Goal: Task Accomplishment & Management: Use online tool/utility

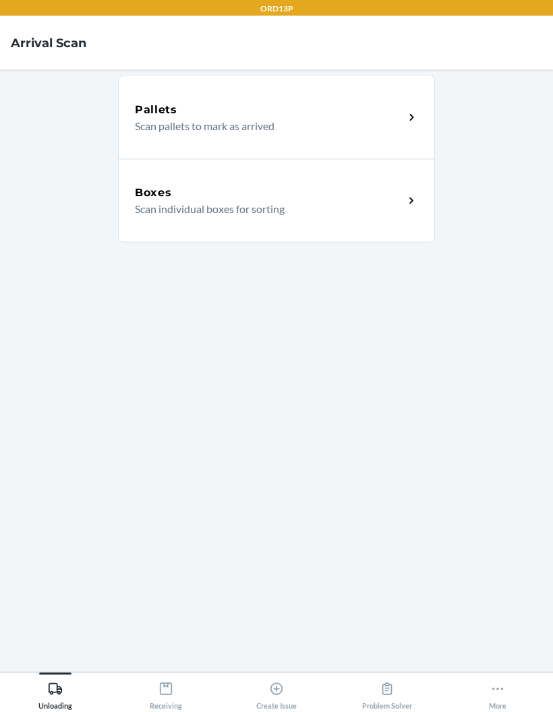
scroll to position [54, 0]
click at [170, 681] on div "Receiving" at bounding box center [166, 693] width 32 height 34
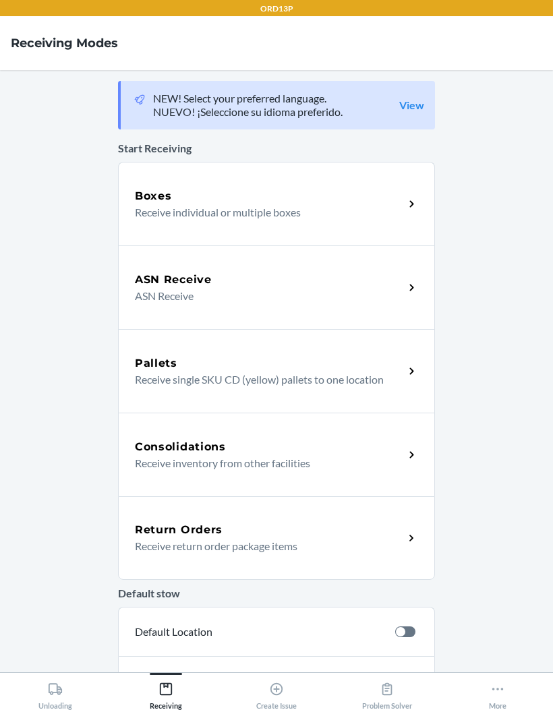
click at [353, 204] on p "Receive individual or multiple boxes" at bounding box center [264, 212] width 258 height 16
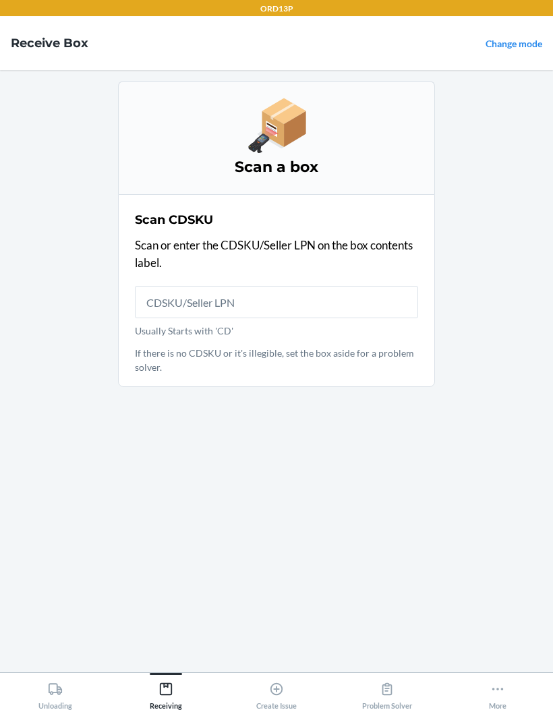
click at [311, 286] on input "Usually Starts with 'CD'" at bounding box center [276, 302] width 283 height 32
click at [226, 286] on input "Usually Starts with 'CD'" at bounding box center [276, 302] width 283 height 32
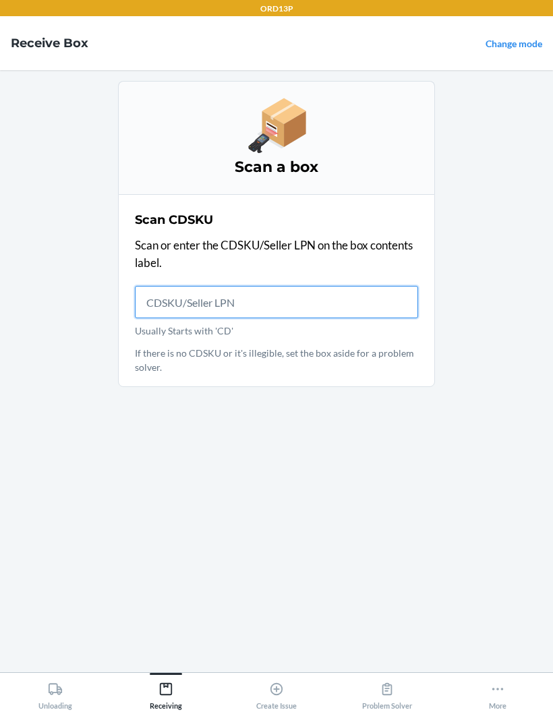
click at [225, 286] on input "Usually Starts with 'CD'" at bounding box center [276, 302] width 283 height 32
type input "CD2YEY5RD4E"
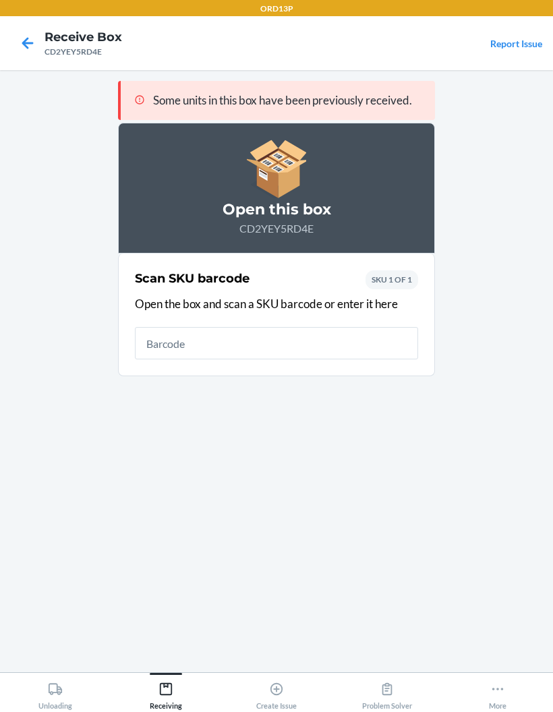
click at [158, 327] on input "text" at bounding box center [276, 343] width 283 height 32
type input "072419029977"
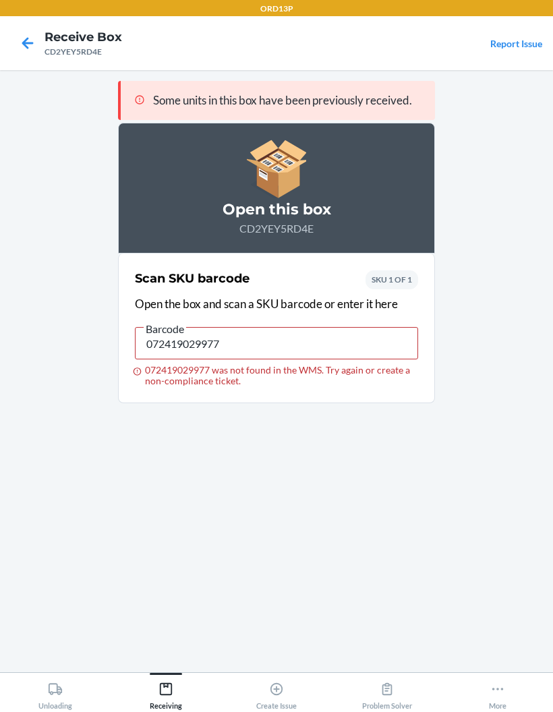
click at [498, 689] on icon at bounding box center [497, 689] width 11 height 3
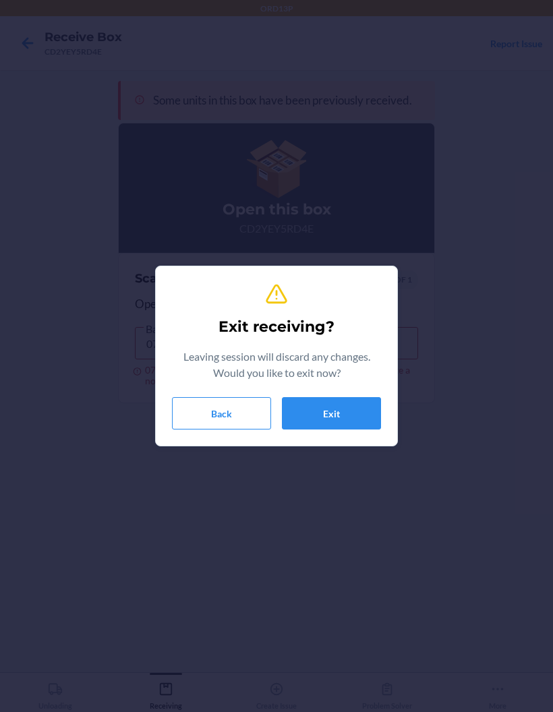
click at [341, 415] on button "Exit" at bounding box center [331, 413] width 99 height 32
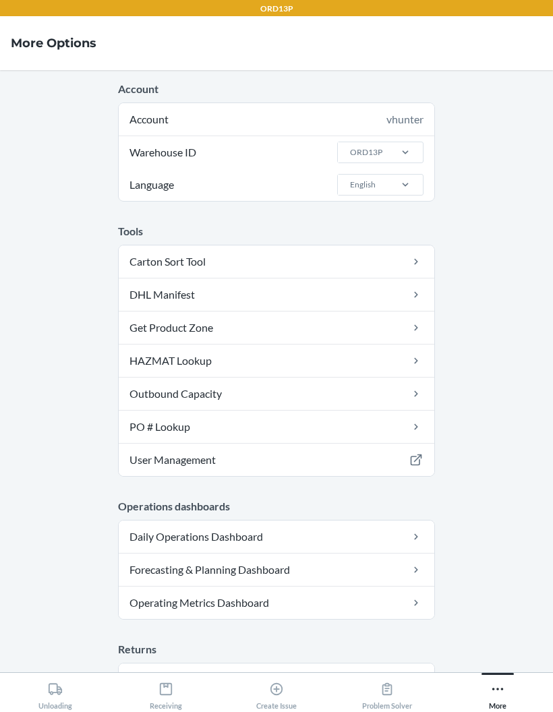
click at [160, 684] on icon at bounding box center [166, 689] width 12 height 12
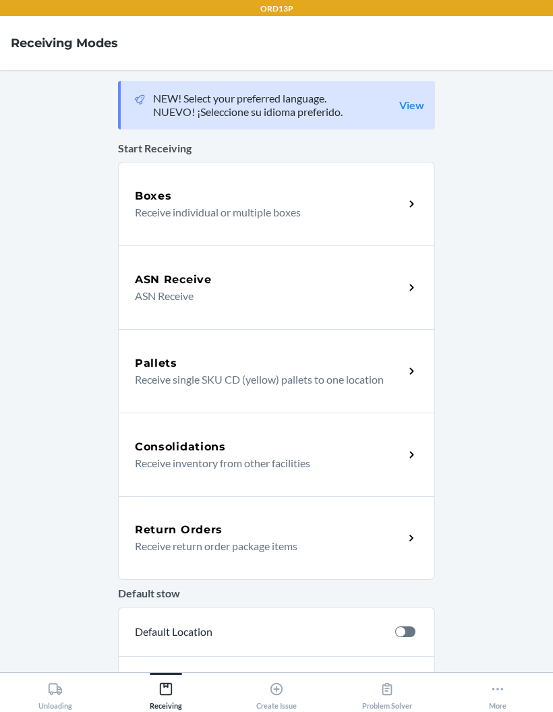
click at [384, 204] on p "Receive individual or multiple boxes" at bounding box center [264, 212] width 258 height 16
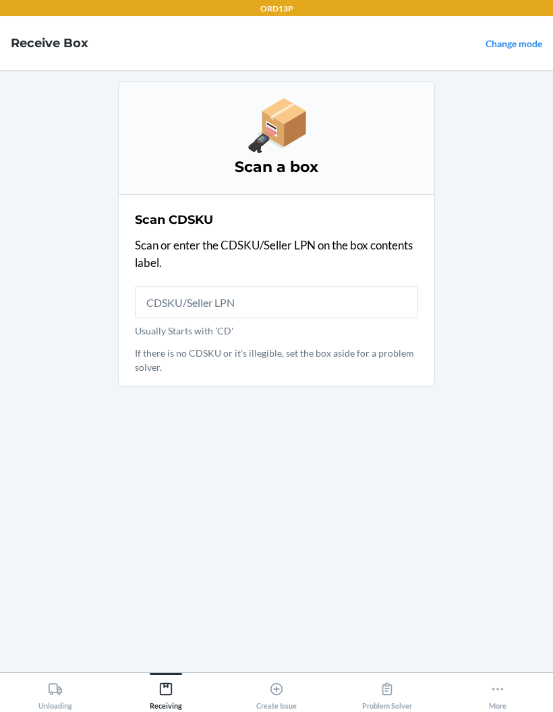
click at [354, 286] on input "Usually Starts with 'CD'" at bounding box center [276, 302] width 283 height 32
click at [295, 286] on input "Usually Starts with 'CD'" at bounding box center [276, 302] width 283 height 32
click at [161, 687] on icon at bounding box center [165, 689] width 15 height 15
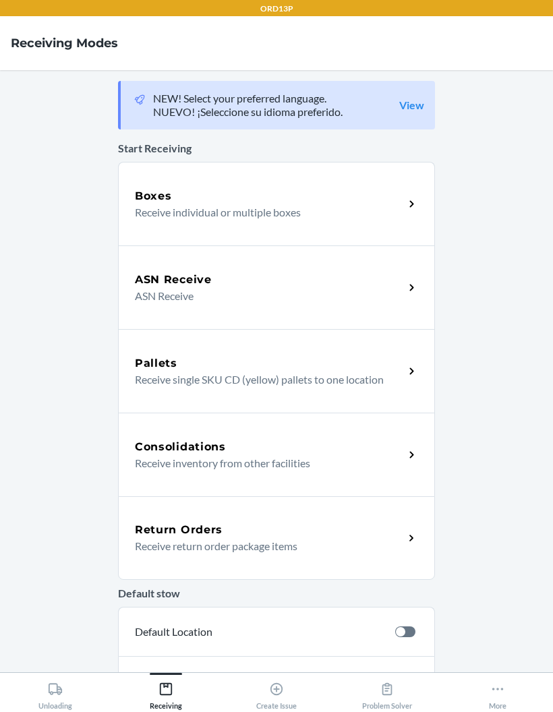
click at [351, 204] on p "Receive individual or multiple boxes" at bounding box center [264, 212] width 258 height 16
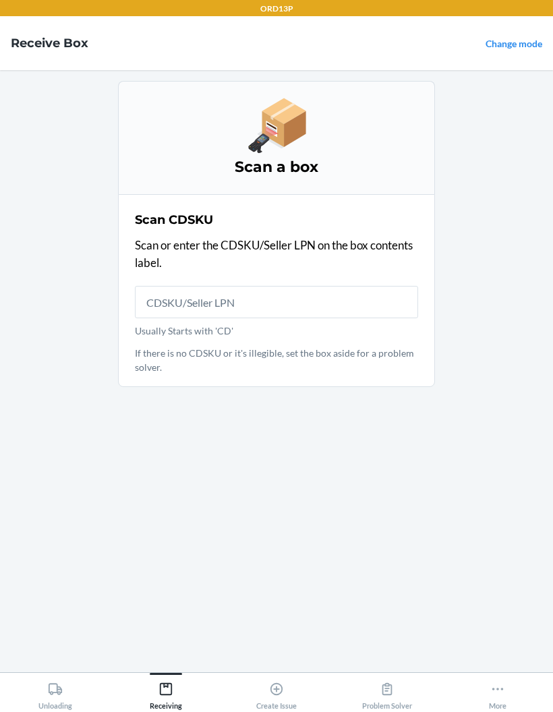
click at [317, 286] on input "Usually Starts with 'CD'" at bounding box center [276, 302] width 283 height 32
click at [167, 286] on input "Usually Starts with 'CD'" at bounding box center [276, 302] width 283 height 32
click at [310, 286] on input "Usually Starts with 'CD'" at bounding box center [276, 302] width 283 height 32
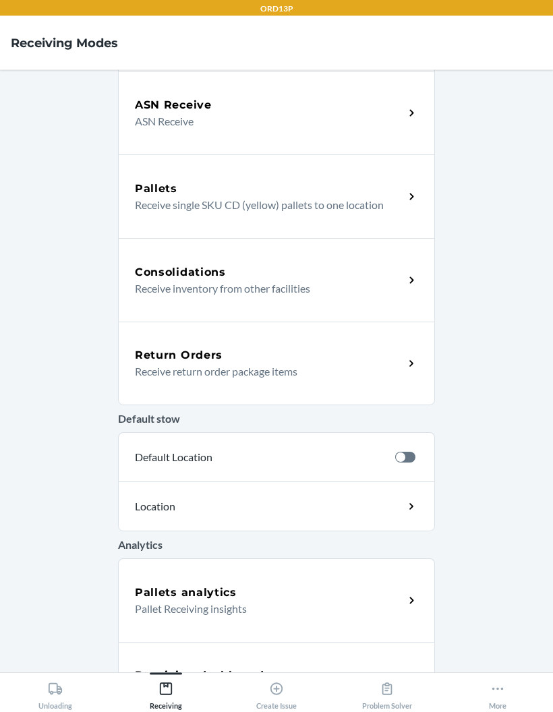
scroll to position [54, 0]
click at [502, 685] on icon at bounding box center [497, 689] width 15 height 15
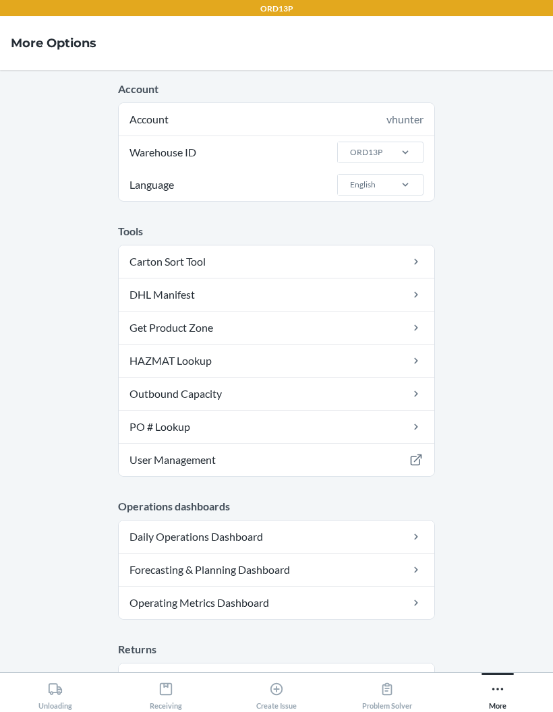
click at [162, 685] on icon at bounding box center [165, 689] width 15 height 15
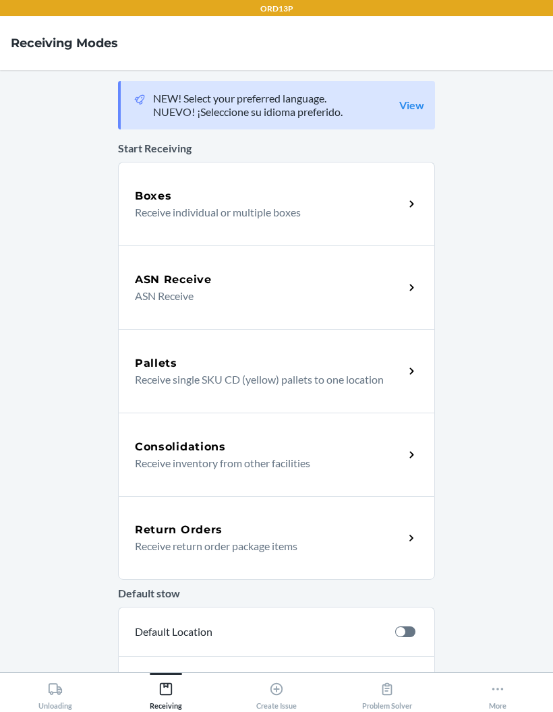
click at [154, 188] on h5 "Boxes" at bounding box center [153, 196] width 37 height 16
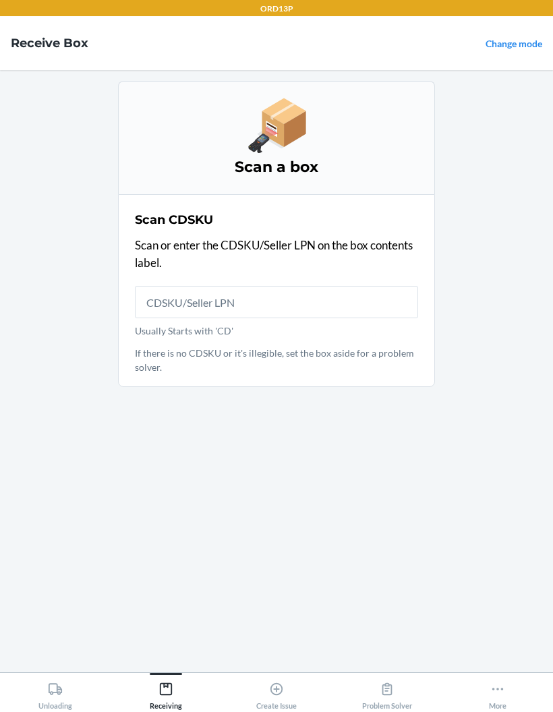
click at [168, 286] on input "Usually Starts with 'CD'" at bounding box center [276, 302] width 283 height 32
click at [169, 286] on input "Usually Starts with 'CD'" at bounding box center [276, 302] width 283 height 32
click at [172, 286] on input "Usually Starts with 'CD'" at bounding box center [276, 302] width 283 height 32
click at [169, 286] on input "Usually Starts with 'CD'" at bounding box center [276, 302] width 283 height 32
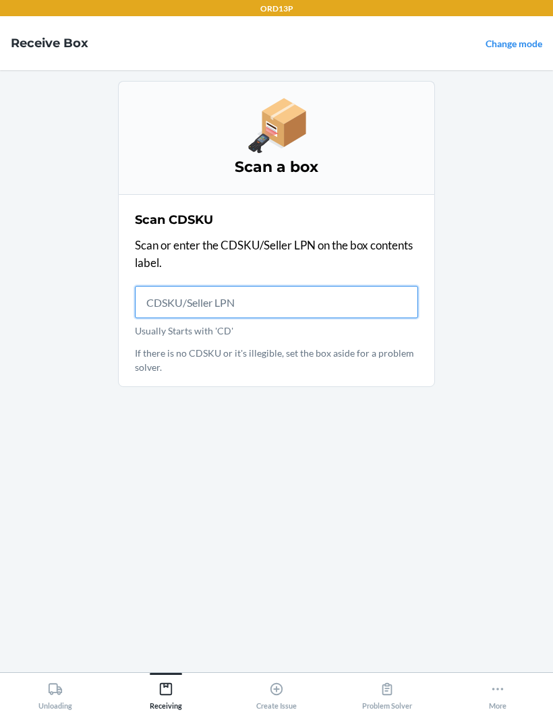
click at [193, 286] on input "Usually Starts with 'CD'" at bounding box center [276, 302] width 283 height 32
type input "CD2YEY5RD4E"
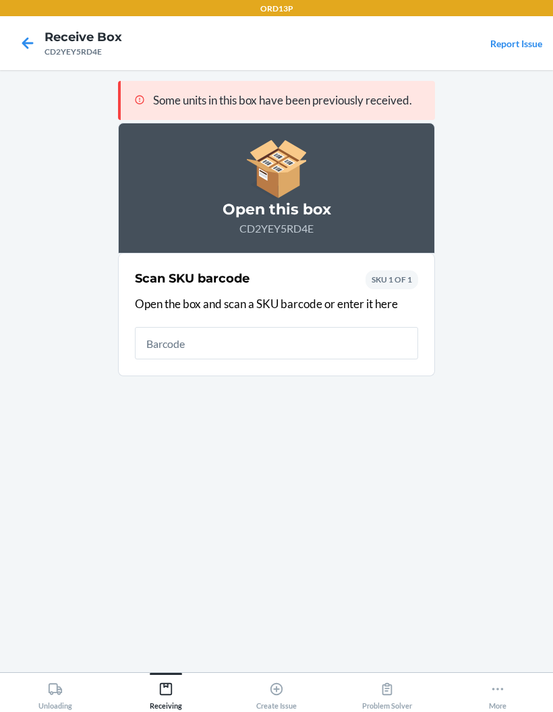
click at [339, 327] on input "text" at bounding box center [276, 343] width 283 height 32
type input "0724190299777"
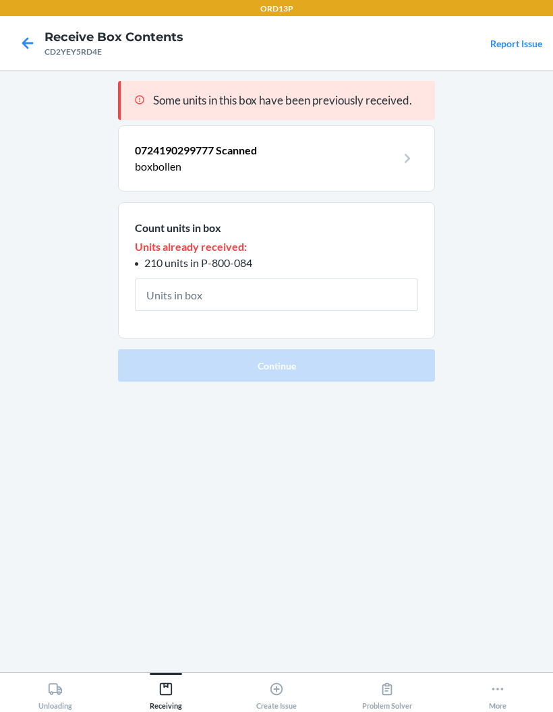
click at [328, 278] on input "text" at bounding box center [276, 294] width 283 height 32
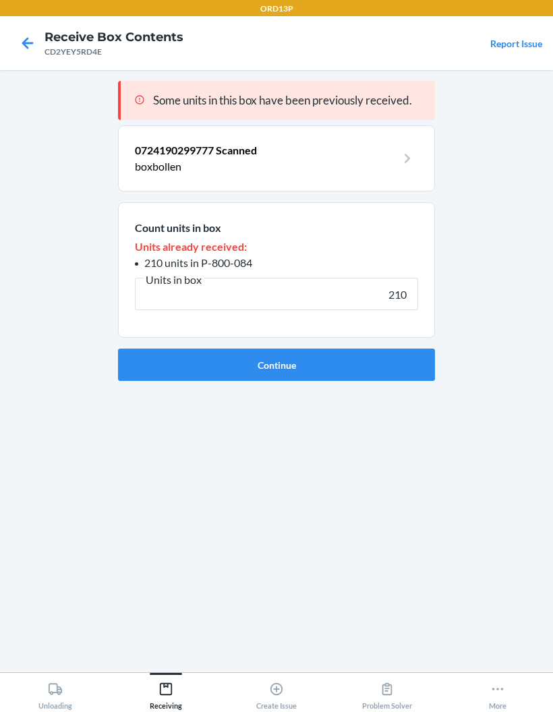
type input "210"
click at [378, 349] on button "Continue" at bounding box center [276, 365] width 317 height 32
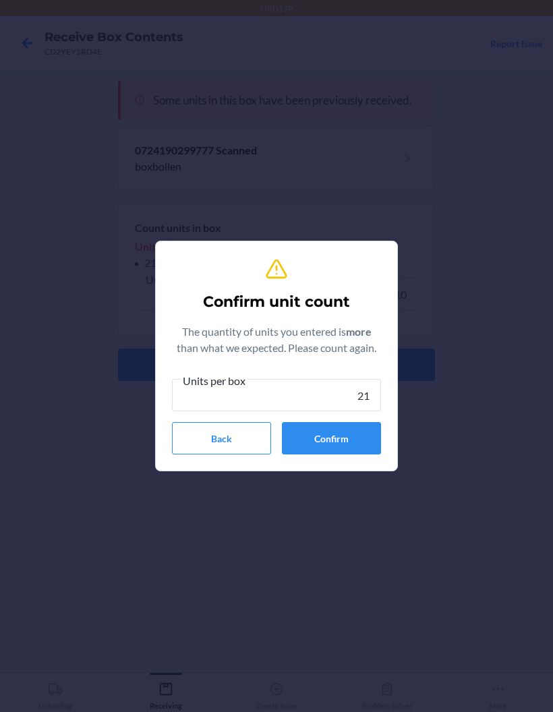
type input "210"
click at [344, 430] on button "Confirm" at bounding box center [331, 438] width 99 height 32
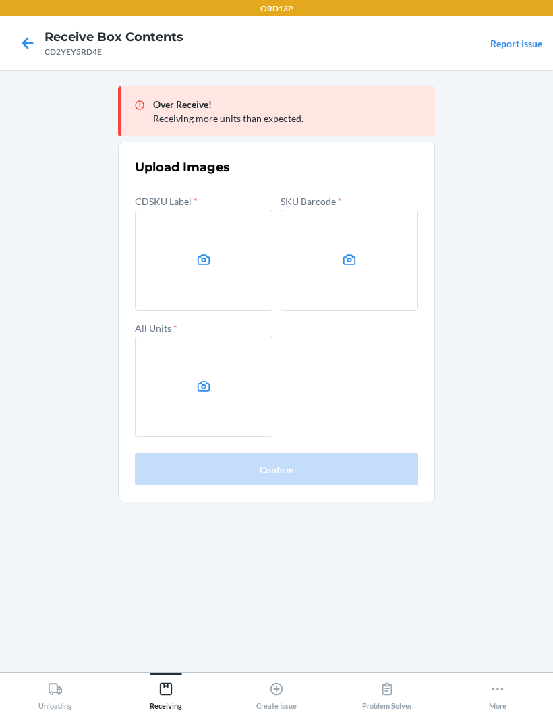
click at [161, 222] on label at bounding box center [204, 260] width 138 height 101
click at [0, 0] on input "file" at bounding box center [0, 0] width 0 height 0
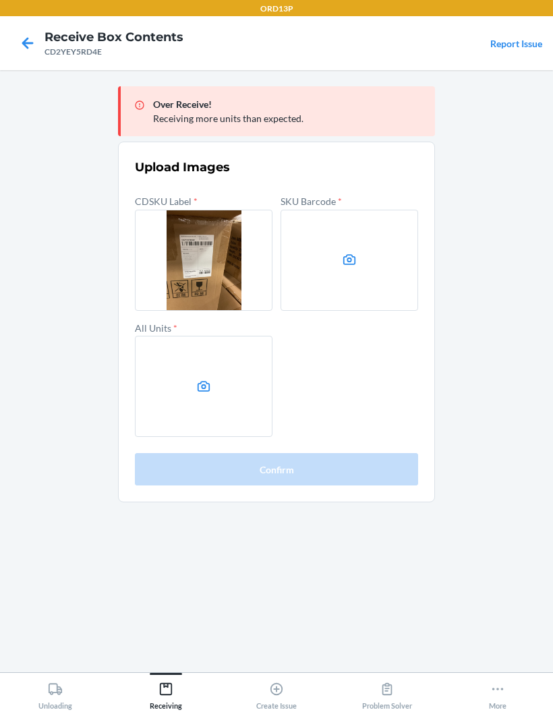
click at [385, 219] on label at bounding box center [349, 260] width 138 height 101
click at [0, 0] on input "file" at bounding box center [0, 0] width 0 height 0
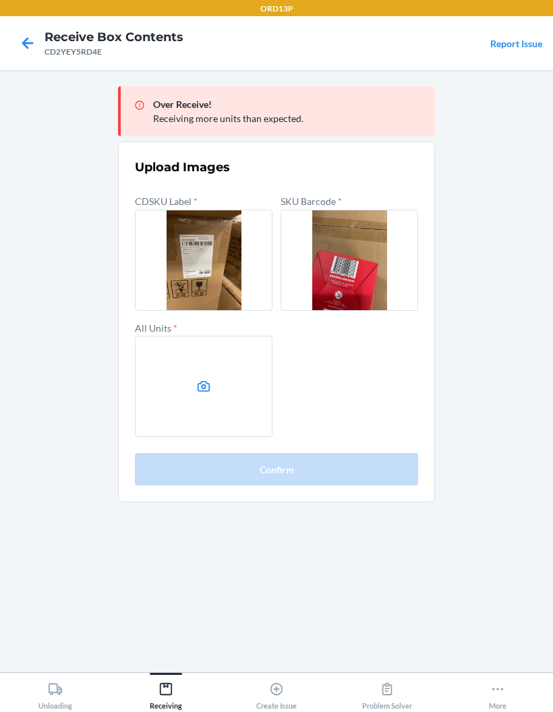
click at [159, 347] on label at bounding box center [204, 386] width 138 height 101
click at [0, 0] on input "file" at bounding box center [0, 0] width 0 height 0
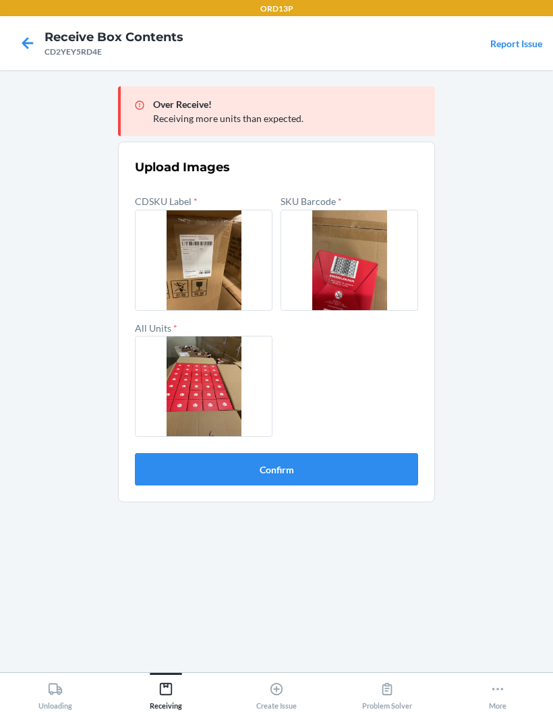
click at [177, 453] on button "Confirm" at bounding box center [276, 469] width 283 height 32
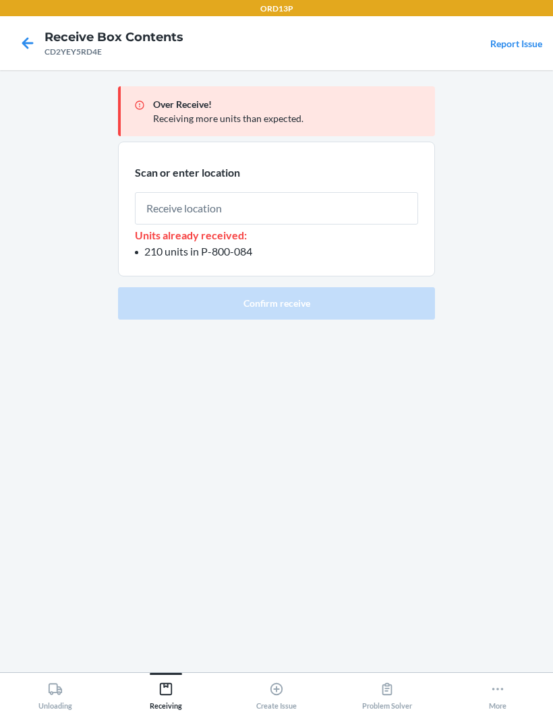
click at [212, 245] on span "210 units in P-800-084" at bounding box center [198, 251] width 108 height 13
click at [216, 245] on span "210 units in P-800-084" at bounding box center [198, 251] width 108 height 13
click at [205, 245] on span "210 units in P-800-084" at bounding box center [198, 251] width 108 height 13
click at [194, 245] on span "210 units in P-800-084" at bounding box center [198, 251] width 108 height 13
click at [206, 227] on p "Units already received:" at bounding box center [276, 235] width 283 height 16
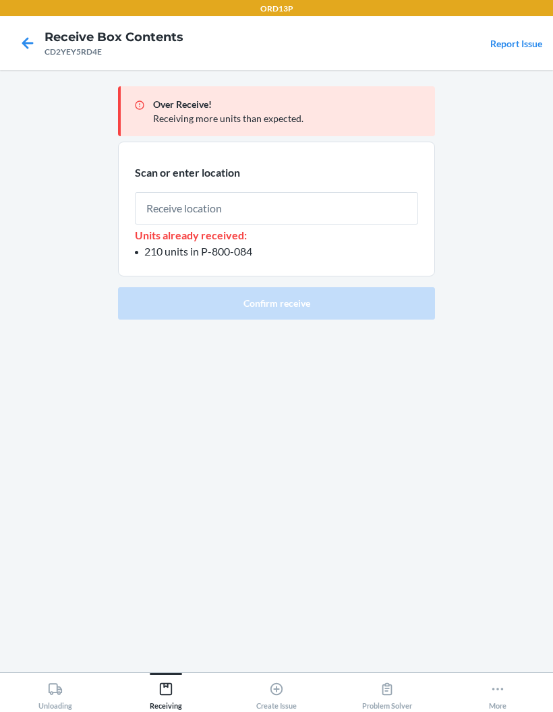
click at [200, 245] on span "210 units in P-800-084" at bounding box center [198, 251] width 108 height 13
click at [214, 245] on span "210 units in P-800-084" at bounding box center [198, 251] width 108 height 13
click at [207, 245] on span "210 units in P-800-084" at bounding box center [198, 251] width 108 height 13
click at [206, 245] on span "210 units in P-800-084" at bounding box center [198, 251] width 108 height 13
click at [212, 245] on span "210 units in P-800-084" at bounding box center [198, 251] width 108 height 13
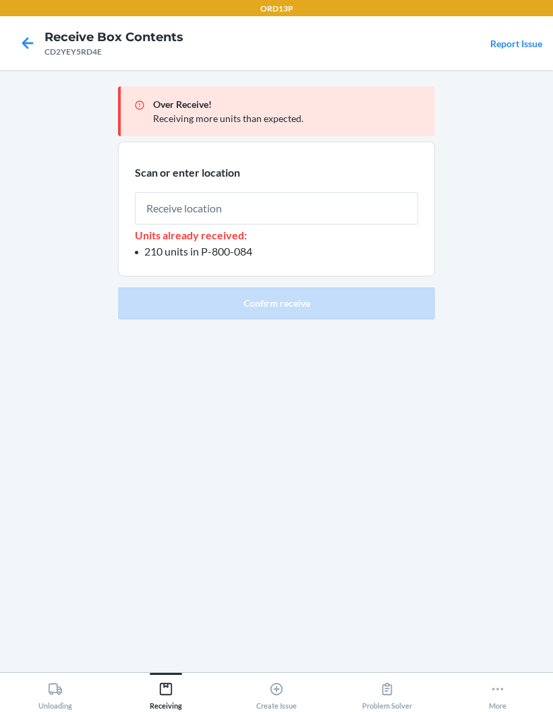
click at [202, 245] on span "210 units in P-800-084" at bounding box center [198, 251] width 108 height 13
click at [221, 243] on li "210 units in P-800-084" at bounding box center [276, 251] width 283 height 16
click at [220, 243] on li "210 units in P-800-084" at bounding box center [276, 251] width 283 height 16
click at [211, 245] on span "210 units in P-800-084" at bounding box center [198, 251] width 108 height 13
click at [200, 210] on section "Scan or enter location Units already received: 210 units in P-800-084" at bounding box center [276, 209] width 317 height 135
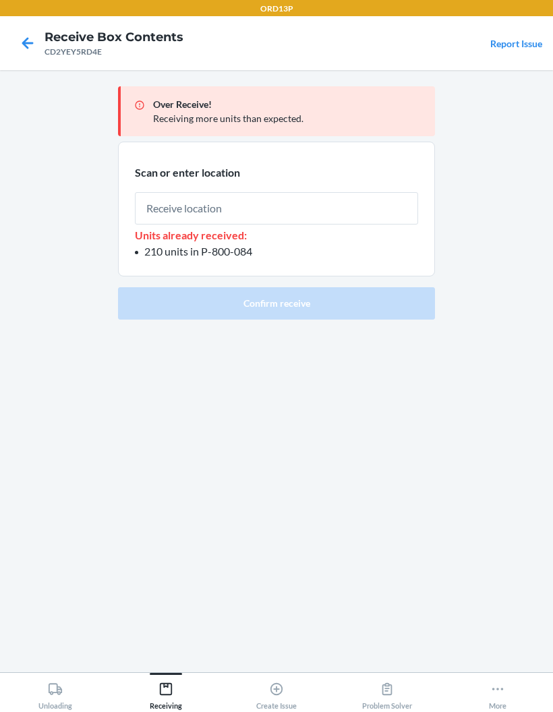
click at [222, 245] on span "210 units in P-800-084" at bounding box center [198, 251] width 108 height 13
copy span "P-800-084"
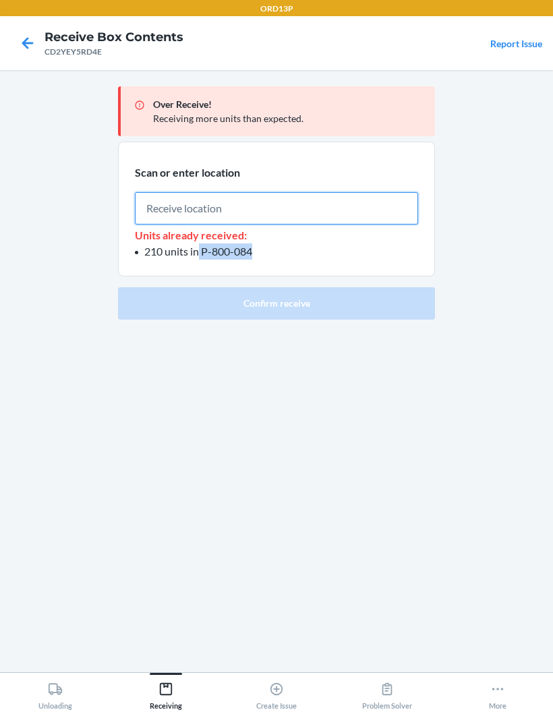
click at [218, 192] on input "text" at bounding box center [276, 208] width 283 height 32
paste input "P-800-084"
type input "P-800-084"
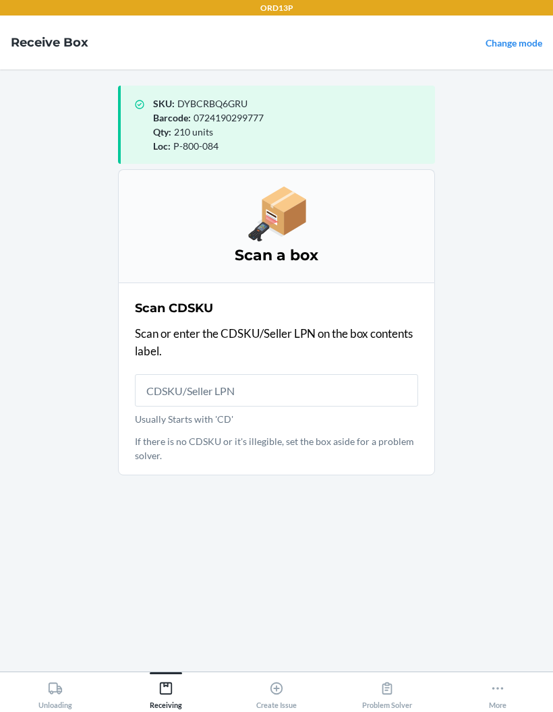
scroll to position [51, 0]
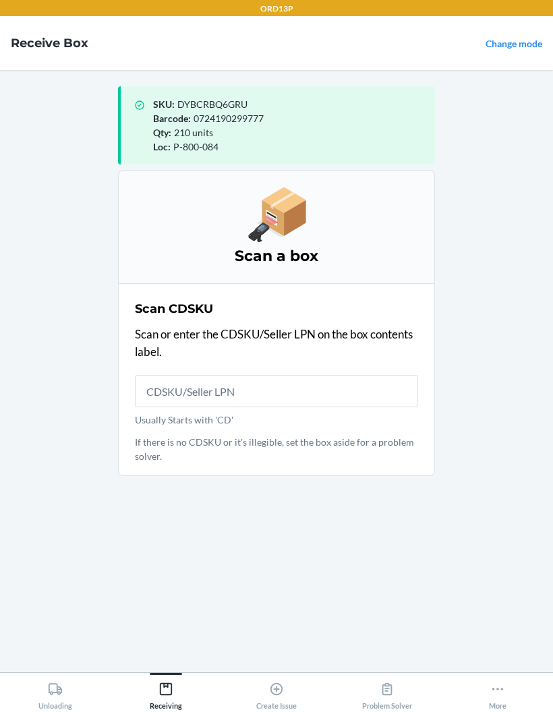
click at [339, 375] on input "Usually Starts with 'CD'" at bounding box center [276, 391] width 283 height 32
type input "CDTLEAXRQLU"
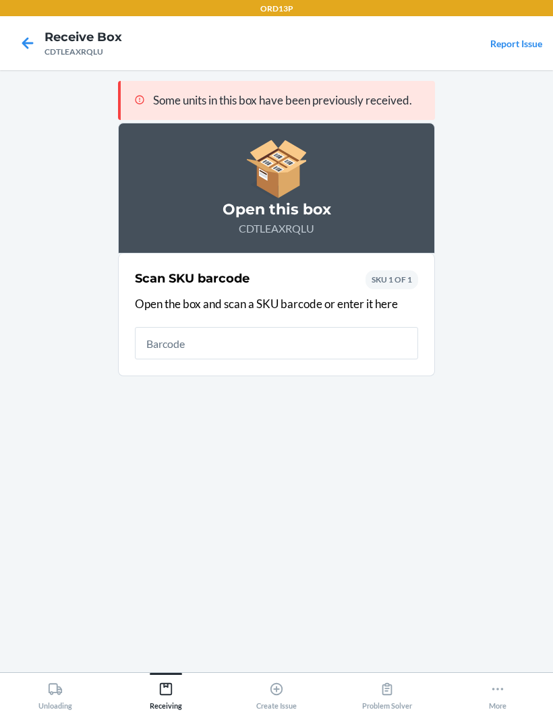
click at [305, 327] on input "text" at bounding box center [276, 343] width 283 height 32
type input "0724190299777"
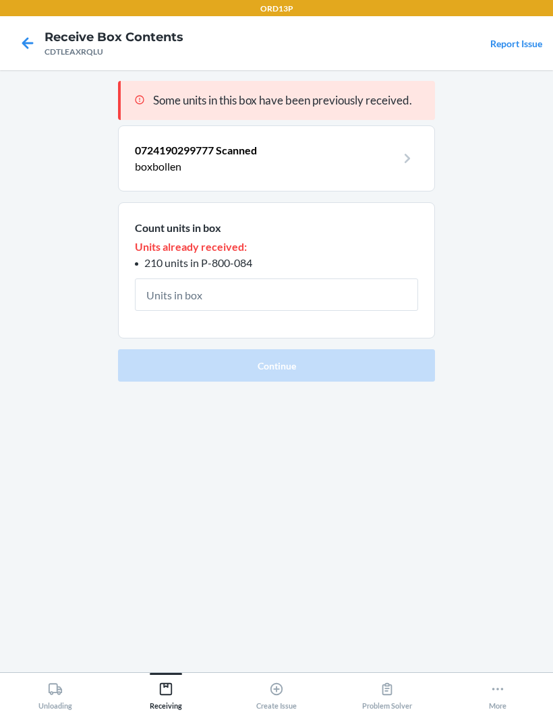
click at [313, 278] on input "text" at bounding box center [276, 294] width 283 height 32
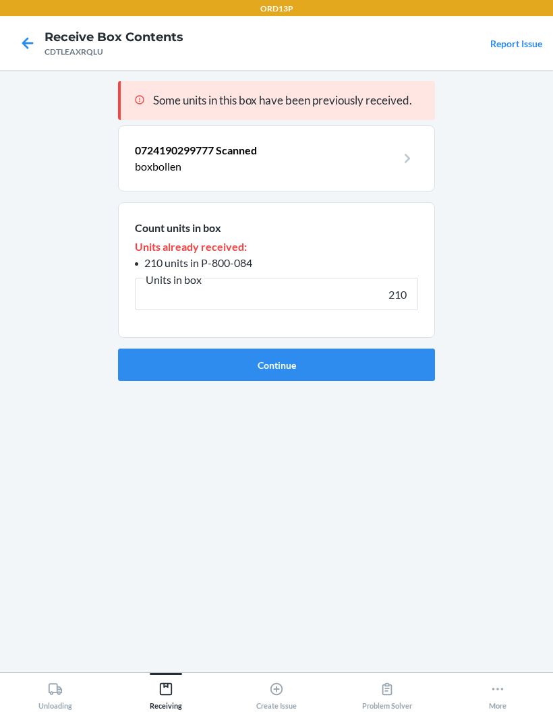
type input "210"
click at [368, 349] on button "Continue" at bounding box center [276, 365] width 317 height 32
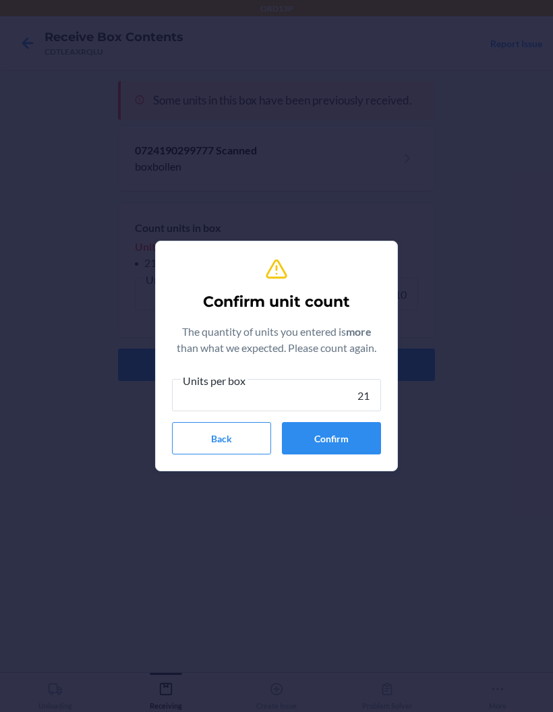
type input "210"
click at [354, 426] on button "Confirm" at bounding box center [331, 438] width 99 height 32
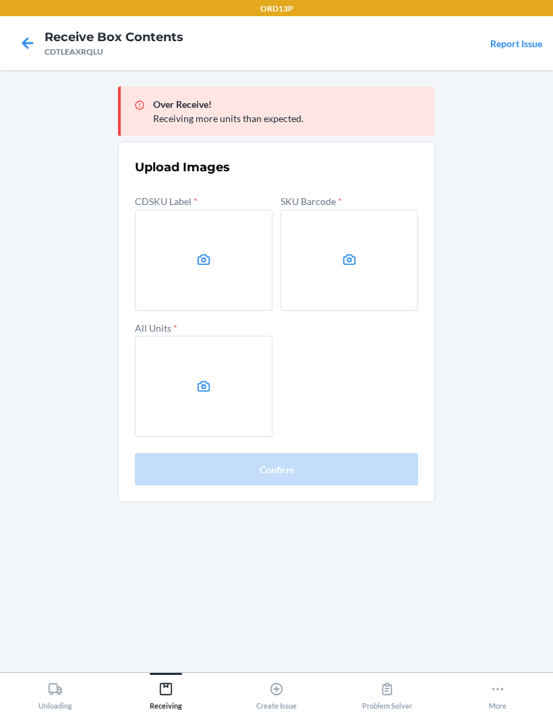
click at [145, 210] on label at bounding box center [204, 260] width 138 height 101
click at [0, 0] on input "file" at bounding box center [0, 0] width 0 height 0
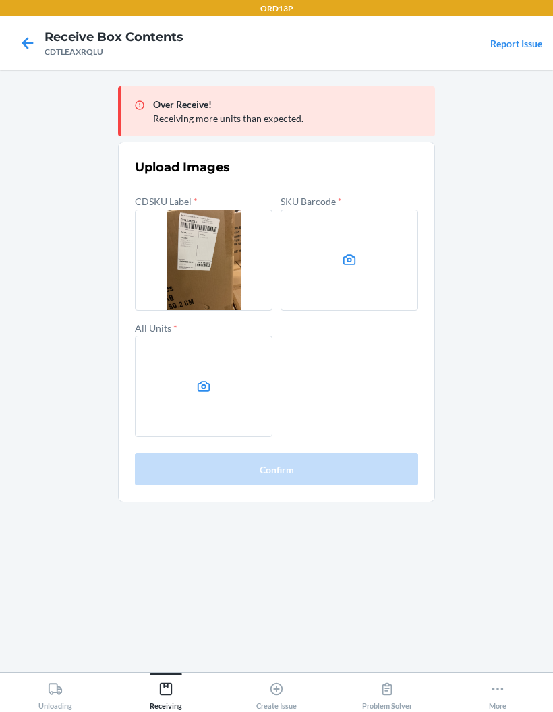
click at [378, 231] on label at bounding box center [349, 260] width 138 height 101
click at [0, 0] on input "file" at bounding box center [0, 0] width 0 height 0
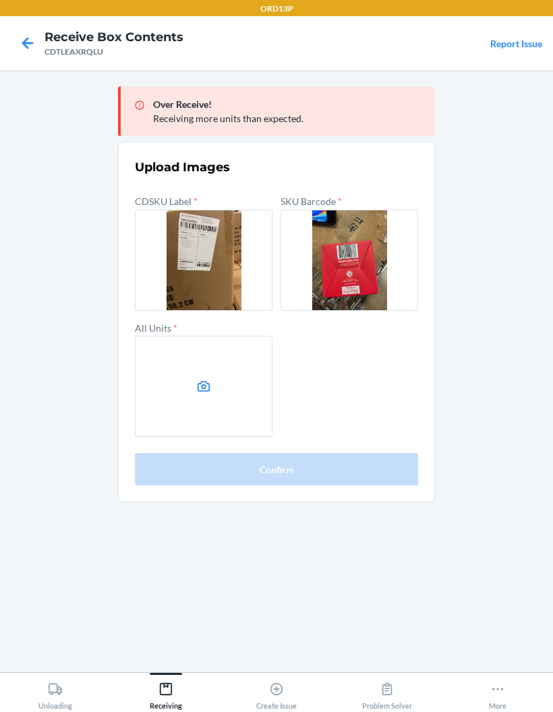
click at [152, 336] on label at bounding box center [204, 386] width 138 height 101
click at [0, 0] on input "file" at bounding box center [0, 0] width 0 height 0
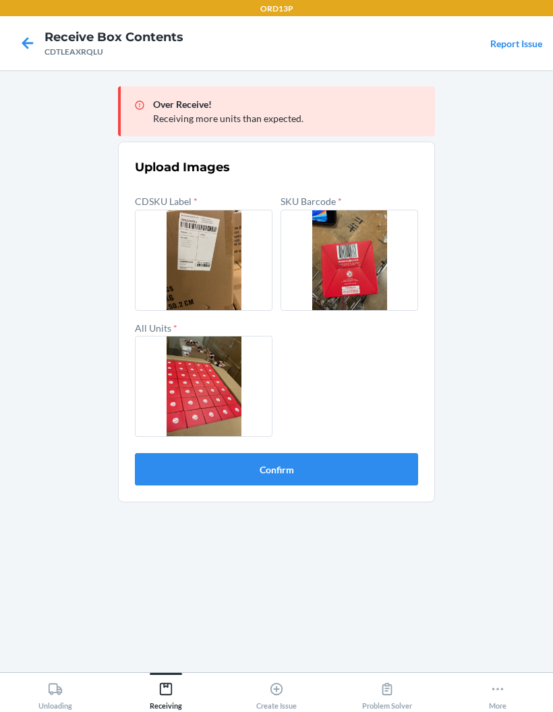
click at [319, 453] on button "Confirm" at bounding box center [276, 469] width 283 height 32
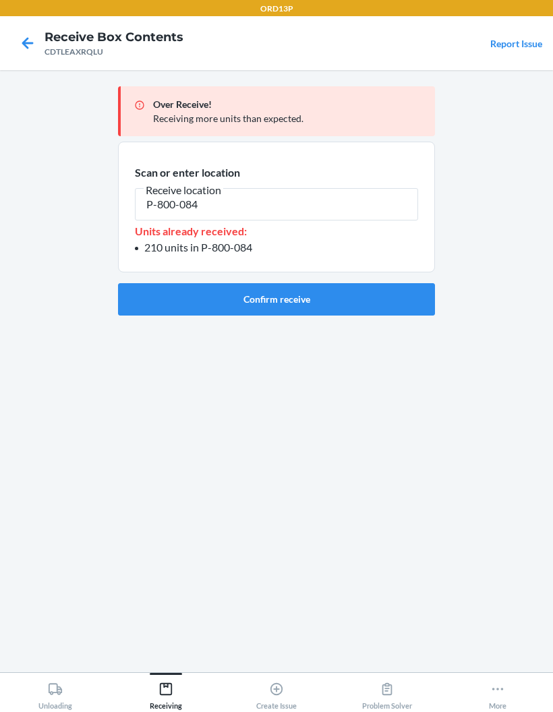
type input "P-800-084"
click at [350, 283] on button "Confirm receive" at bounding box center [276, 299] width 317 height 32
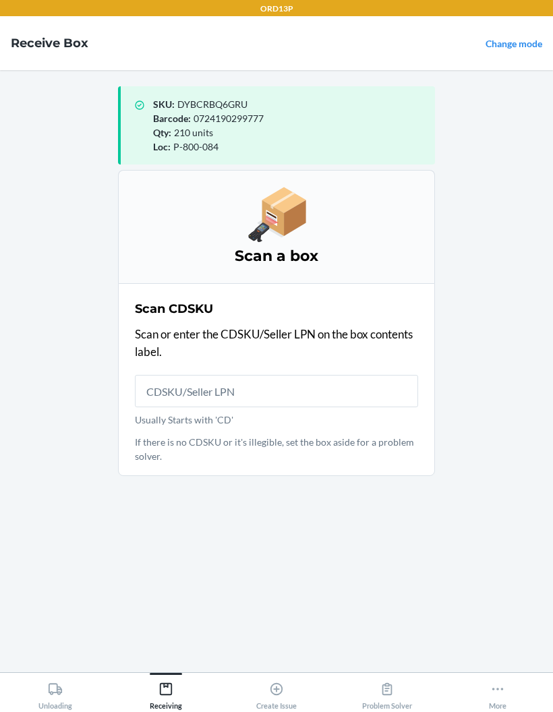
click at [299, 375] on input "Usually Starts with 'CD'" at bounding box center [276, 391] width 283 height 32
type input "CDJ7NDXZFW4"
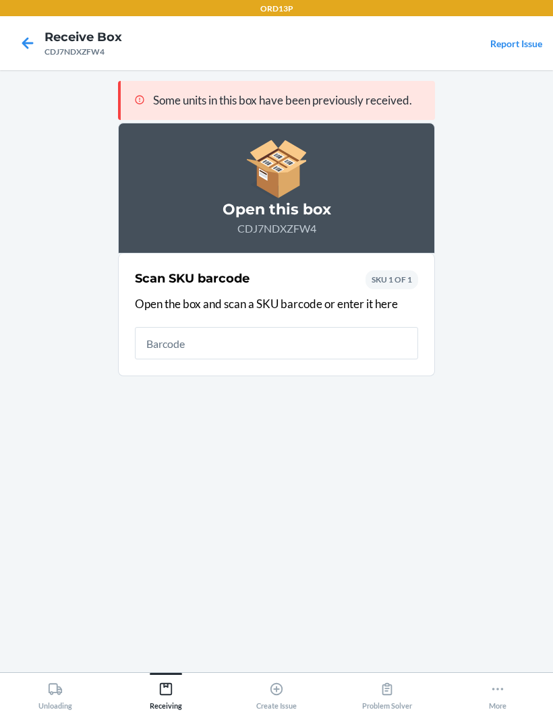
click at [351, 327] on input "text" at bounding box center [276, 343] width 283 height 32
type input "0724190299777"
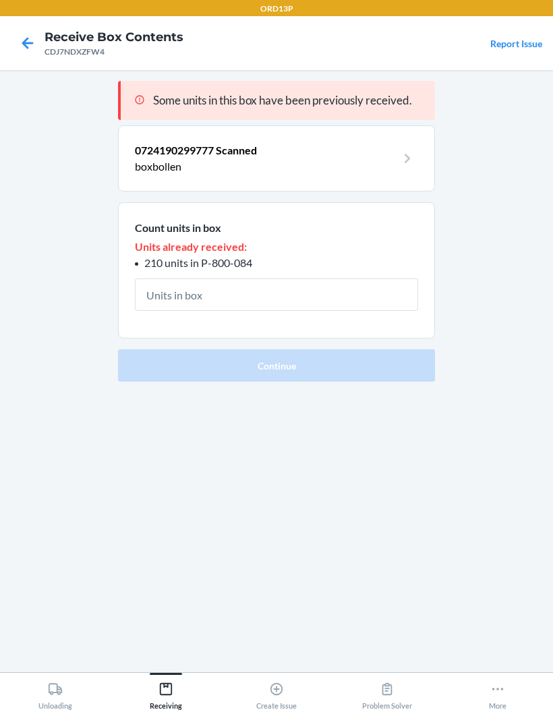
click at [315, 278] on input "text" at bounding box center [276, 294] width 283 height 32
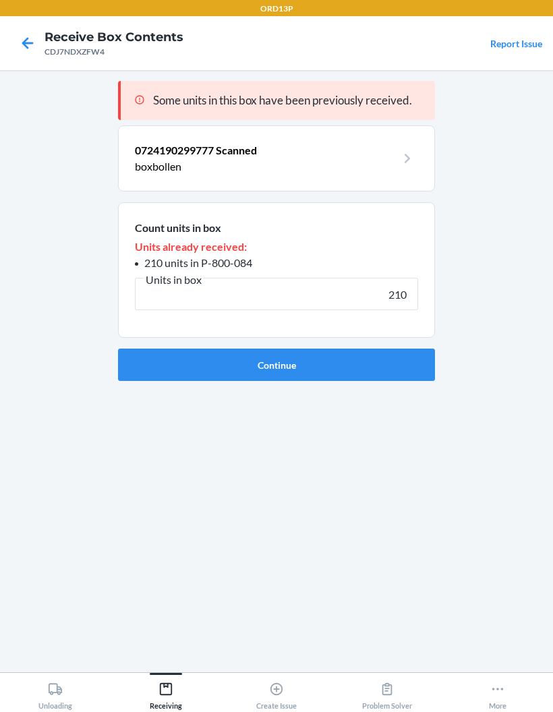
type input "210"
click at [369, 349] on button "Continue" at bounding box center [276, 365] width 317 height 32
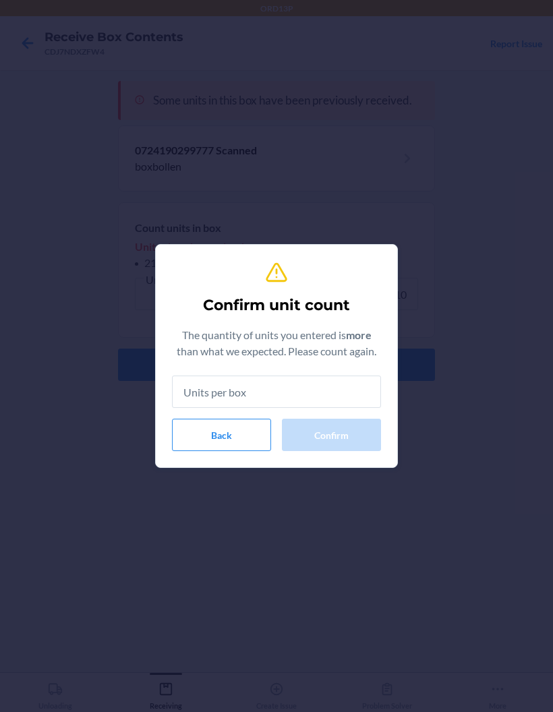
click at [328, 385] on input "text" at bounding box center [276, 391] width 209 height 32
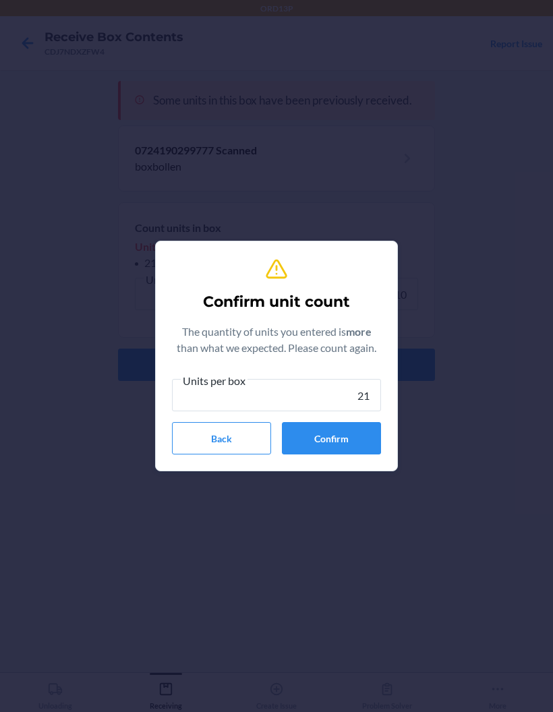
type input "210"
click at [355, 431] on button "Confirm" at bounding box center [331, 438] width 99 height 32
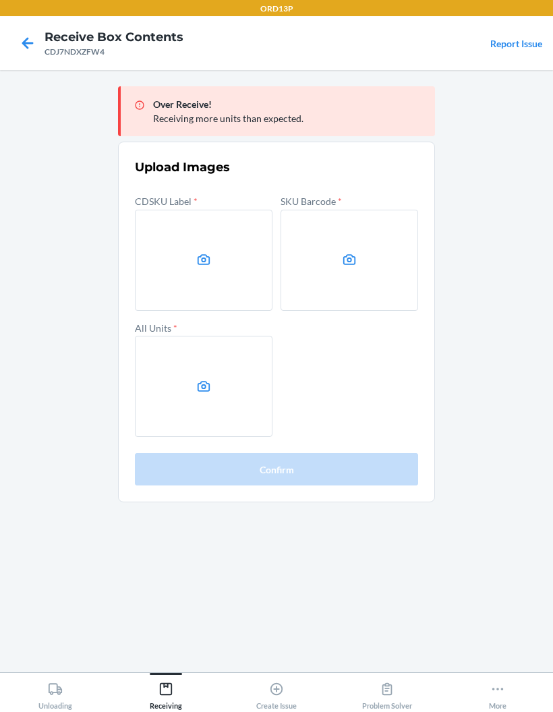
click at [238, 210] on label at bounding box center [204, 260] width 138 height 101
click at [0, 0] on input "file" at bounding box center [0, 0] width 0 height 0
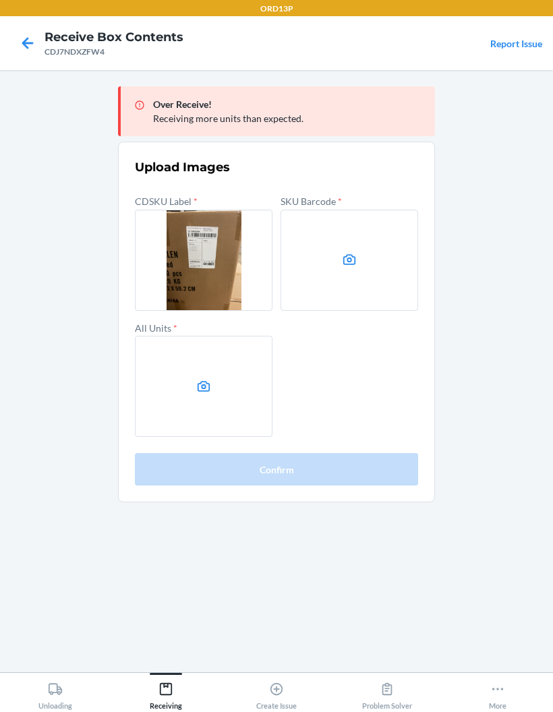
click at [386, 231] on label at bounding box center [349, 260] width 138 height 101
click at [0, 0] on input "file" at bounding box center [0, 0] width 0 height 0
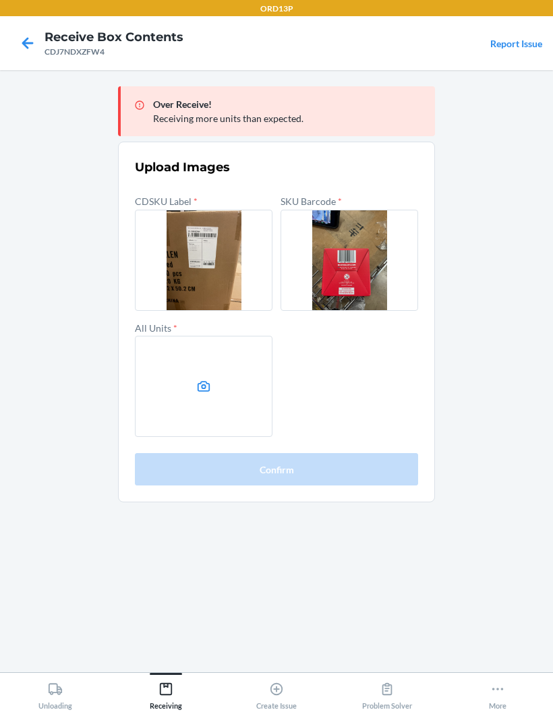
click at [151, 336] on label at bounding box center [204, 386] width 138 height 101
click at [0, 0] on input "file" at bounding box center [0, 0] width 0 height 0
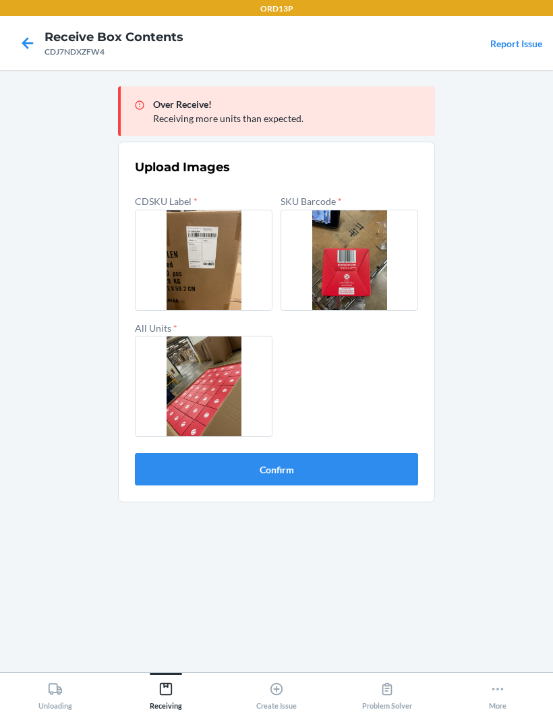
click at [324, 453] on button "Confirm" at bounding box center [276, 469] width 283 height 32
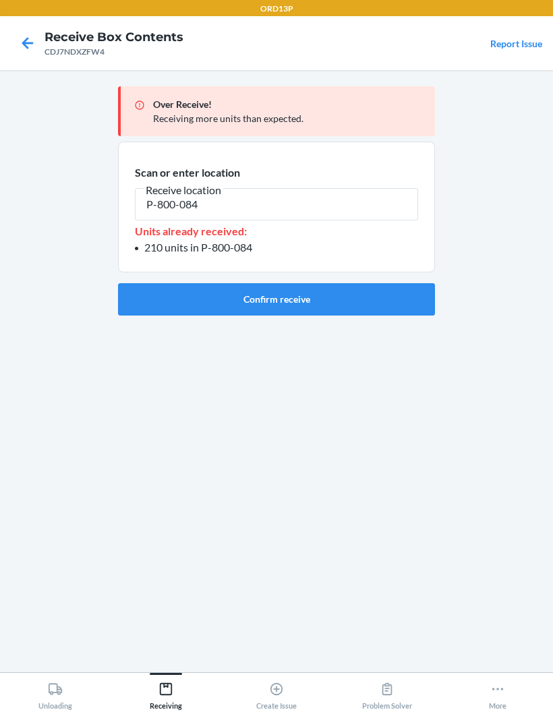
type input "P-800-084"
click at [336, 283] on button "Confirm receive" at bounding box center [276, 299] width 317 height 32
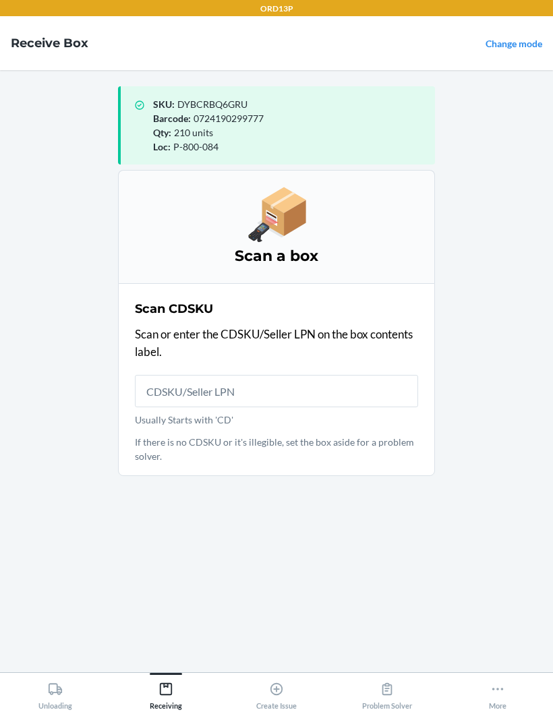
click at [335, 375] on input "Usually Starts with 'CD'" at bounding box center [276, 391] width 283 height 32
type input "CDQAVL3SUBL"
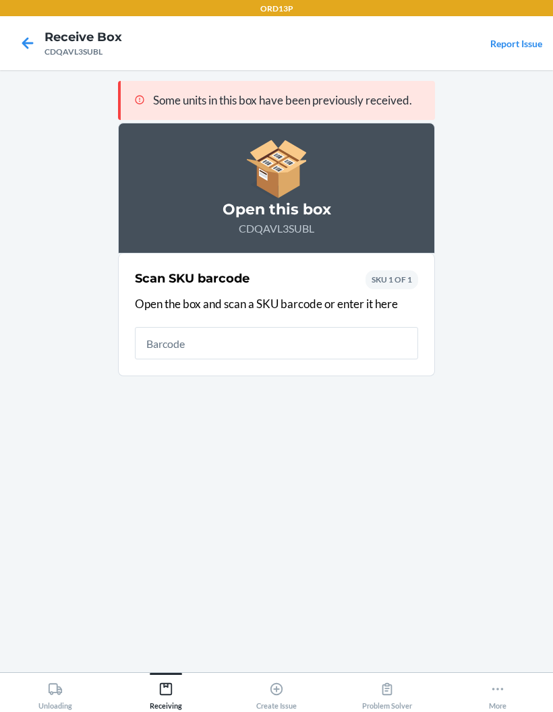
click at [326, 327] on input "text" at bounding box center [276, 343] width 283 height 32
type input "0724190299777"
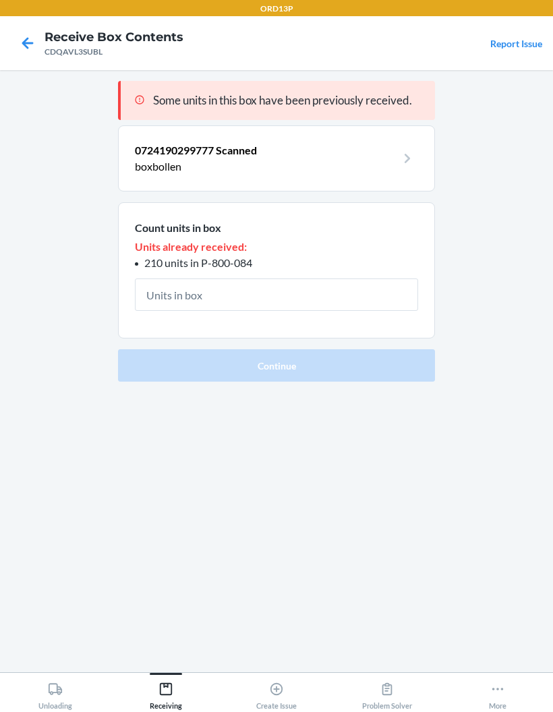
click at [358, 278] on input "text" at bounding box center [276, 294] width 283 height 32
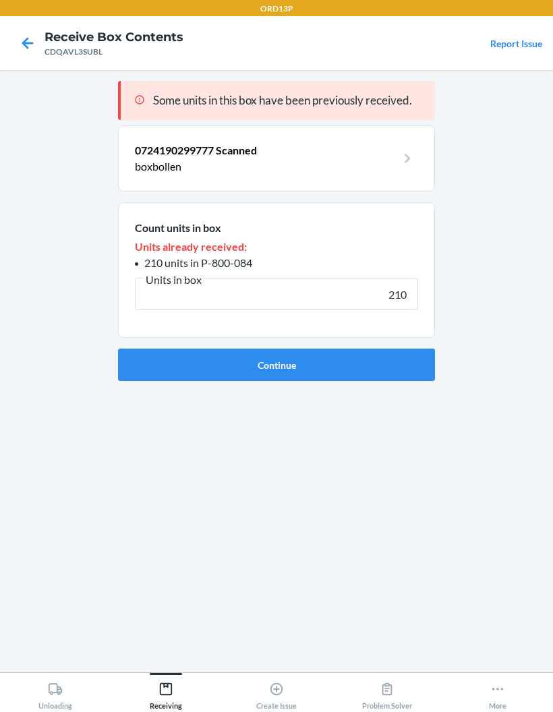
type input "210"
click at [375, 349] on button "Continue" at bounding box center [276, 365] width 317 height 32
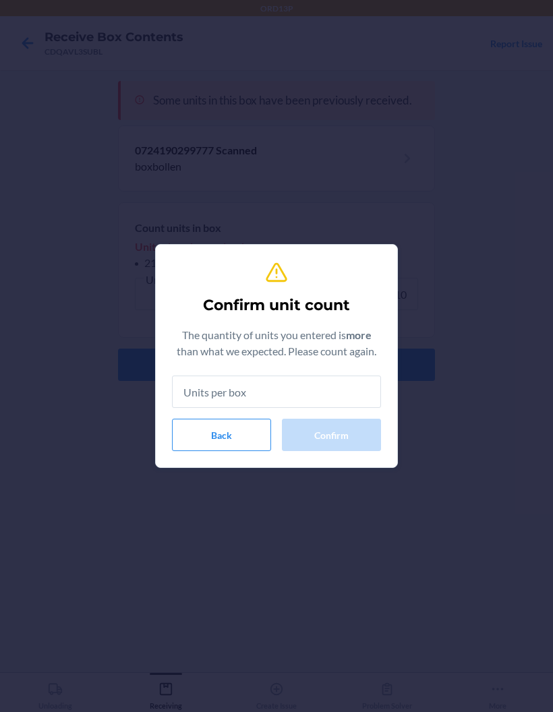
click at [324, 382] on input "text" at bounding box center [276, 391] width 209 height 32
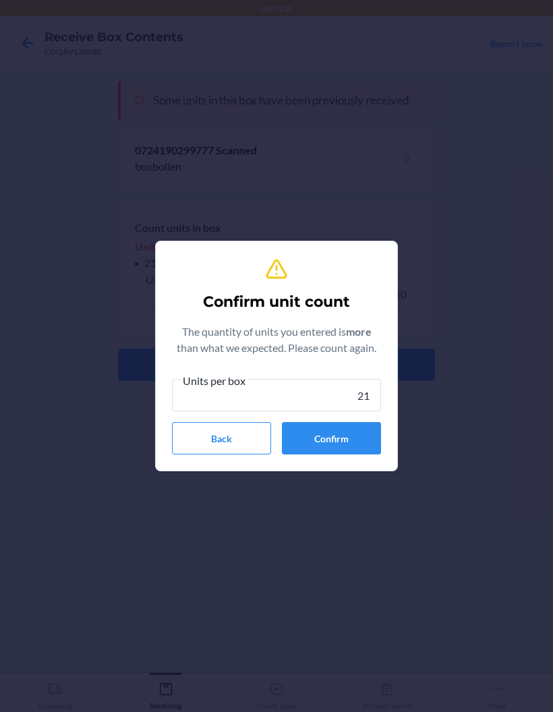
type input "210"
click at [344, 427] on button "Confirm" at bounding box center [331, 438] width 99 height 32
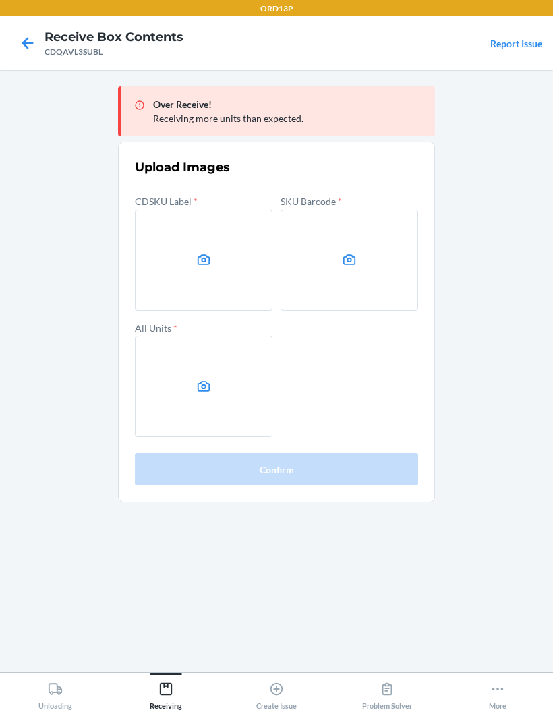
click at [233, 226] on label at bounding box center [204, 260] width 138 height 101
click at [0, 0] on input "file" at bounding box center [0, 0] width 0 height 0
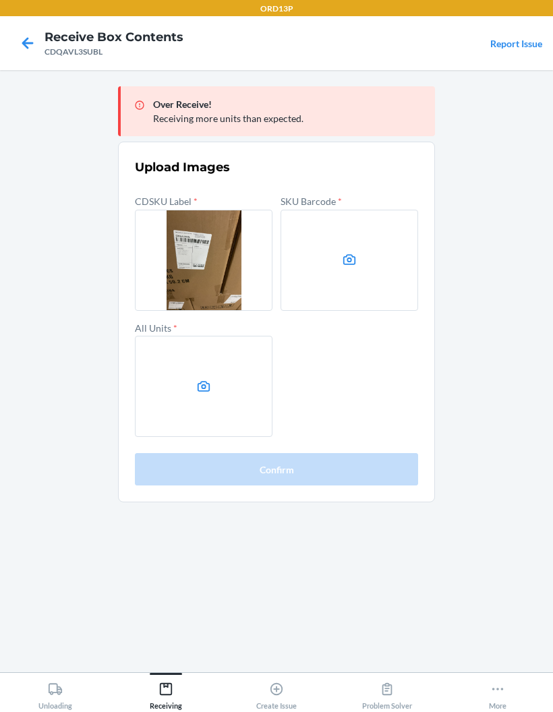
click at [373, 218] on label at bounding box center [349, 260] width 138 height 101
click at [0, 0] on input "file" at bounding box center [0, 0] width 0 height 0
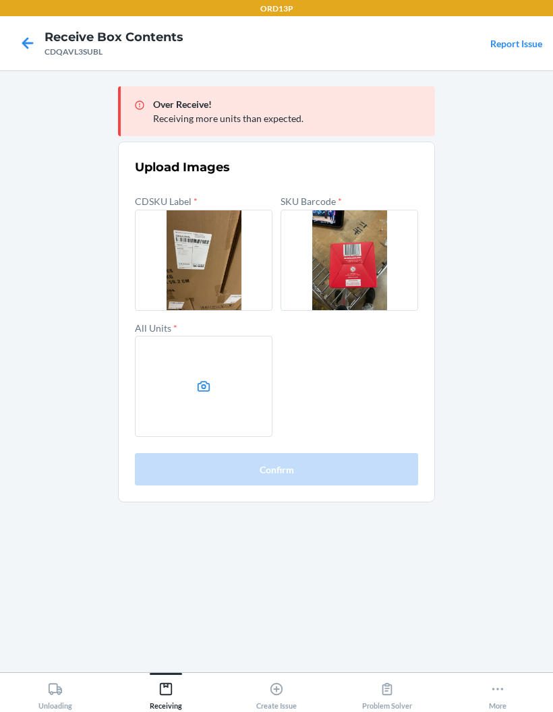
click at [252, 336] on label at bounding box center [204, 386] width 138 height 101
click at [0, 0] on input "file" at bounding box center [0, 0] width 0 height 0
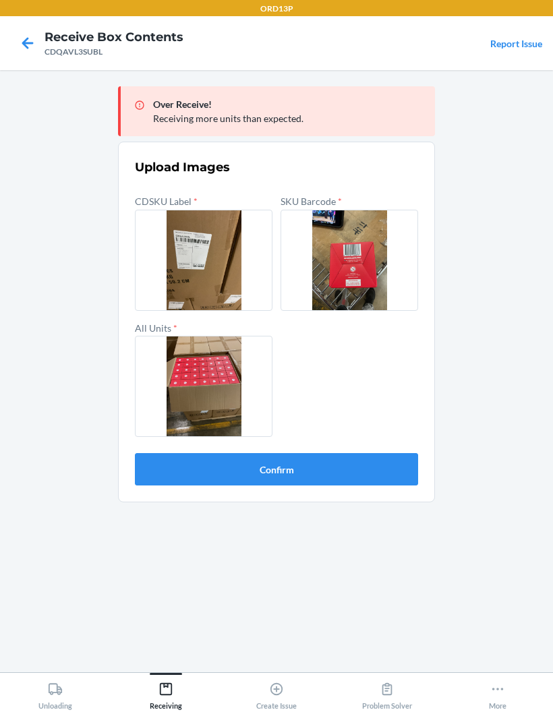
click at [342, 453] on button "Confirm" at bounding box center [276, 469] width 283 height 32
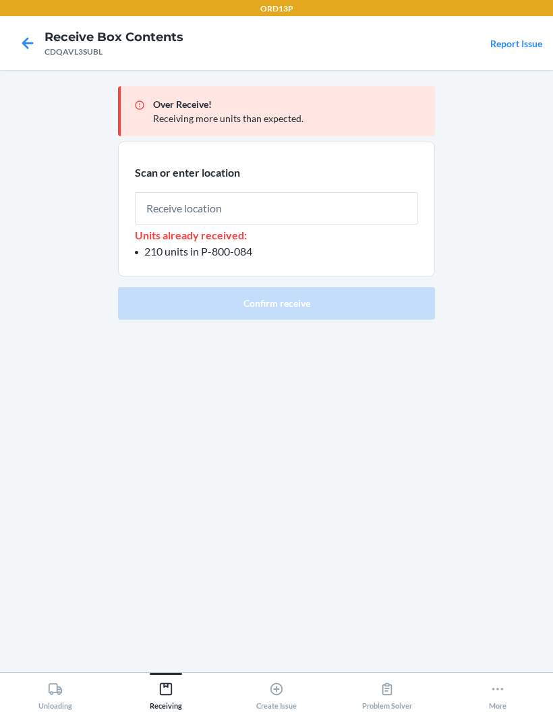
type input "P-800-084"
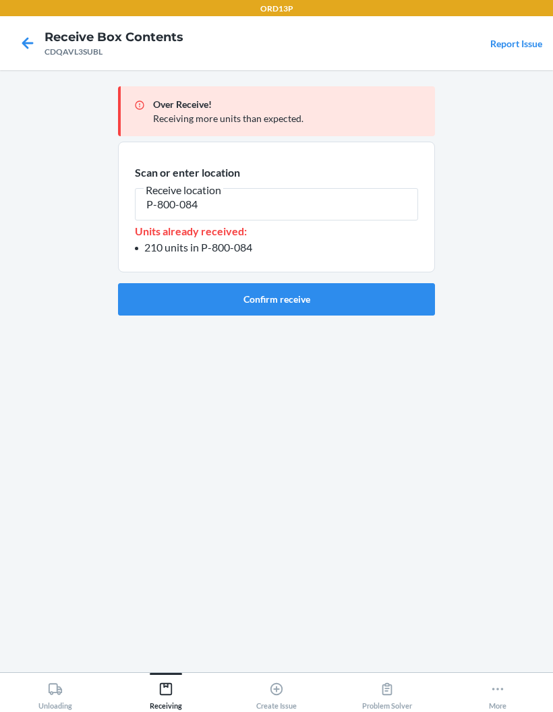
click at [369, 283] on button "Confirm receive" at bounding box center [276, 299] width 317 height 32
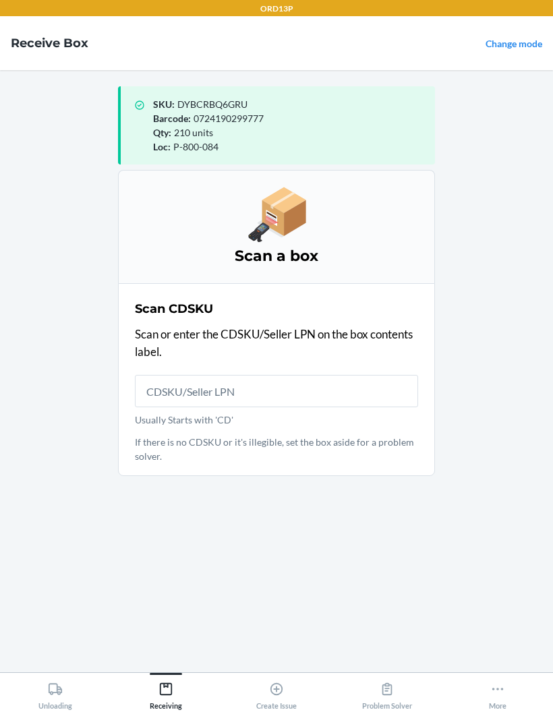
click at [341, 375] on input "Usually Starts with 'CD'" at bounding box center [276, 391] width 283 height 32
type input "CDFKS7K3J2M"
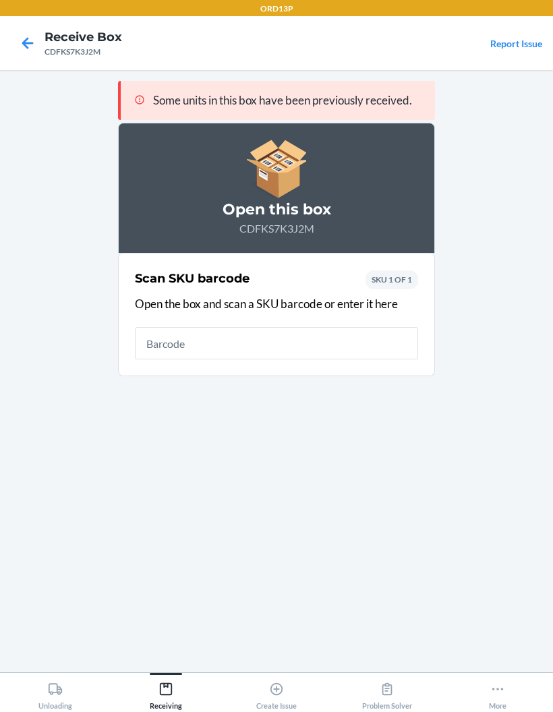
click at [324, 327] on input "text" at bounding box center [276, 343] width 283 height 32
type input "0724190299777"
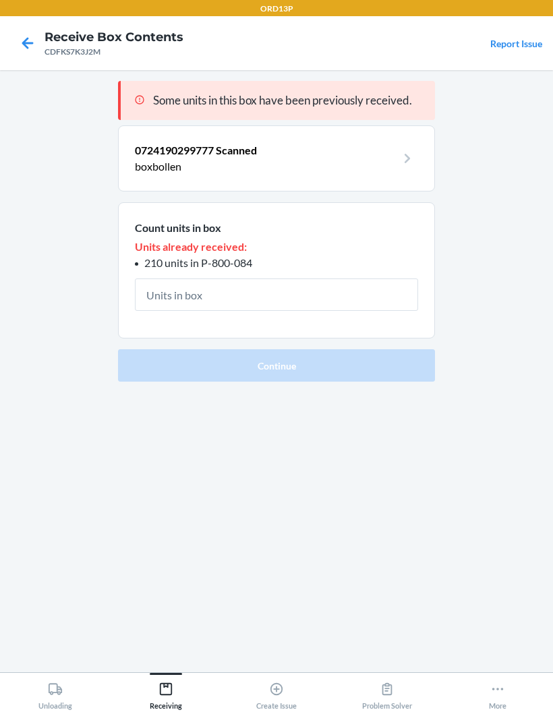
click at [353, 278] on input "text" at bounding box center [276, 294] width 283 height 32
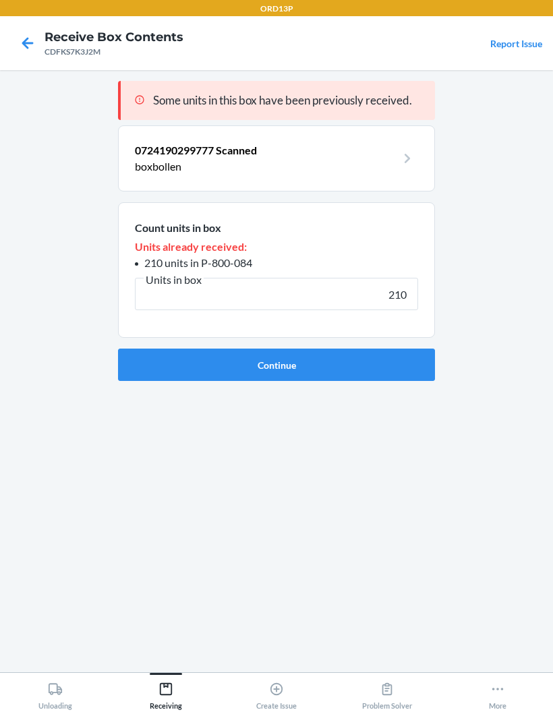
type input "210"
click at [375, 349] on button "Continue" at bounding box center [276, 365] width 317 height 32
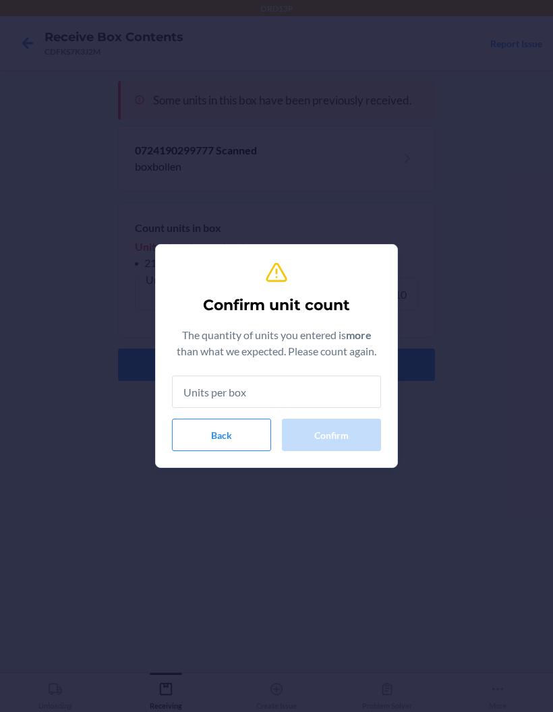
click at [334, 386] on input "text" at bounding box center [276, 391] width 209 height 32
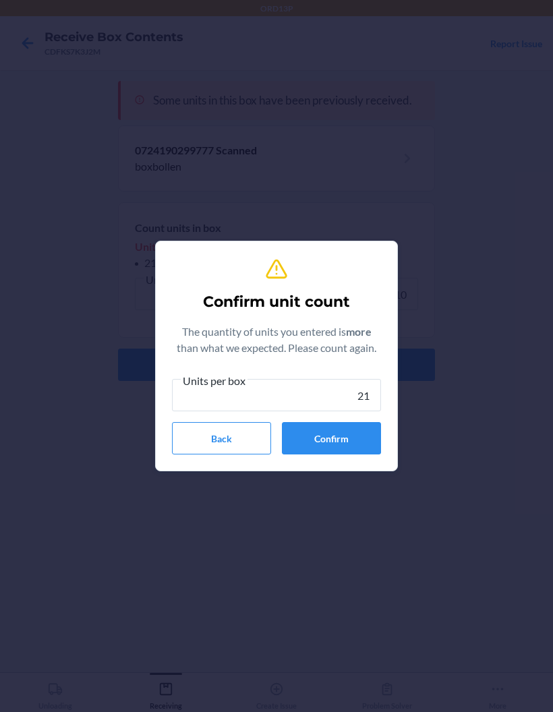
type input "210"
click at [365, 431] on button "Confirm" at bounding box center [331, 438] width 99 height 32
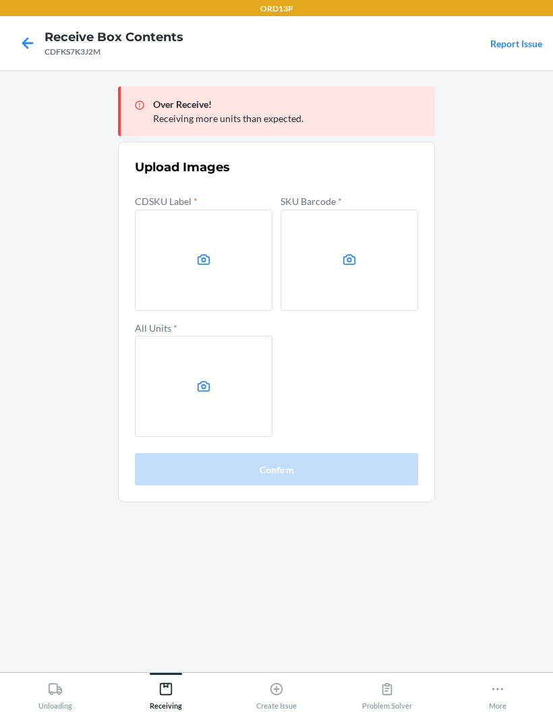
click at [237, 238] on label at bounding box center [204, 260] width 138 height 101
click at [0, 0] on input "file" at bounding box center [0, 0] width 0 height 0
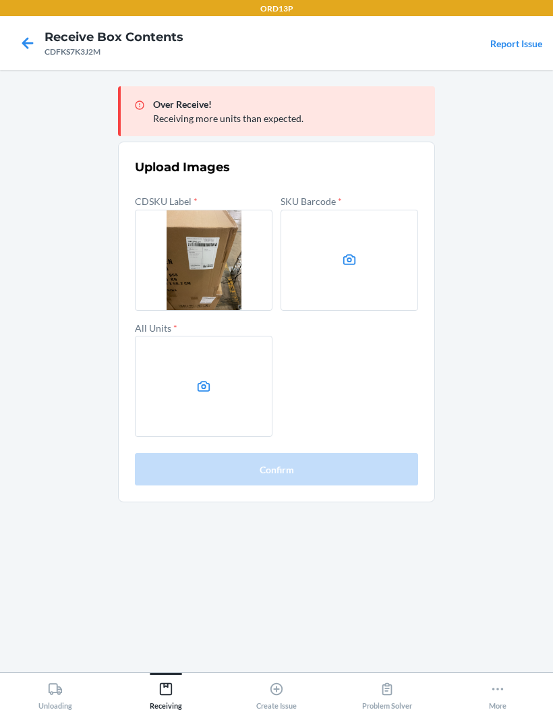
click at [375, 227] on label at bounding box center [349, 260] width 138 height 101
click at [0, 0] on input "file" at bounding box center [0, 0] width 0 height 0
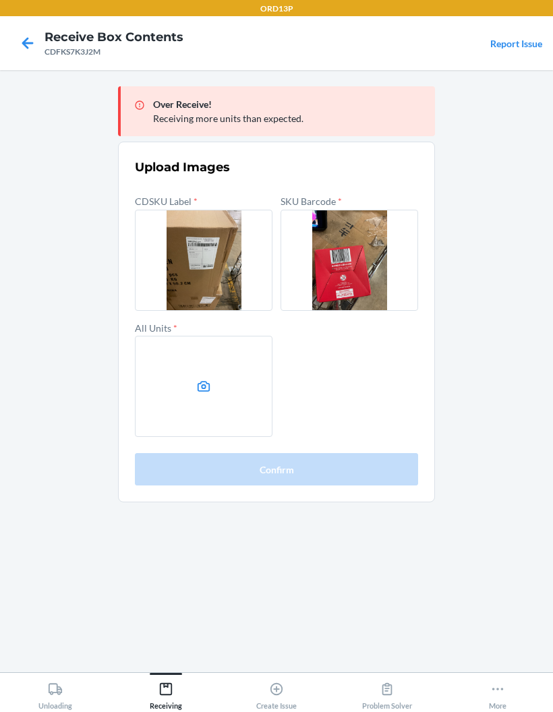
click at [169, 336] on label at bounding box center [204, 386] width 138 height 101
click at [0, 0] on input "file" at bounding box center [0, 0] width 0 height 0
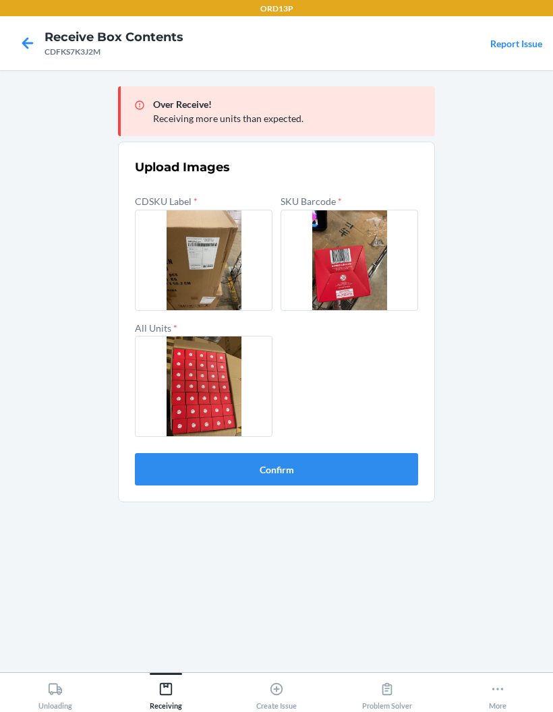
click at [374, 453] on button "Confirm" at bounding box center [276, 469] width 283 height 32
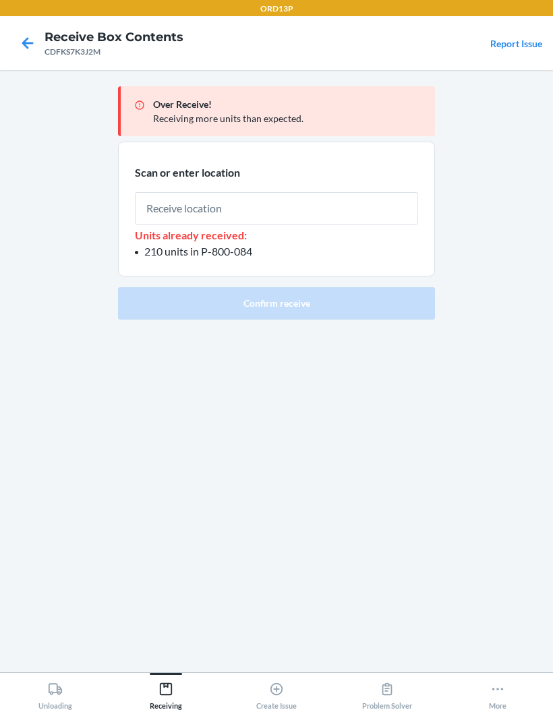
type input "P-800-084"
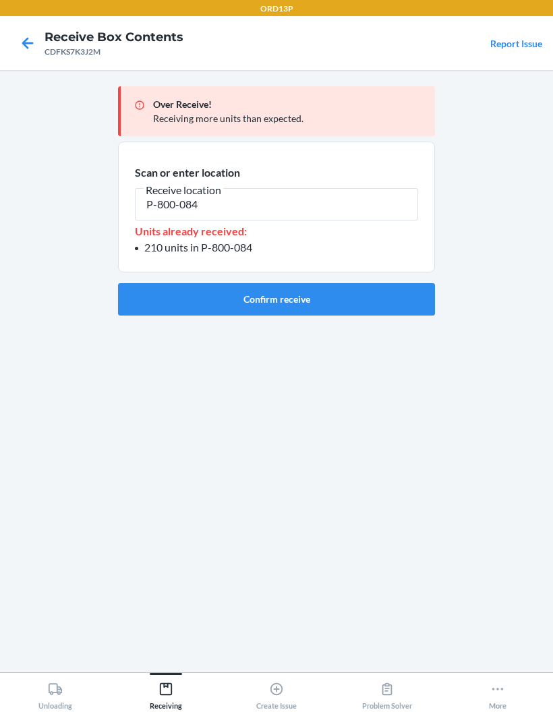
click at [341, 283] on button "Confirm receive" at bounding box center [276, 299] width 317 height 32
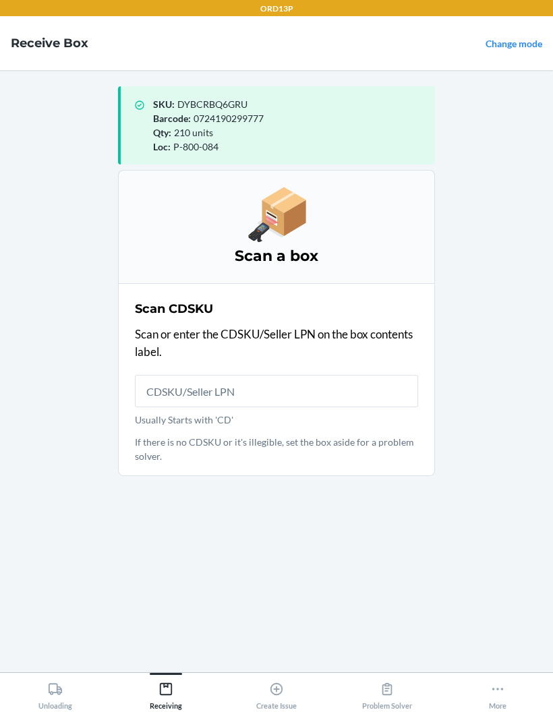
click at [305, 375] on input "Usually Starts with 'CD'" at bounding box center [276, 391] width 283 height 32
type input "CD7PQGQ82KS"
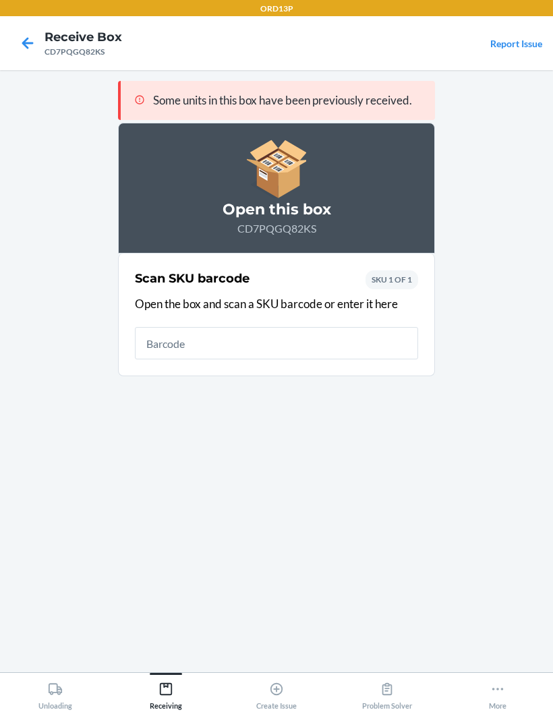
click at [347, 327] on input "text" at bounding box center [276, 343] width 283 height 32
type input "0724190299777"
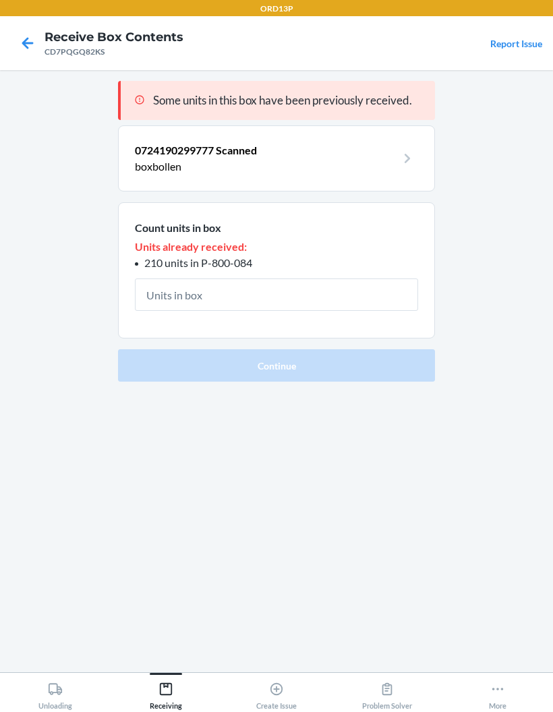
click at [354, 278] on input "text" at bounding box center [276, 294] width 283 height 32
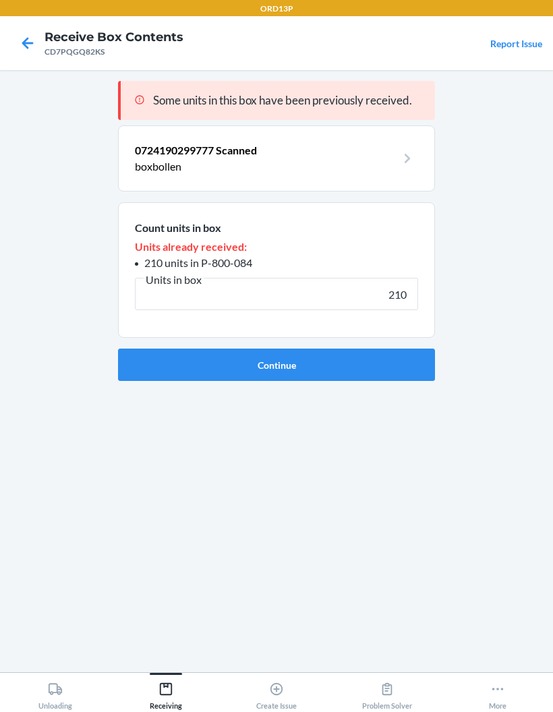
type input "210"
click at [377, 349] on button "Continue" at bounding box center [276, 365] width 317 height 32
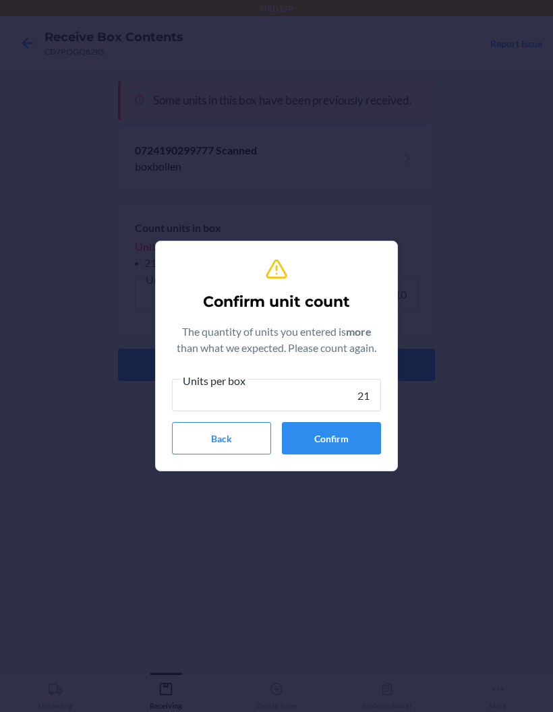
type input "210"
click at [357, 425] on button "Confirm" at bounding box center [331, 438] width 99 height 32
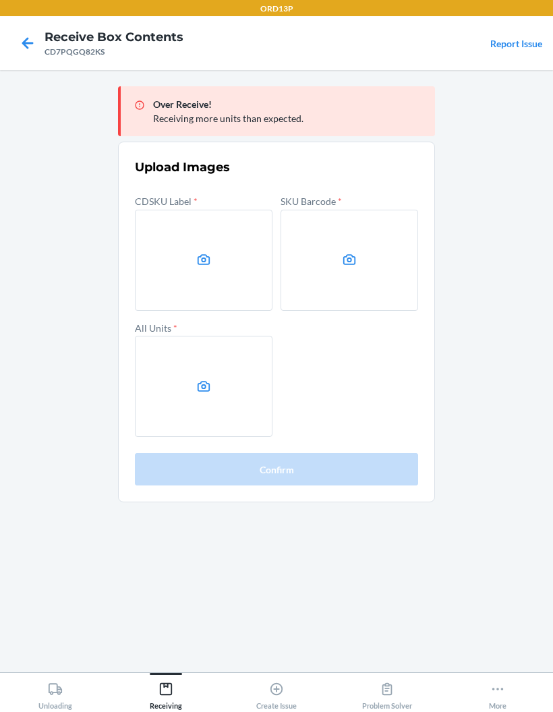
click at [157, 210] on label at bounding box center [204, 260] width 138 height 101
click at [0, 0] on input "file" at bounding box center [0, 0] width 0 height 0
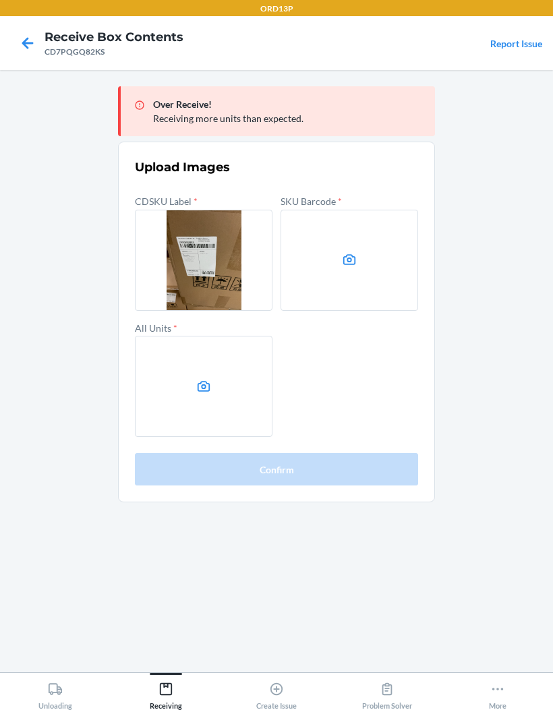
click at [397, 229] on label at bounding box center [349, 260] width 138 height 101
click at [0, 0] on input "file" at bounding box center [0, 0] width 0 height 0
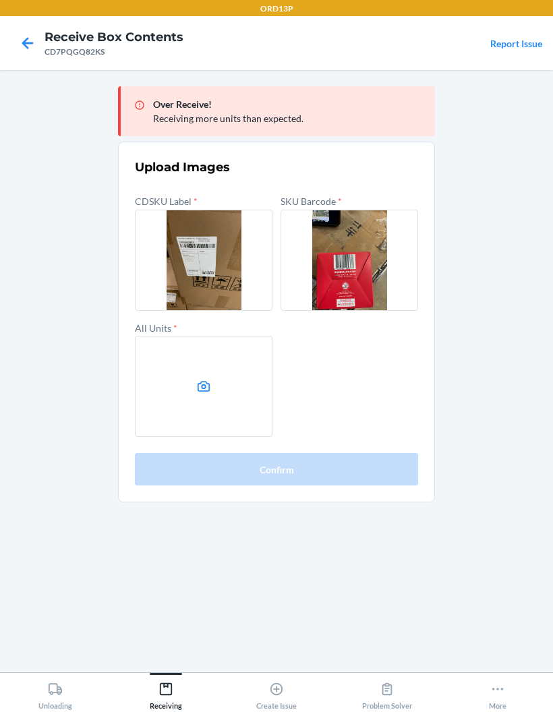
click at [227, 340] on label at bounding box center [204, 386] width 138 height 101
click at [0, 0] on input "file" at bounding box center [0, 0] width 0 height 0
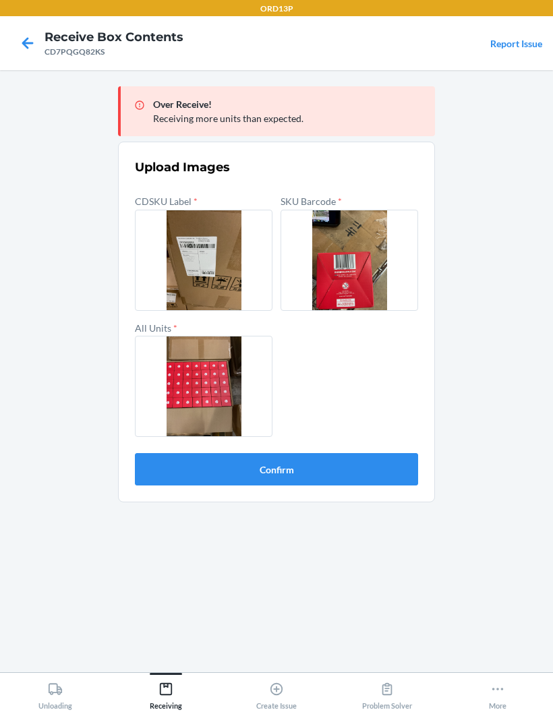
click at [326, 453] on button "Confirm" at bounding box center [276, 469] width 283 height 32
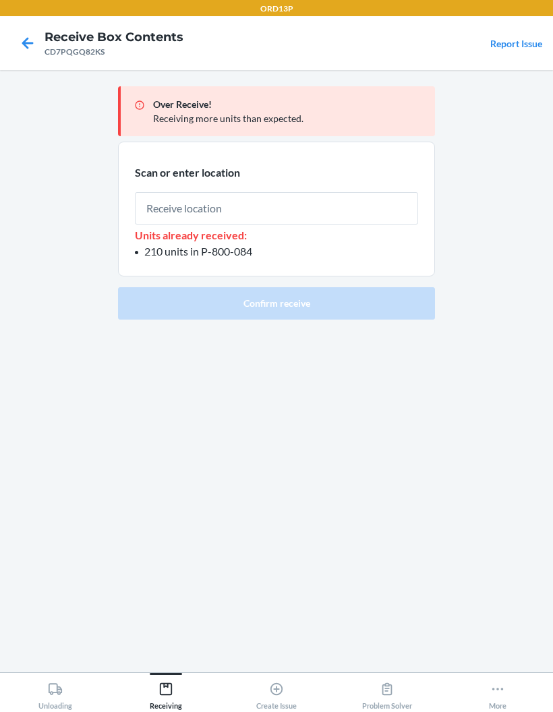
type input "P-800-084"
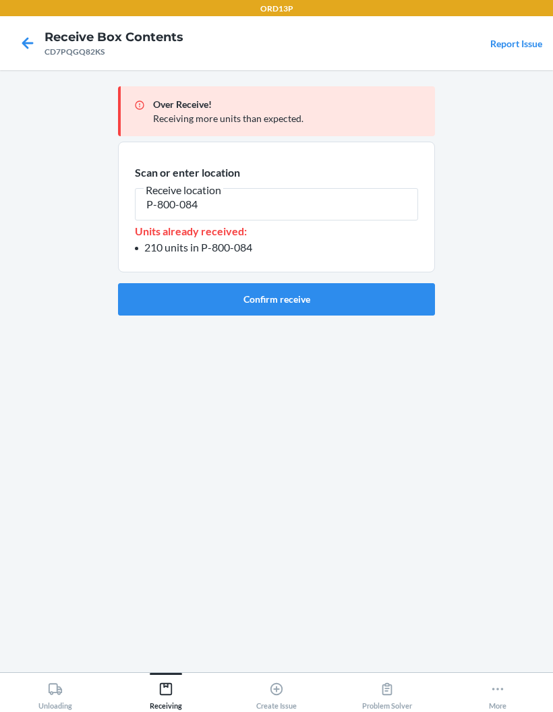
click at [374, 283] on button "Confirm receive" at bounding box center [276, 299] width 317 height 32
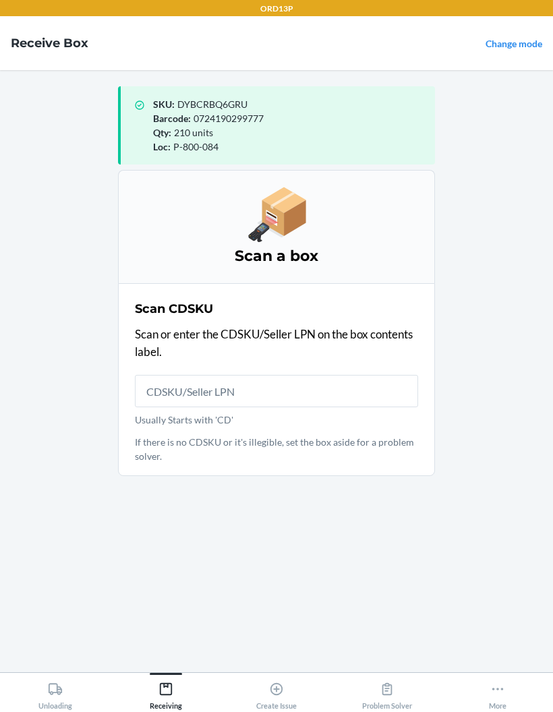
click at [336, 375] on input "Usually Starts with 'CD'" at bounding box center [276, 391] width 283 height 32
type input "CDGLHLFJK5U"
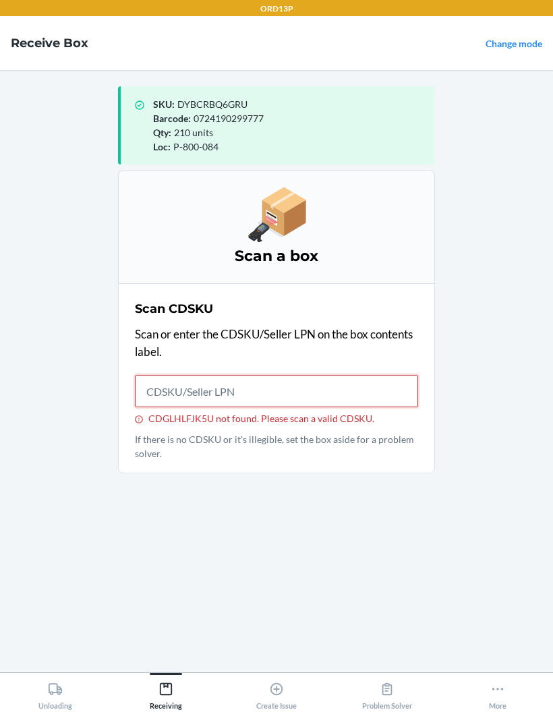
click at [322, 375] on input "CDGLHLFJK5U not found. Please scan a valid CDSKU." at bounding box center [276, 391] width 283 height 32
type input "CDGLHLFJX5U"
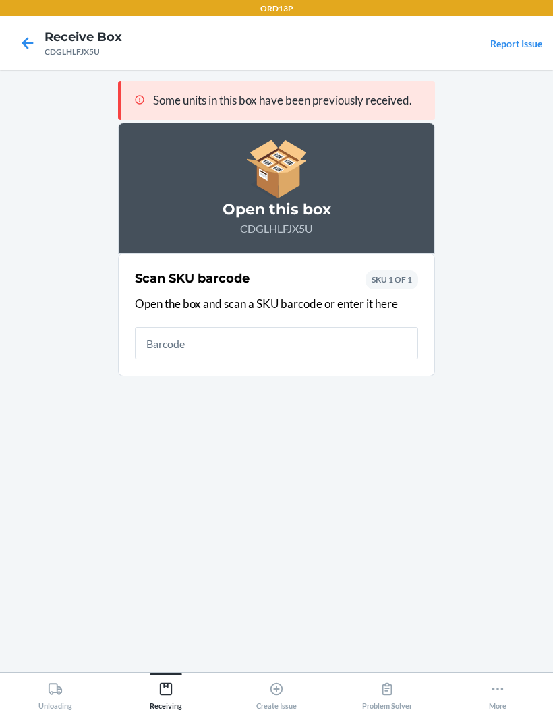
click at [307, 327] on input "text" at bounding box center [276, 343] width 283 height 32
type input "0724190299777"
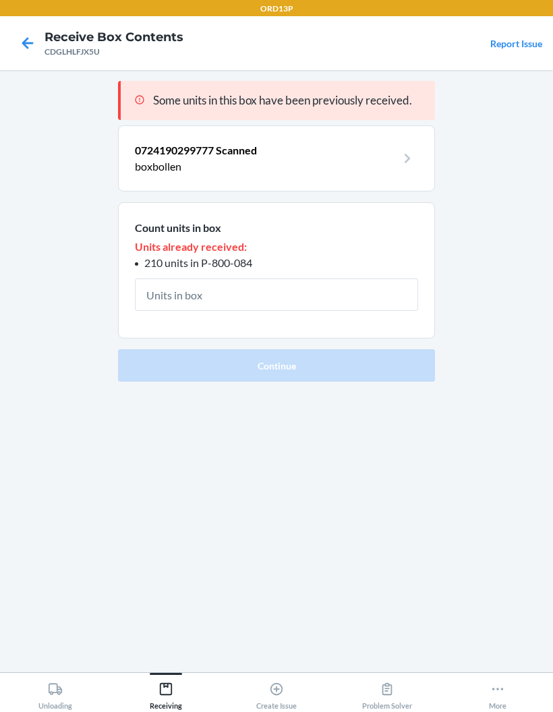
click at [349, 278] on input "text" at bounding box center [276, 294] width 283 height 32
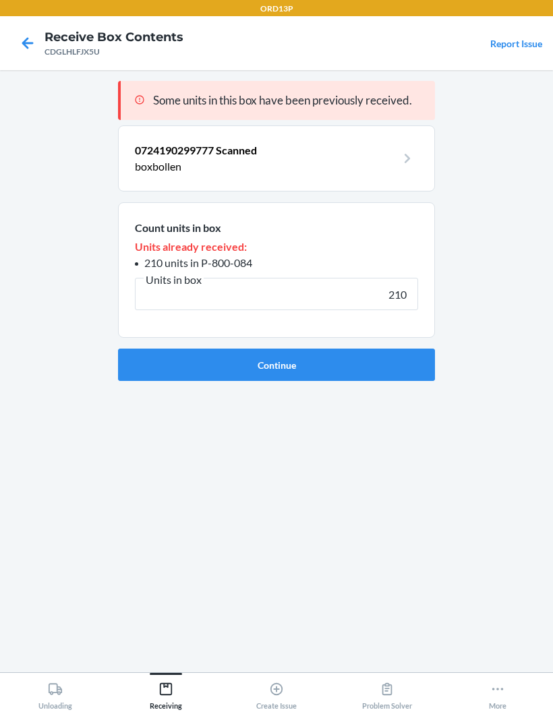
type input "210"
click at [373, 349] on button "Continue" at bounding box center [276, 365] width 317 height 32
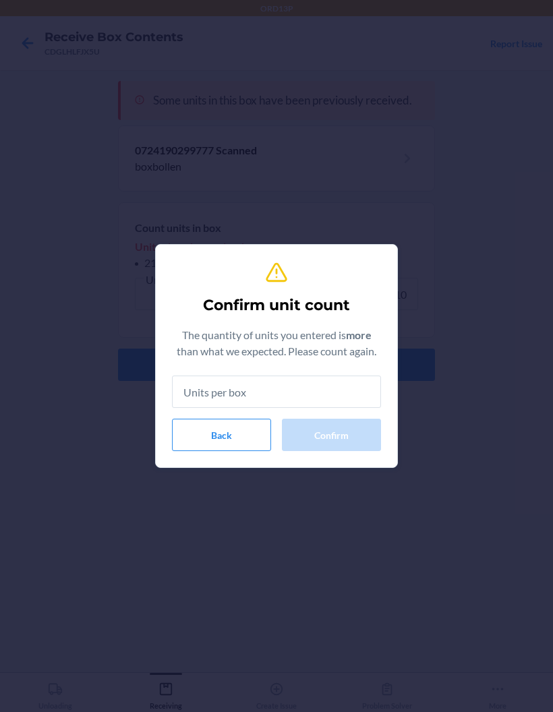
click at [328, 380] on input "text" at bounding box center [276, 391] width 209 height 32
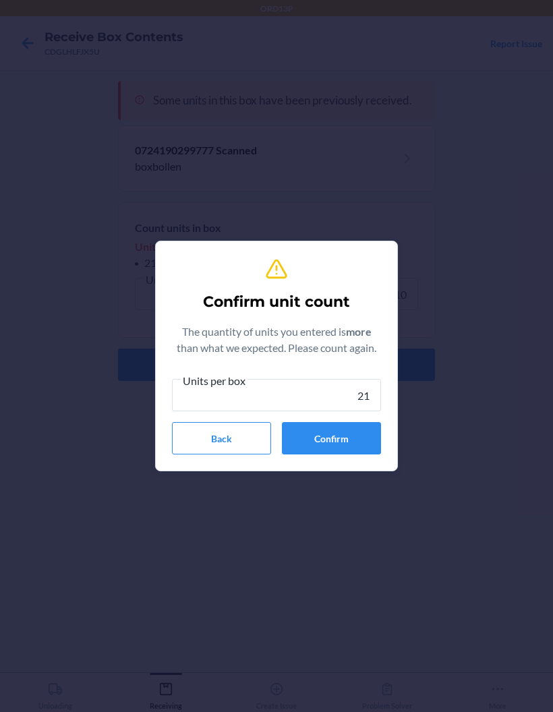
type input "210"
click at [359, 432] on button "Confirm" at bounding box center [331, 438] width 99 height 32
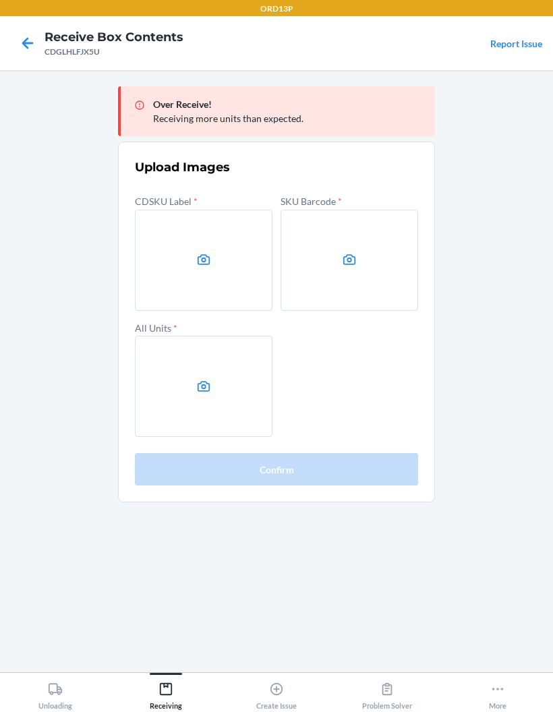
click at [169, 210] on label at bounding box center [204, 260] width 138 height 101
click at [0, 0] on input "file" at bounding box center [0, 0] width 0 height 0
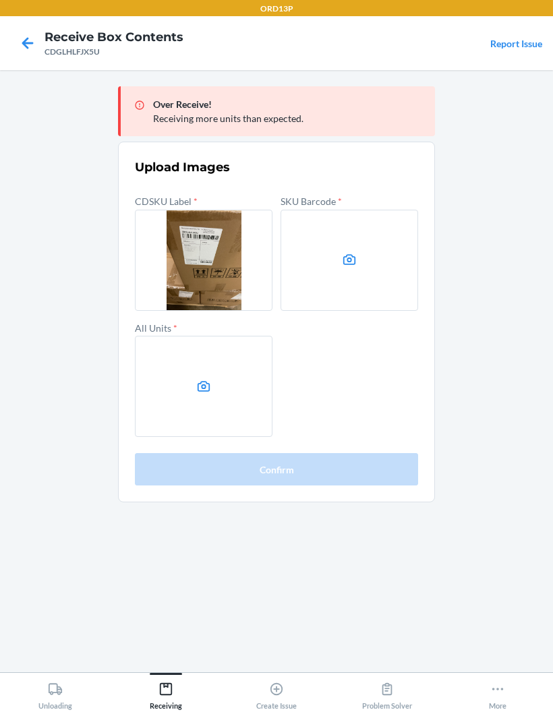
click at [378, 223] on label at bounding box center [349, 260] width 138 height 101
click at [0, 0] on input "file" at bounding box center [0, 0] width 0 height 0
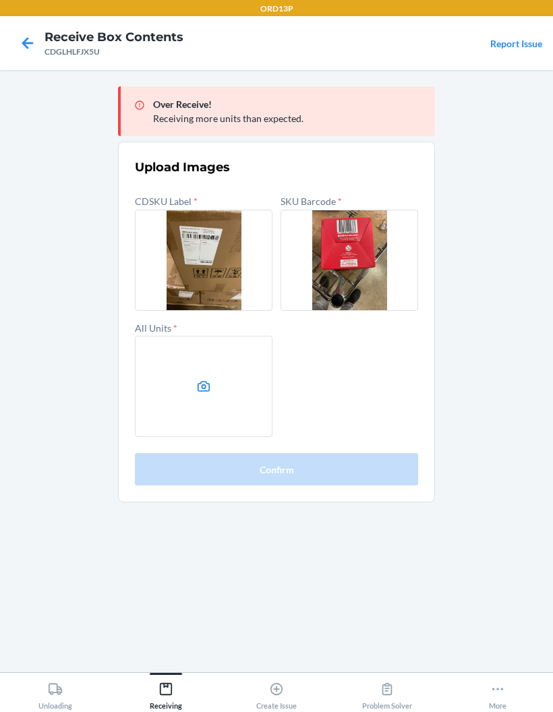
click at [156, 345] on label at bounding box center [204, 386] width 138 height 101
click at [0, 0] on input "file" at bounding box center [0, 0] width 0 height 0
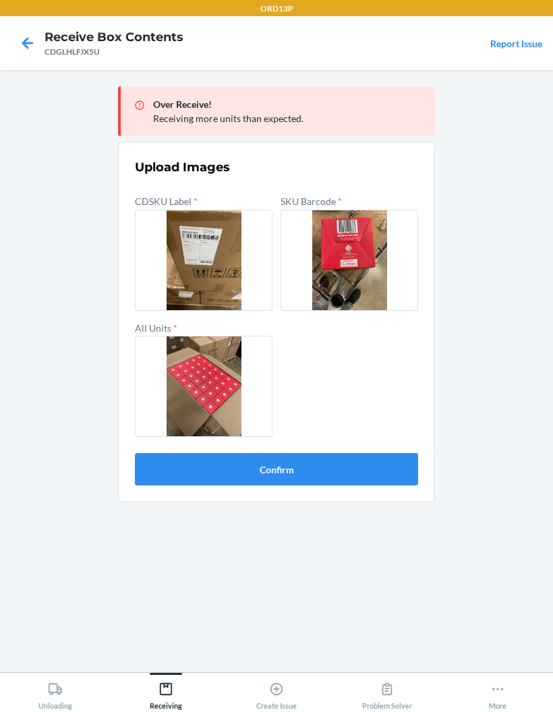
click at [353, 453] on button "Confirm" at bounding box center [276, 469] width 283 height 32
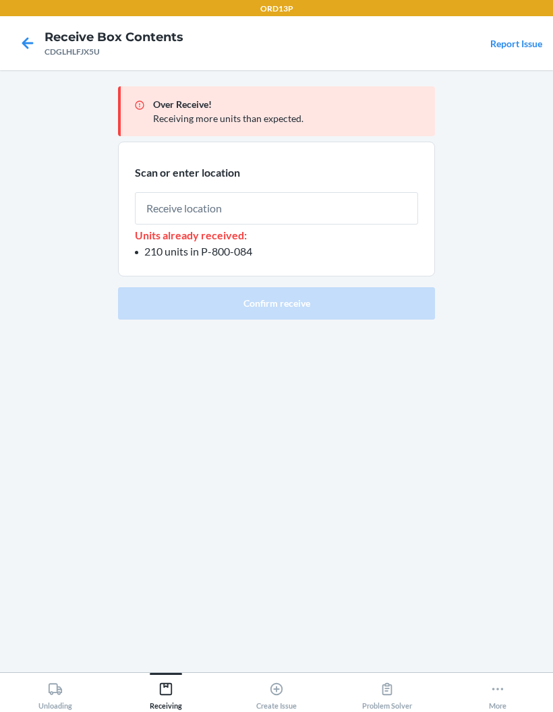
type input "P-800-084"
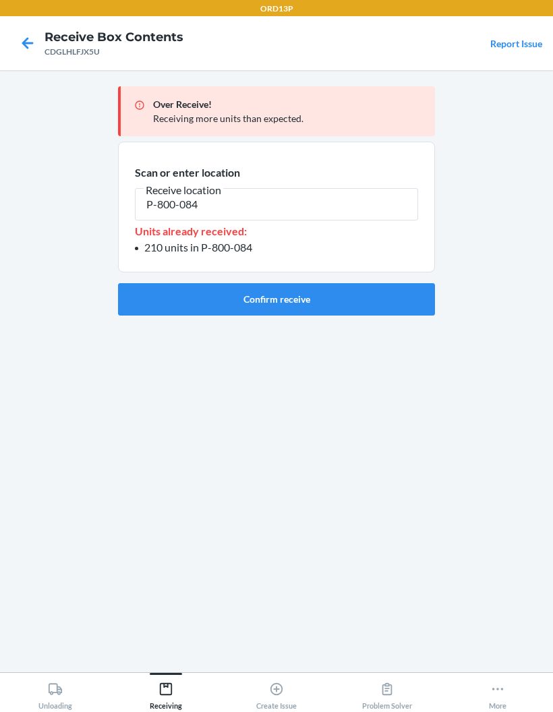
click at [364, 283] on button "Confirm receive" at bounding box center [276, 299] width 317 height 32
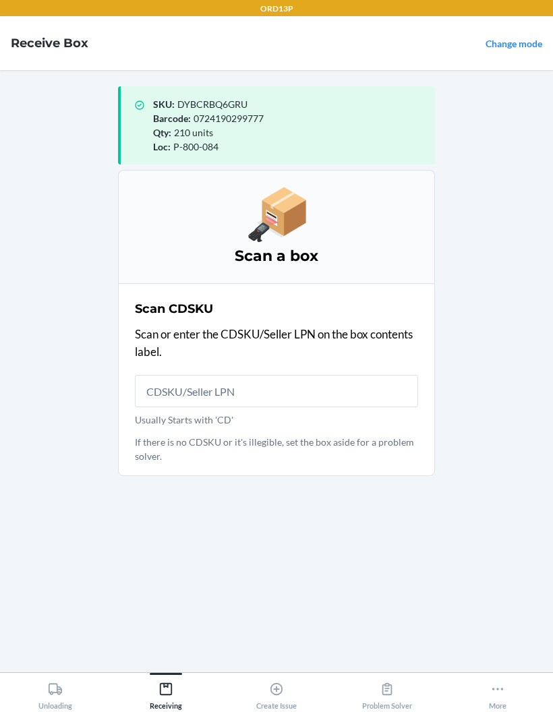
click at [317, 375] on input "Usually Starts with 'CD'" at bounding box center [276, 391] width 283 height 32
type input "CD28DXX4KDC"
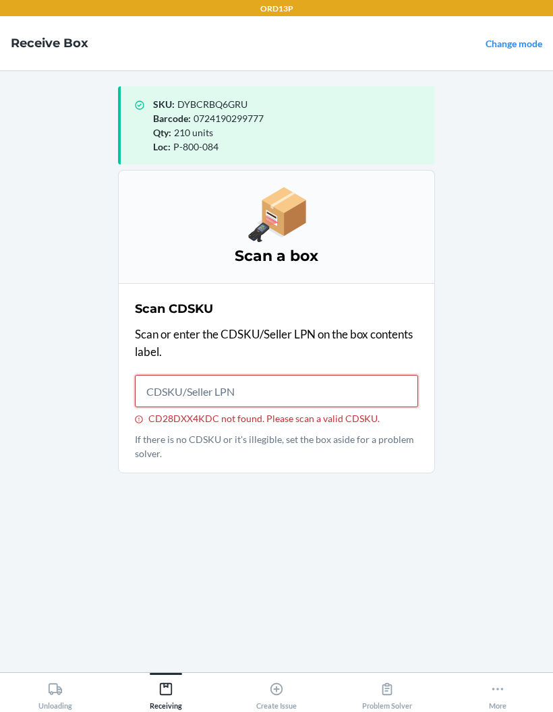
click at [342, 375] on input "CD28DXX4KDC not found. Please scan a valid CDSKU." at bounding box center [276, 391] width 283 height 32
type input "CD28DXX4KDG"
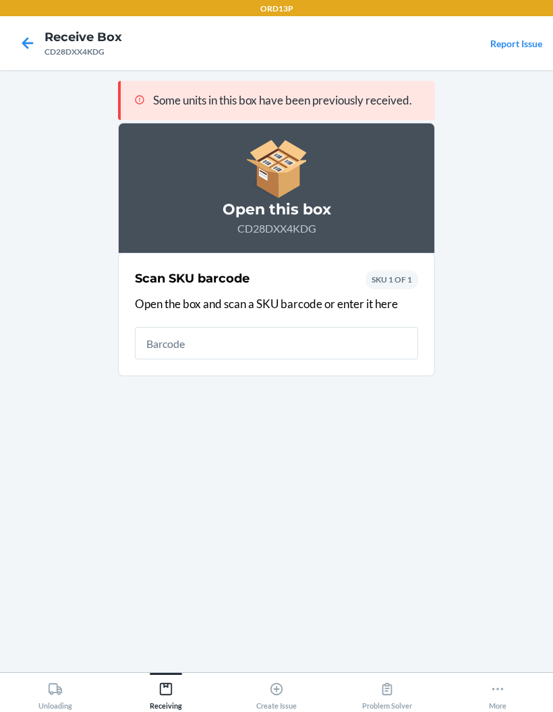
click at [351, 327] on input "text" at bounding box center [276, 343] width 283 height 32
type input "0724190299777"
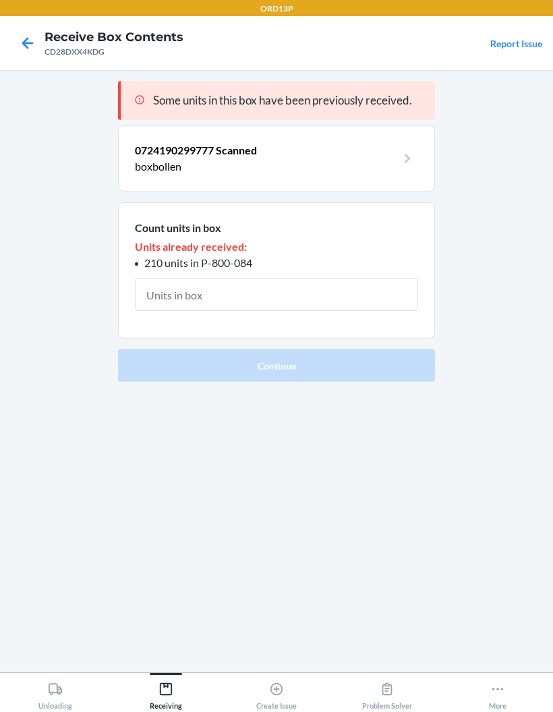
click at [333, 278] on input "text" at bounding box center [276, 294] width 283 height 32
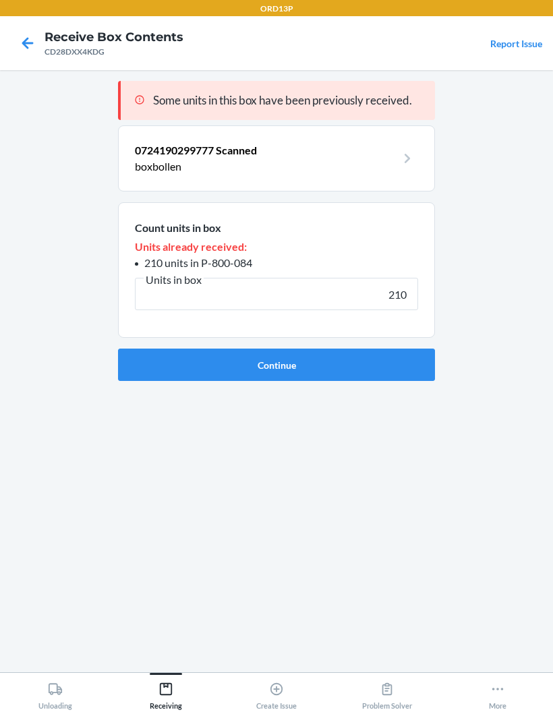
type input "210"
click at [362, 349] on button "Continue" at bounding box center [276, 365] width 317 height 32
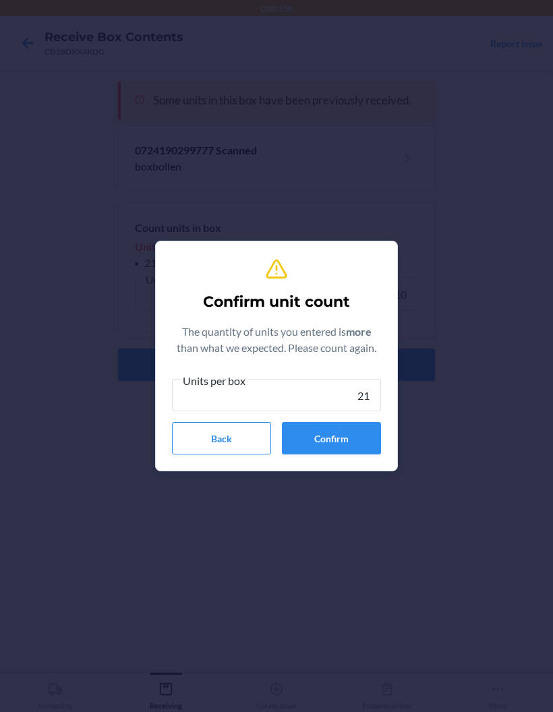
type input "210"
click at [354, 425] on button "Confirm" at bounding box center [331, 438] width 99 height 32
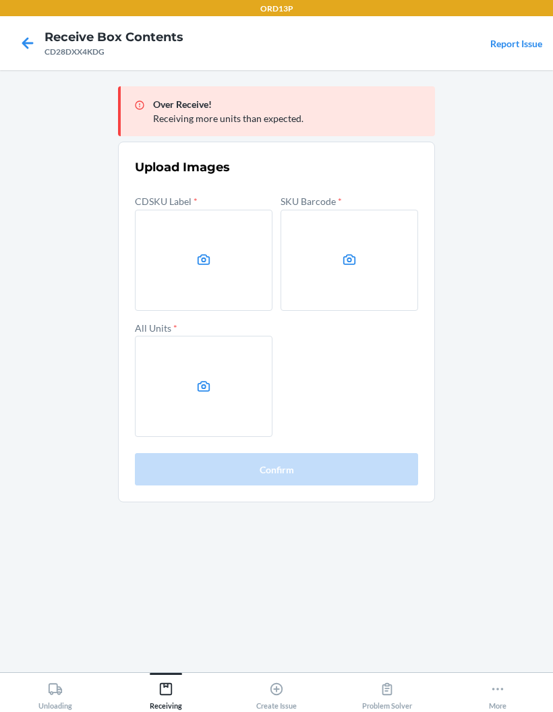
click at [162, 210] on label at bounding box center [204, 260] width 138 height 101
click at [0, 0] on input "file" at bounding box center [0, 0] width 0 height 0
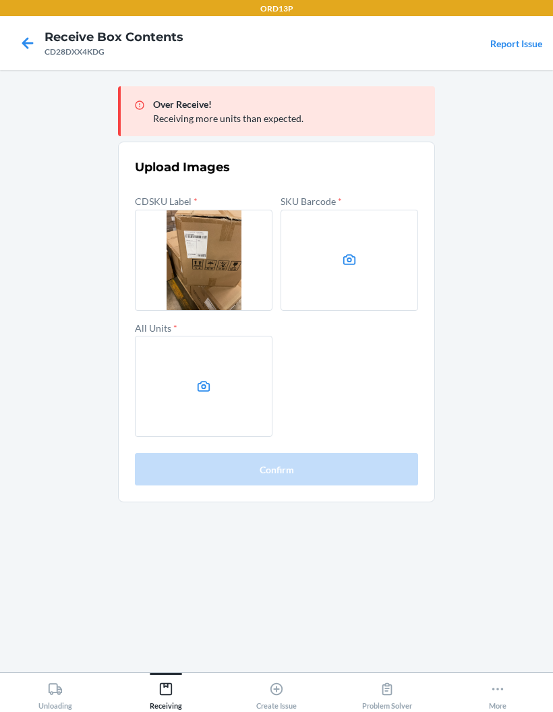
click at [372, 228] on label at bounding box center [349, 260] width 138 height 101
click at [0, 0] on input "file" at bounding box center [0, 0] width 0 height 0
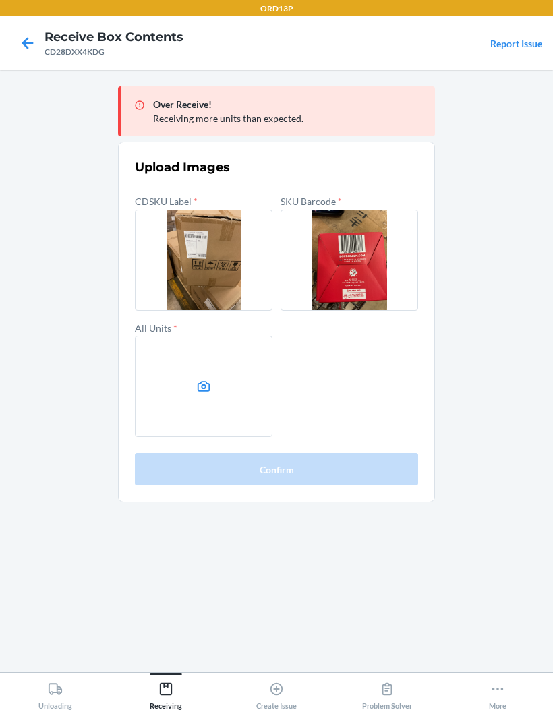
click at [227, 338] on label at bounding box center [204, 386] width 138 height 101
click at [0, 0] on input "file" at bounding box center [0, 0] width 0 height 0
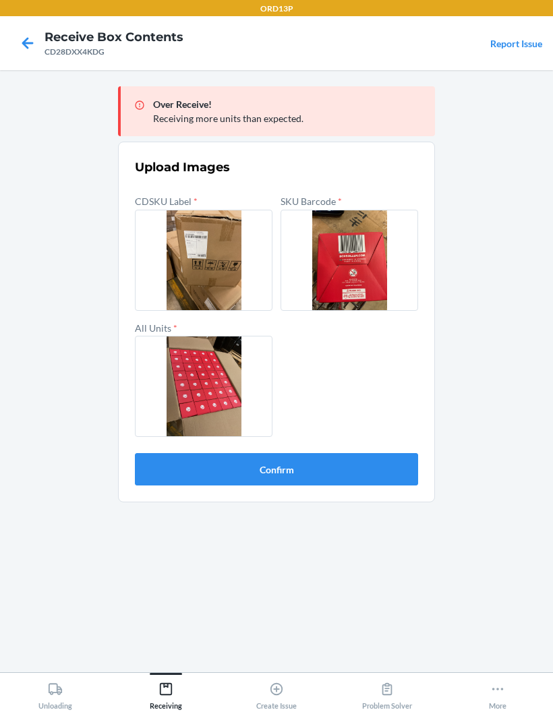
click at [378, 453] on button "Confirm" at bounding box center [276, 469] width 283 height 32
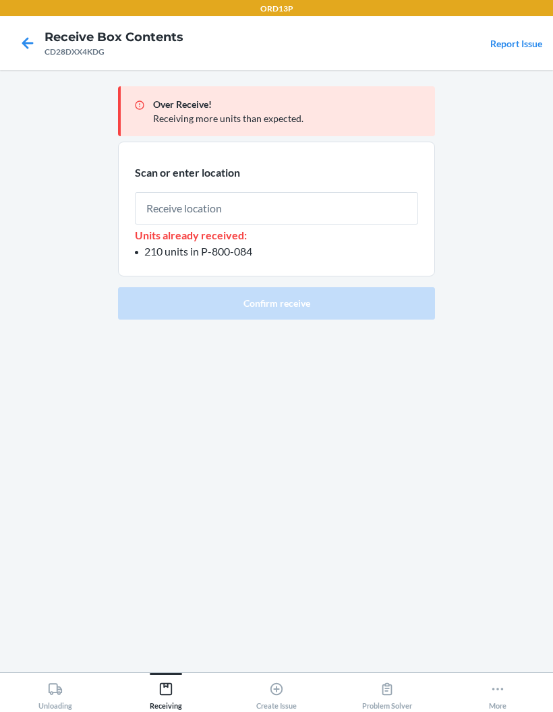
type input "P-800-084"
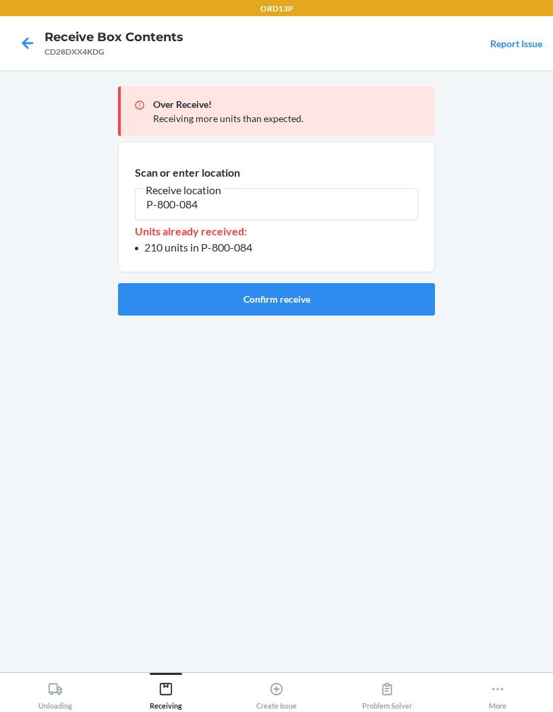
click at [367, 283] on button "Confirm receive" at bounding box center [276, 299] width 317 height 32
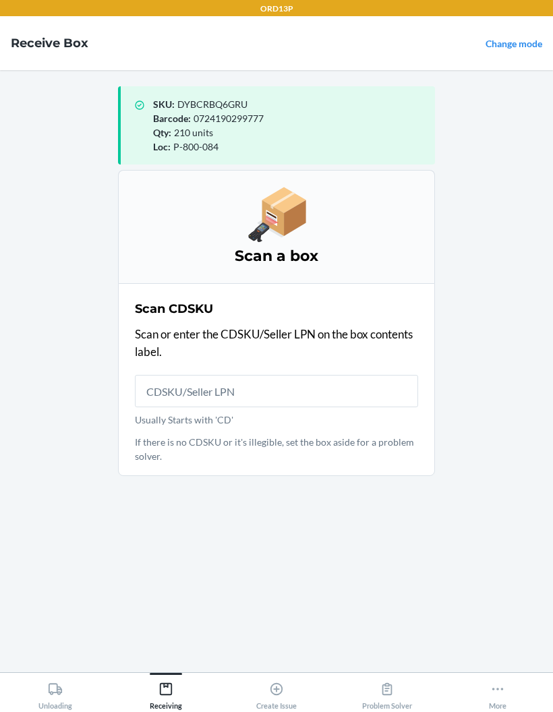
click at [326, 375] on input "Usually Starts with 'CD'" at bounding box center [276, 391] width 283 height 32
type input "CDZLNZWPL8M"
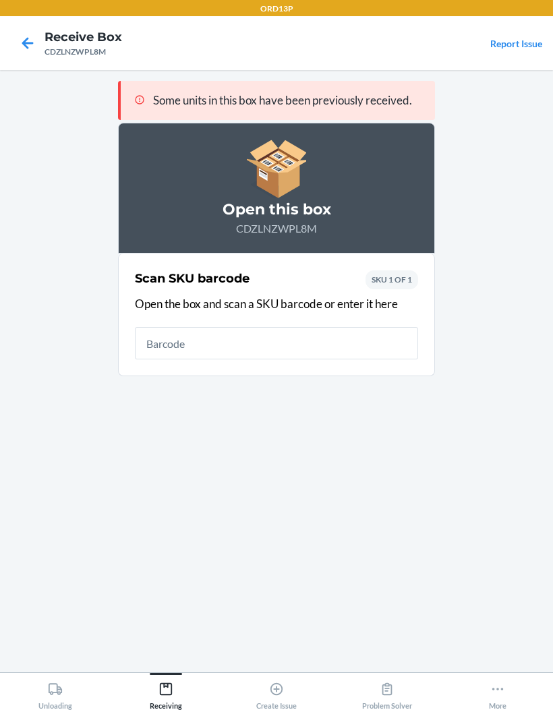
click at [336, 327] on input "text" at bounding box center [276, 343] width 283 height 32
type input "0724190299777"
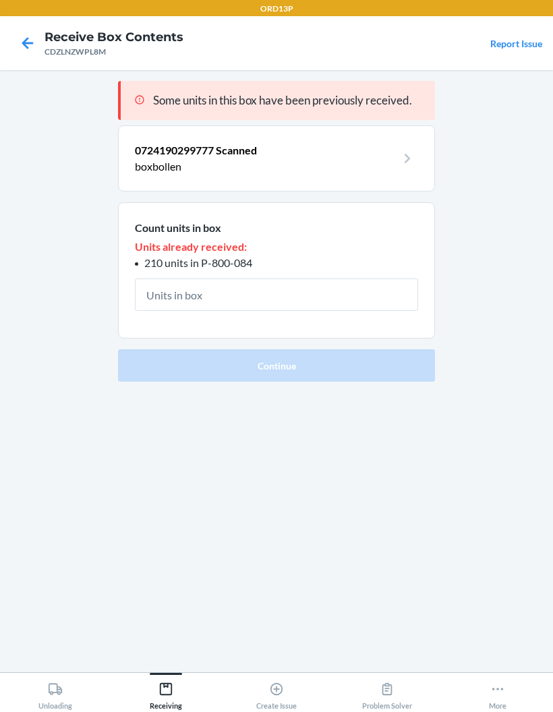
click at [343, 278] on input "text" at bounding box center [276, 294] width 283 height 32
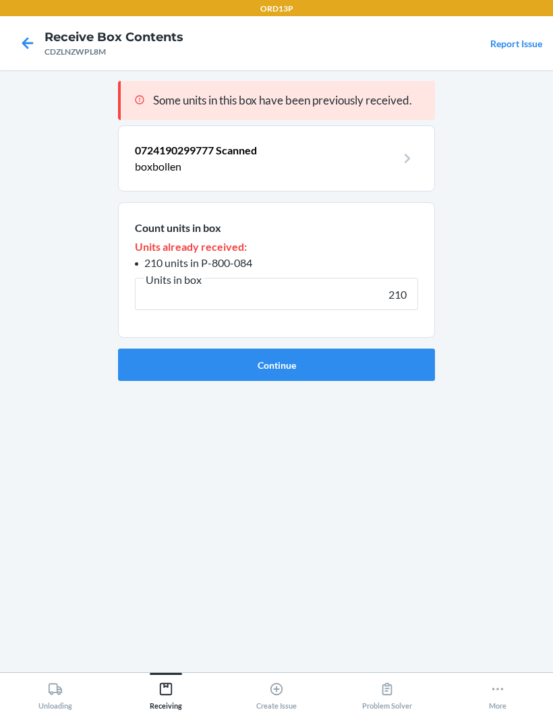
type input "210"
click at [375, 349] on button "Continue" at bounding box center [276, 365] width 317 height 32
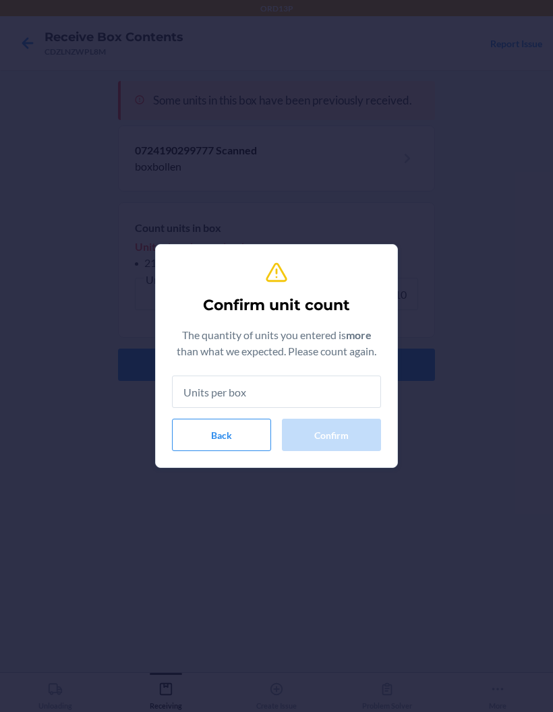
click at [340, 383] on input "text" at bounding box center [276, 391] width 209 height 32
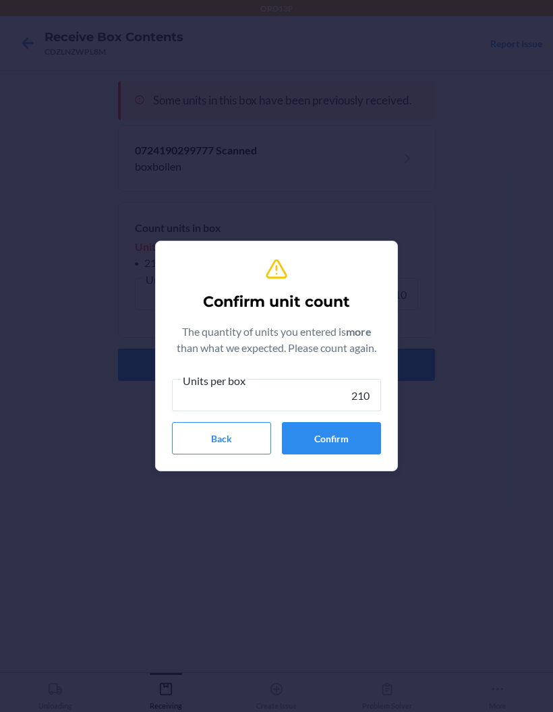
type input "210"
click at [358, 427] on button "Confirm" at bounding box center [331, 438] width 99 height 32
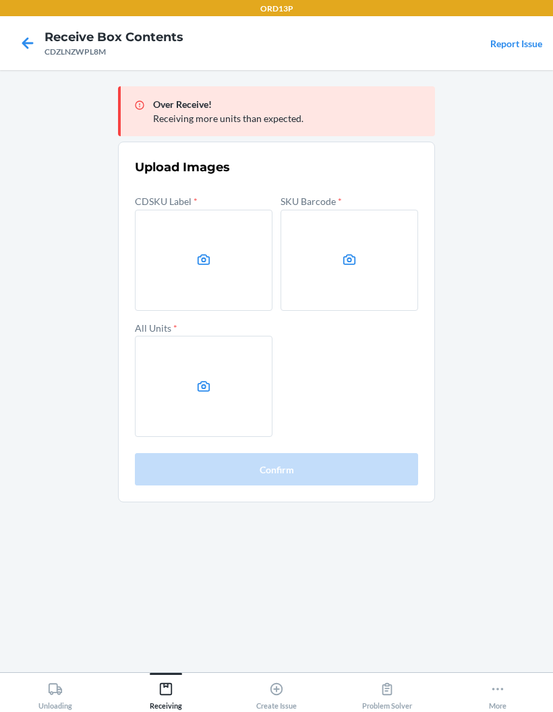
click at [244, 210] on label at bounding box center [204, 260] width 138 height 101
click at [0, 0] on input "file" at bounding box center [0, 0] width 0 height 0
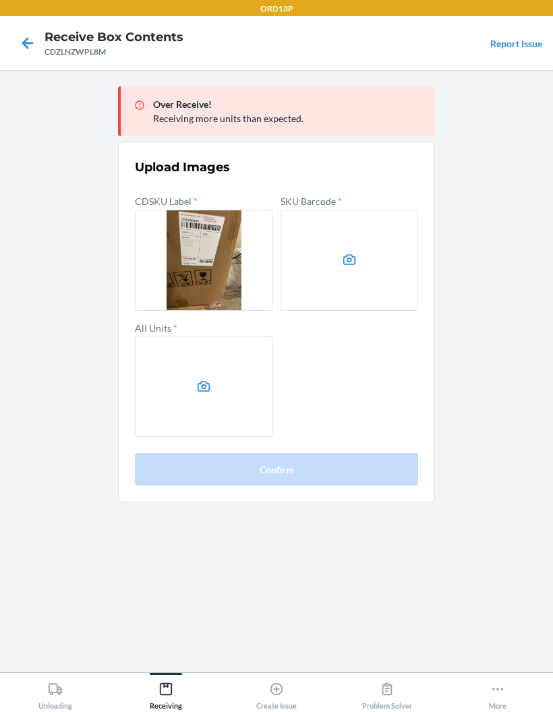
click at [382, 232] on label at bounding box center [349, 260] width 138 height 101
click at [0, 0] on input "file" at bounding box center [0, 0] width 0 height 0
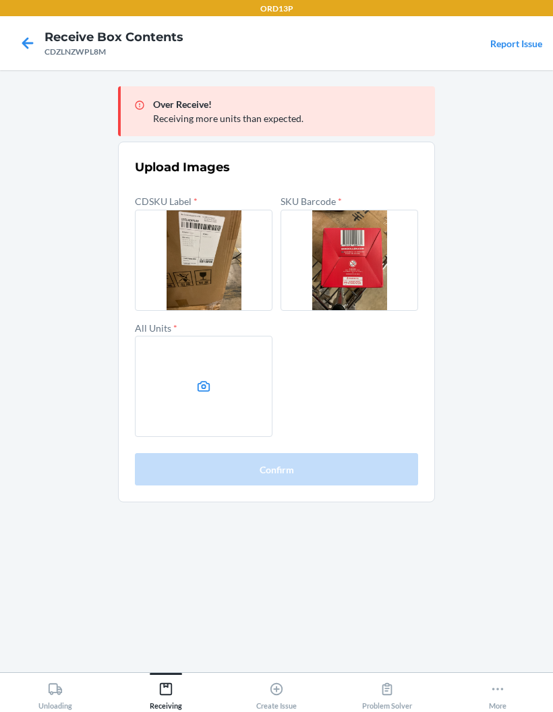
click at [146, 336] on label at bounding box center [204, 386] width 138 height 101
click at [0, 0] on input "file" at bounding box center [0, 0] width 0 height 0
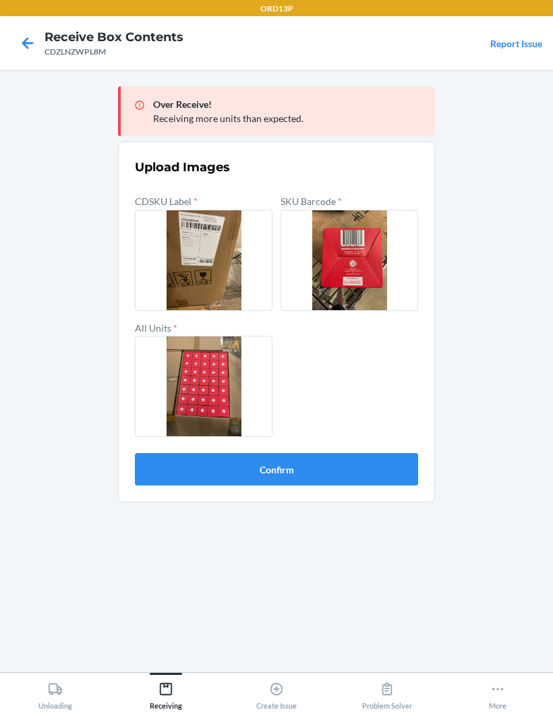
click at [187, 453] on button "Confirm" at bounding box center [276, 469] width 283 height 32
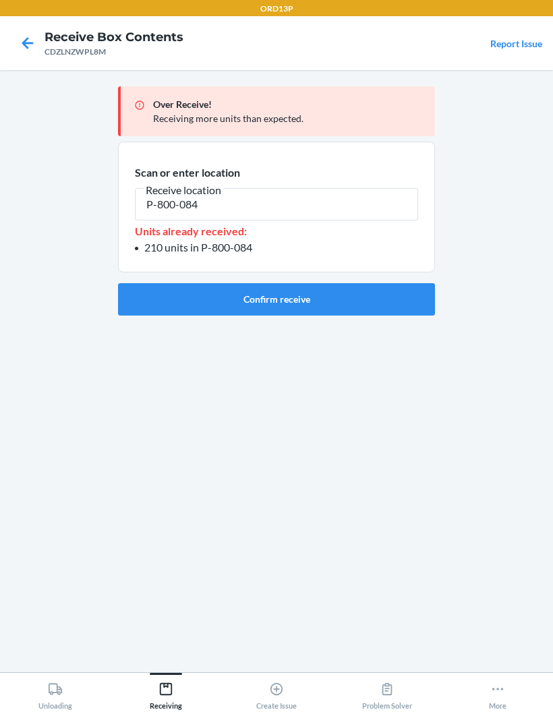
type input "P-800-084"
click at [353, 283] on button "Confirm receive" at bounding box center [276, 299] width 317 height 32
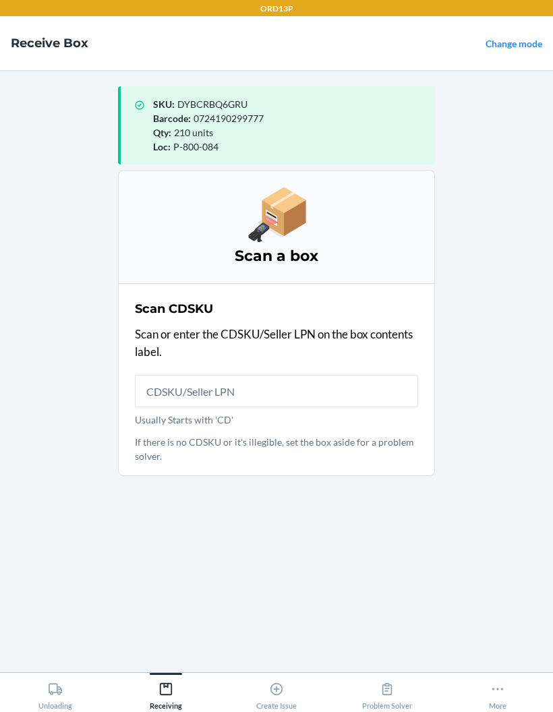
click at [354, 375] on input "Usually Starts with 'CD'" at bounding box center [276, 391] width 283 height 32
type input "CD2RL6Y8JK7"
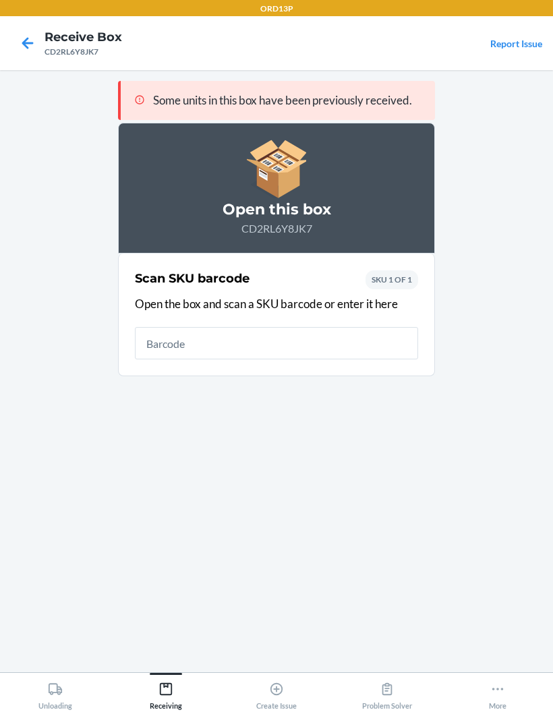
click at [357, 327] on input "text" at bounding box center [276, 343] width 283 height 32
type input "0724190299777"
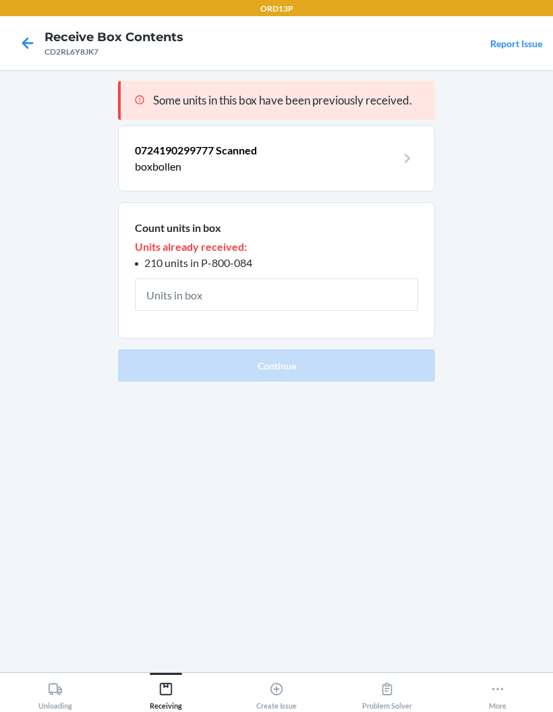
click at [359, 278] on input "text" at bounding box center [276, 294] width 283 height 32
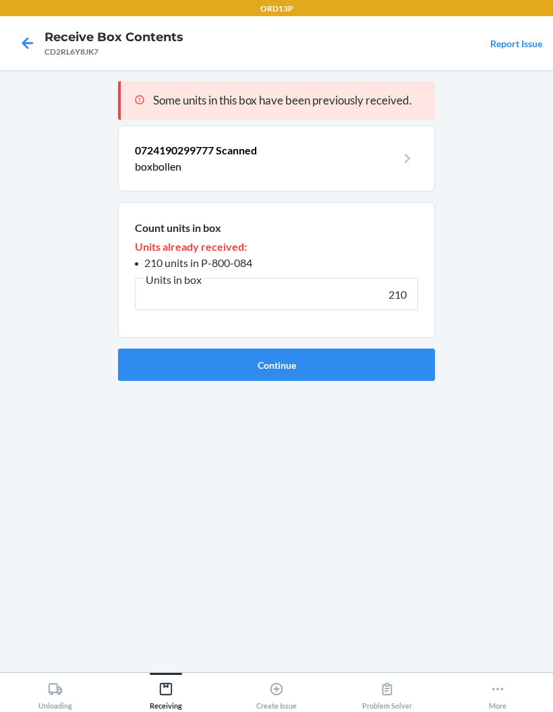
type input "210"
click at [368, 349] on button "Continue" at bounding box center [276, 365] width 317 height 32
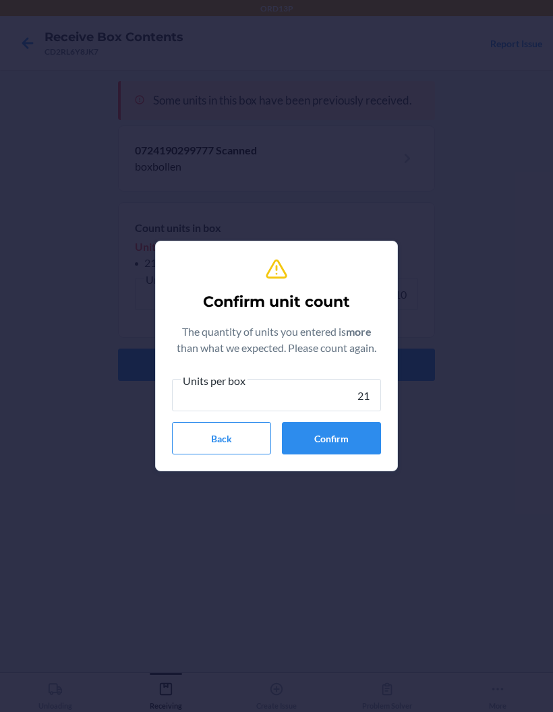
type input "210"
click at [359, 429] on button "Confirm" at bounding box center [331, 438] width 99 height 32
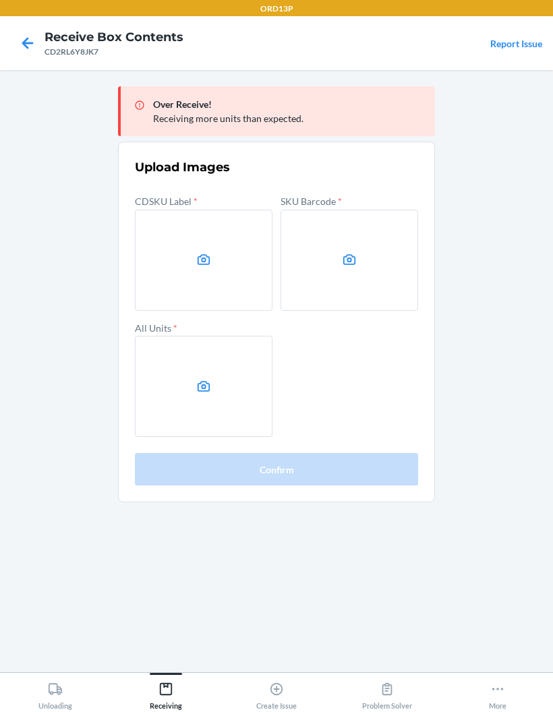
click at [241, 226] on label at bounding box center [204, 260] width 138 height 101
click at [0, 0] on input "file" at bounding box center [0, 0] width 0 height 0
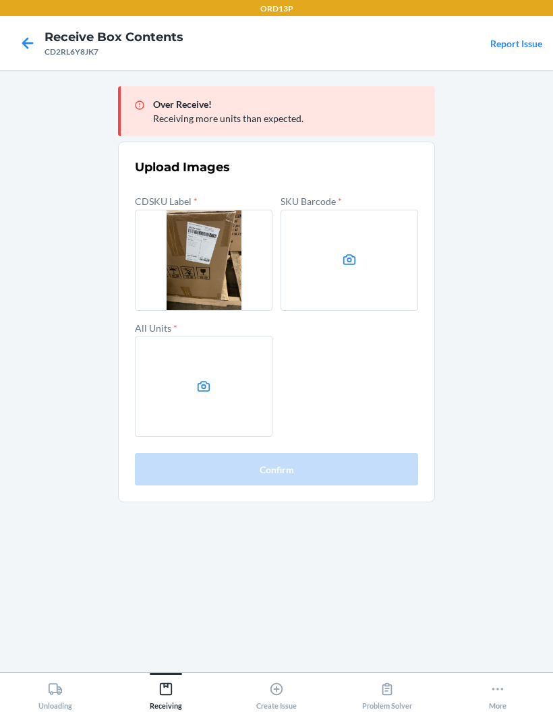
click at [392, 222] on label at bounding box center [349, 260] width 138 height 101
click at [0, 0] on input "file" at bounding box center [0, 0] width 0 height 0
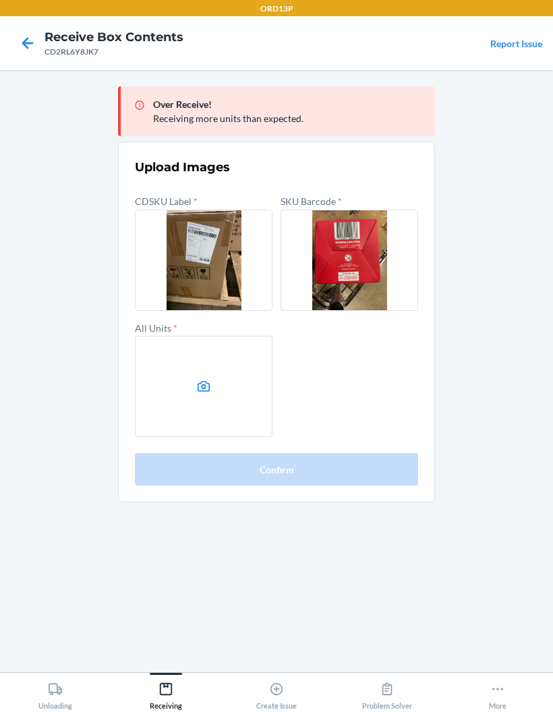
click at [185, 336] on label at bounding box center [204, 386] width 138 height 101
click at [0, 0] on input "file" at bounding box center [0, 0] width 0 height 0
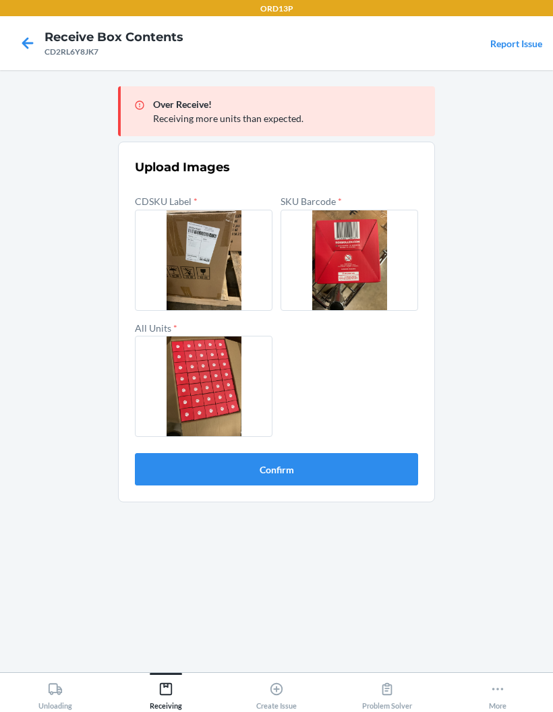
click at [381, 453] on button "Confirm" at bounding box center [276, 469] width 283 height 32
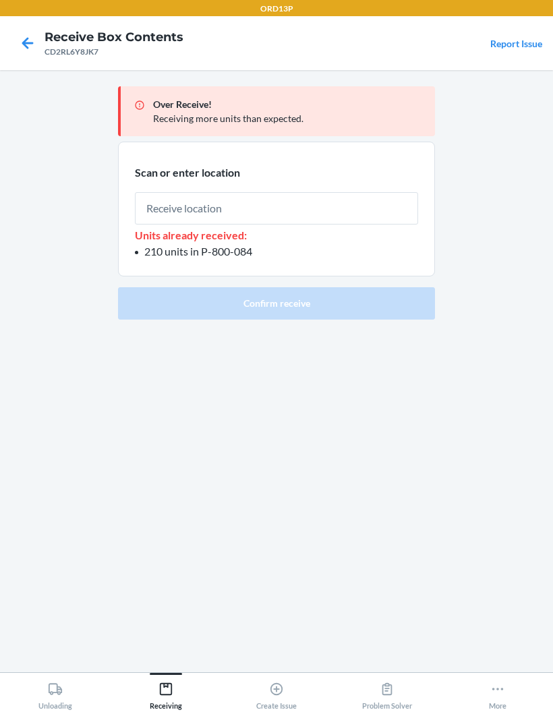
type input "P-800-084"
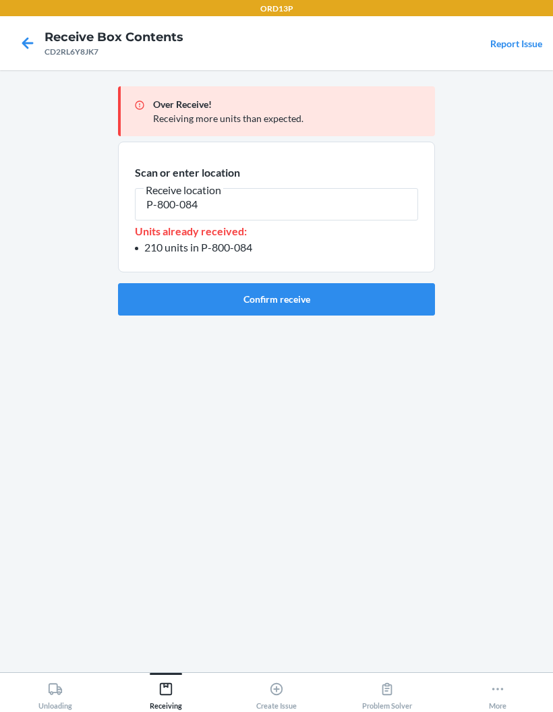
click at [314, 283] on button "Confirm receive" at bounding box center [276, 299] width 317 height 32
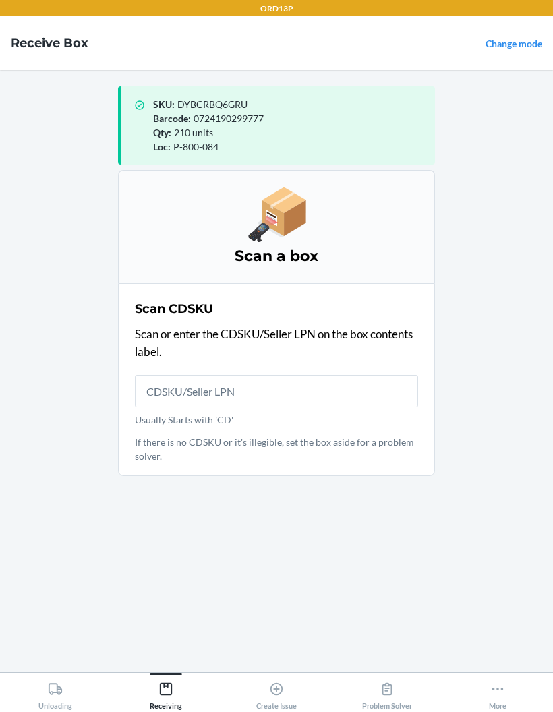
click at [324, 375] on input "Usually Starts with 'CD'" at bounding box center [276, 391] width 283 height 32
type input "CDBPWBTG4SR"
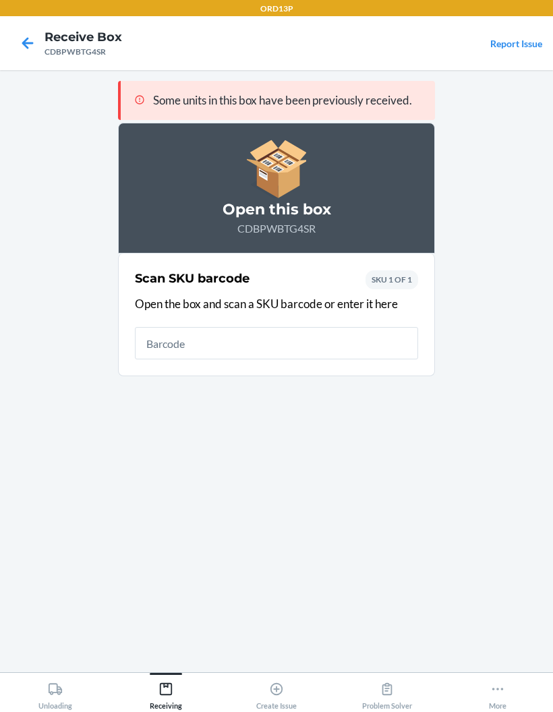
click at [344, 327] on input "text" at bounding box center [276, 343] width 283 height 32
type input "0724190299777"
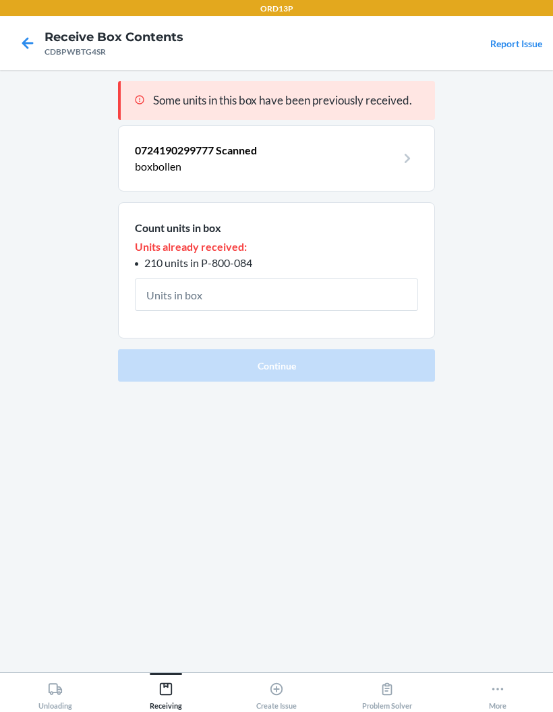
click at [305, 278] on input "text" at bounding box center [276, 294] width 283 height 32
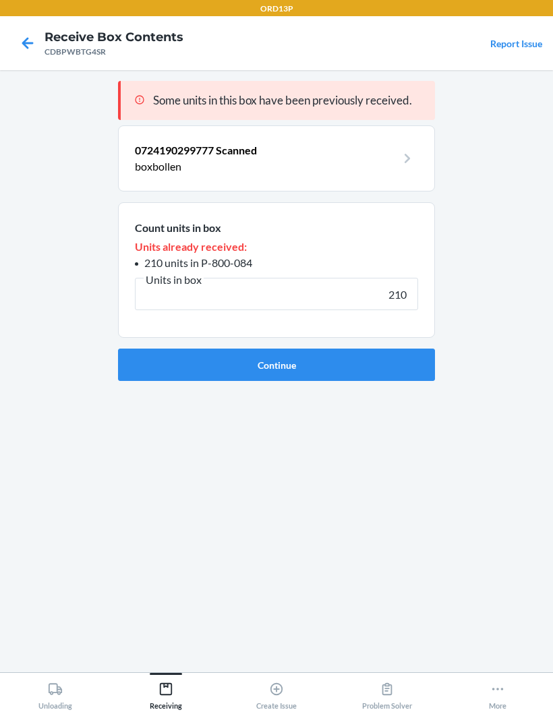
type input "210"
click at [364, 349] on button "Continue" at bounding box center [276, 365] width 317 height 32
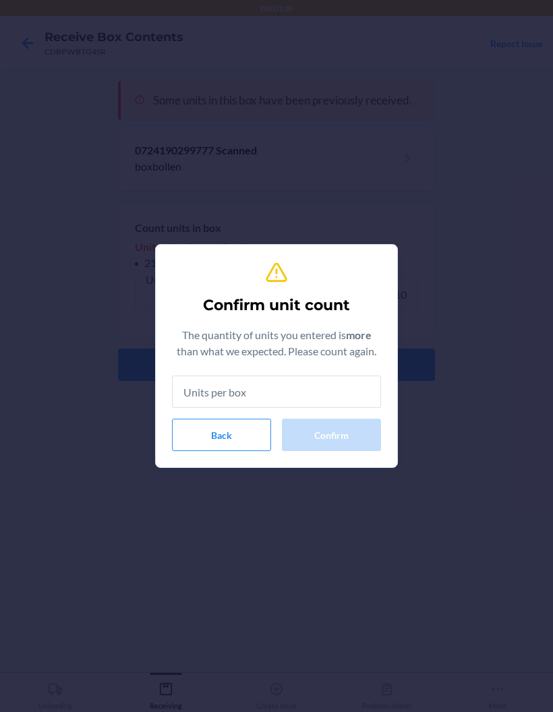
click at [340, 384] on input "text" at bounding box center [276, 391] width 209 height 32
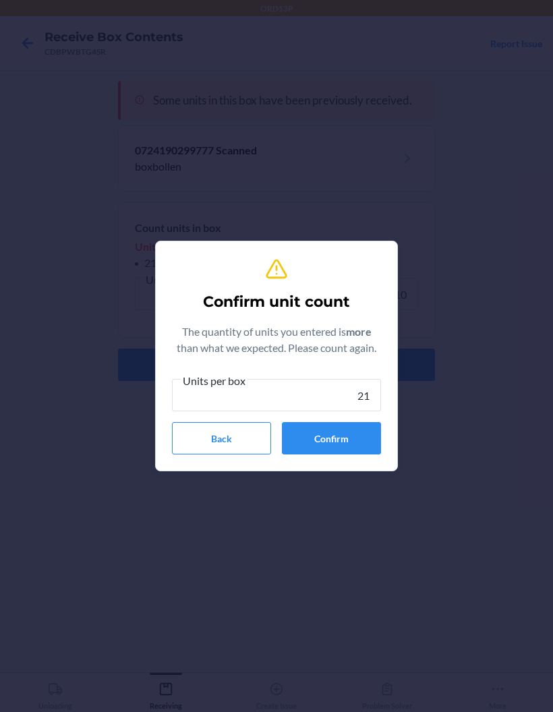
type input "210"
click at [355, 427] on button "Confirm" at bounding box center [331, 438] width 99 height 32
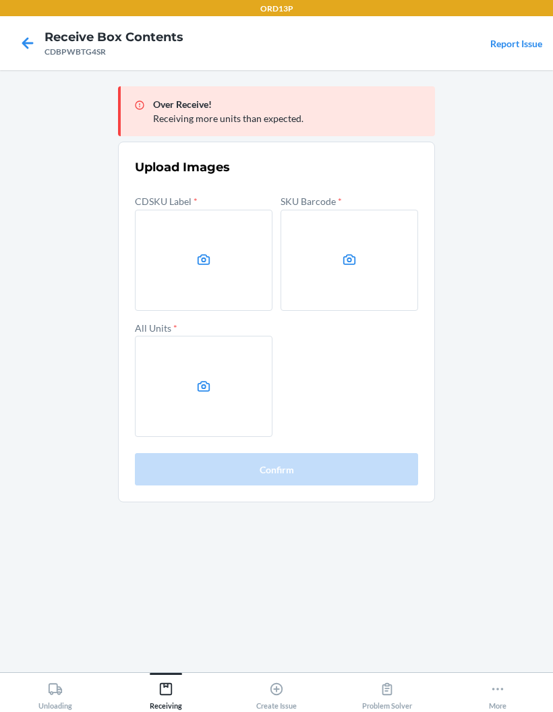
click at [229, 230] on label at bounding box center [204, 260] width 138 height 101
click at [0, 0] on input "file" at bounding box center [0, 0] width 0 height 0
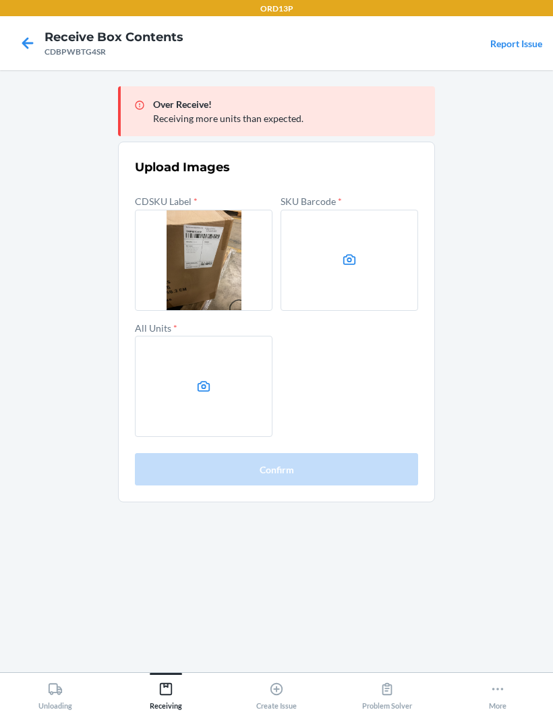
click at [380, 227] on label at bounding box center [349, 260] width 138 height 101
click at [0, 0] on input "file" at bounding box center [0, 0] width 0 height 0
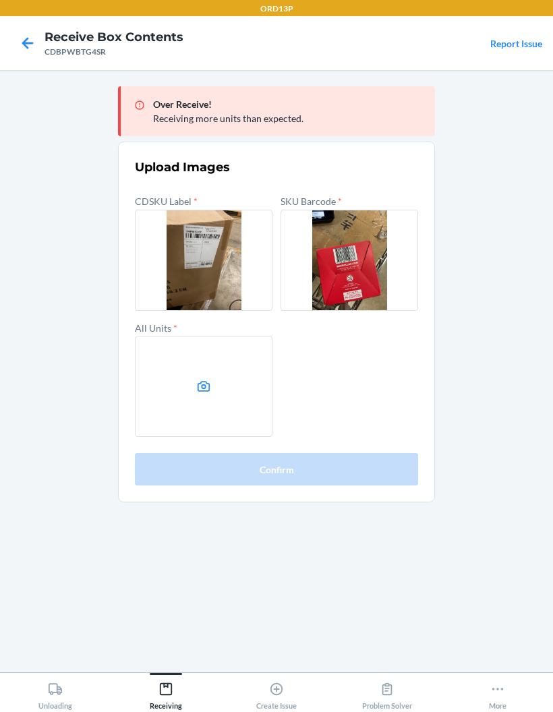
click at [156, 347] on label at bounding box center [204, 386] width 138 height 101
click at [0, 0] on input "file" at bounding box center [0, 0] width 0 height 0
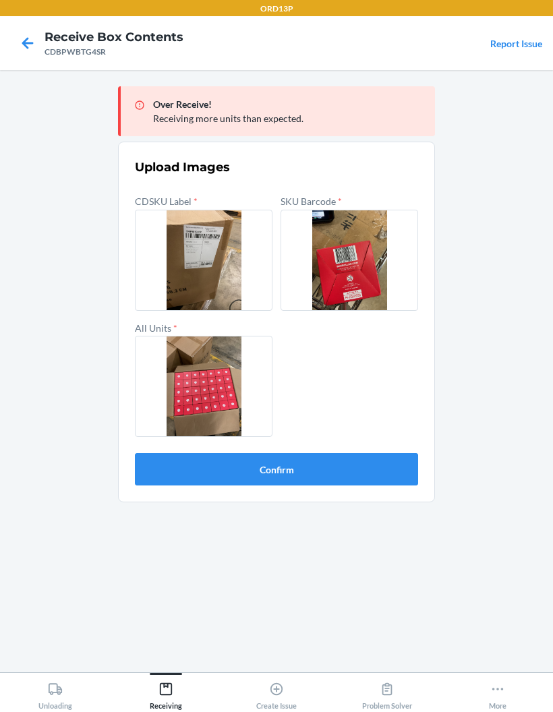
click at [365, 453] on button "Confirm" at bounding box center [276, 469] width 283 height 32
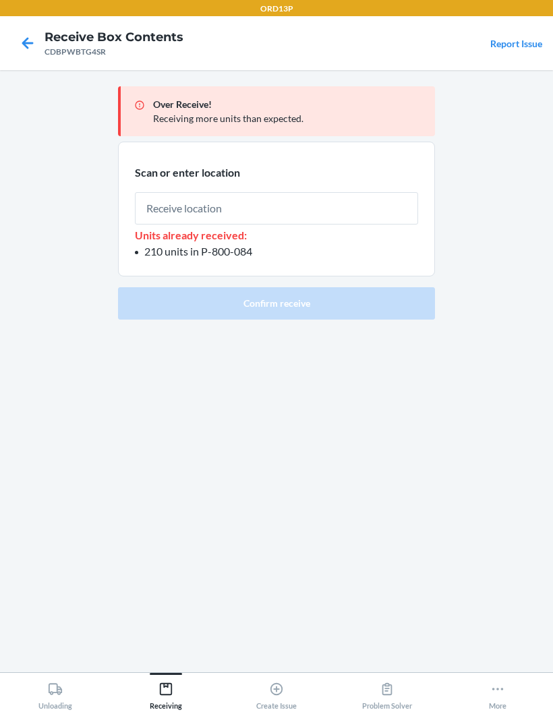
type input "P-800-084"
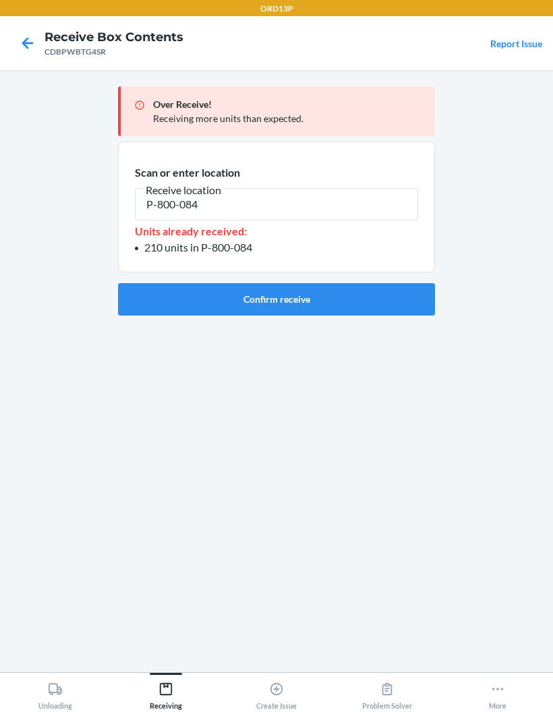
click at [321, 283] on button "Confirm receive" at bounding box center [276, 299] width 317 height 32
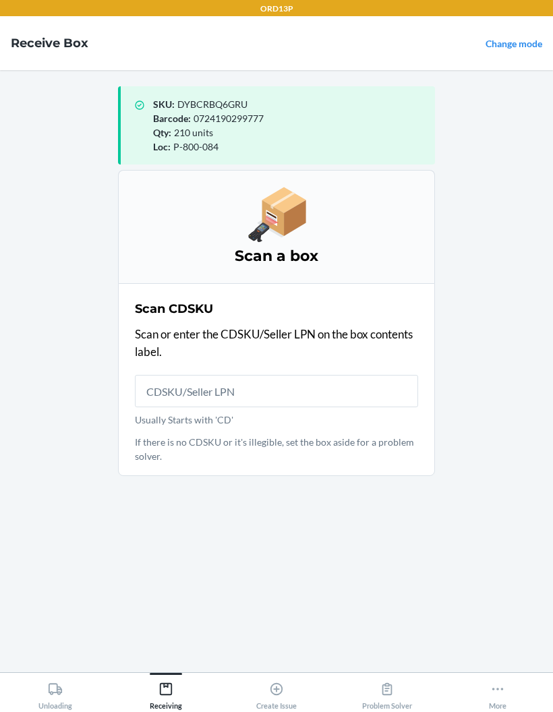
click at [336, 375] on input "Usually Starts with 'CD'" at bounding box center [276, 391] width 283 height 32
type input "CDU7HQDURPU"
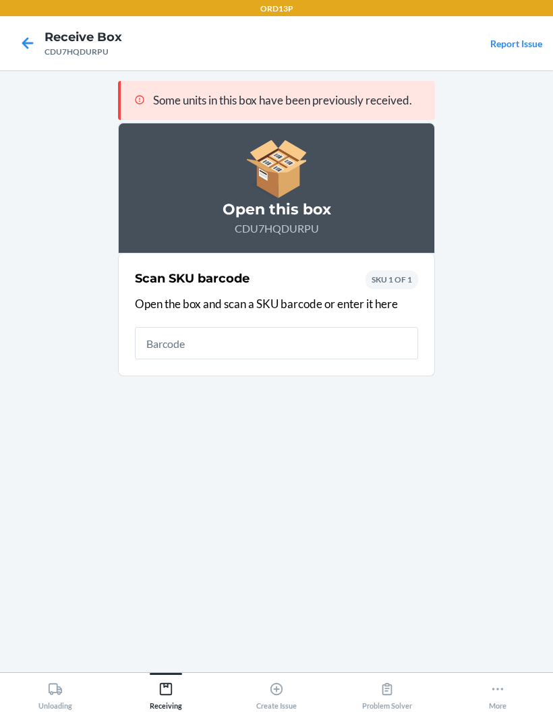
click at [338, 327] on input "text" at bounding box center [276, 343] width 283 height 32
type input "0724190299777"
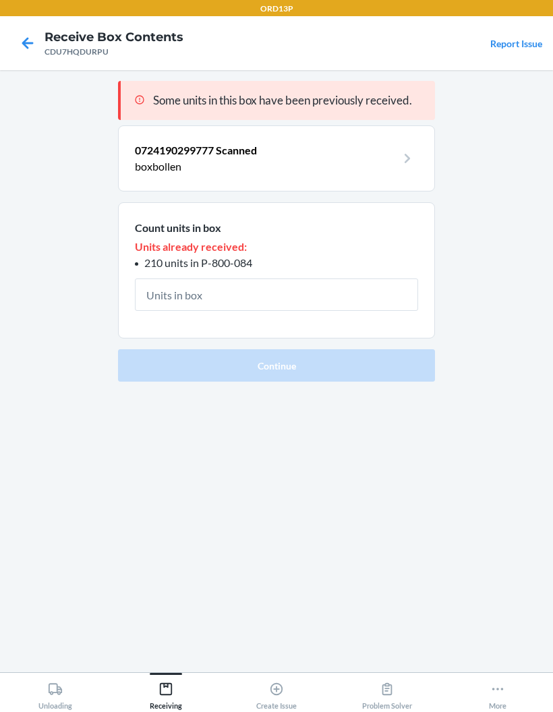
click at [268, 278] on input "text" at bounding box center [276, 294] width 283 height 32
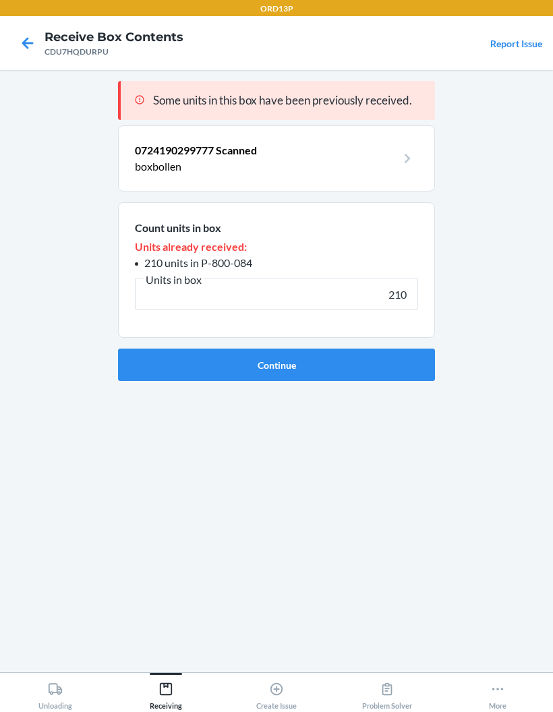
type input "210"
click at [368, 349] on button "Continue" at bounding box center [276, 365] width 317 height 32
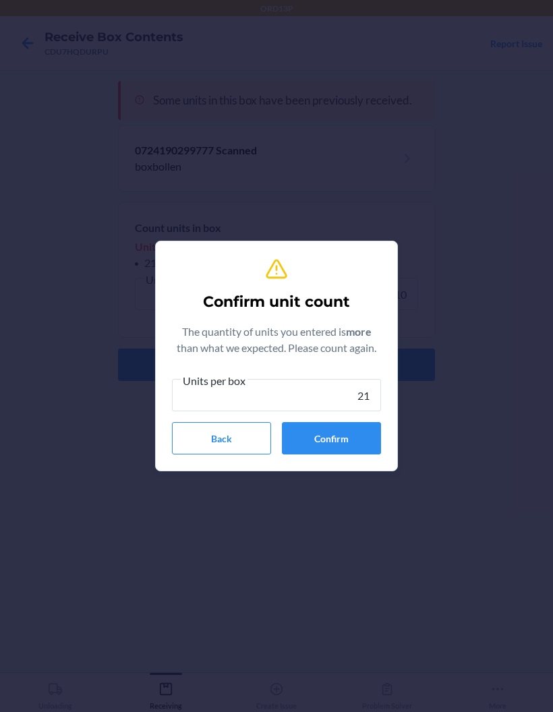
type input "210"
click at [360, 427] on button "Confirm" at bounding box center [331, 438] width 99 height 32
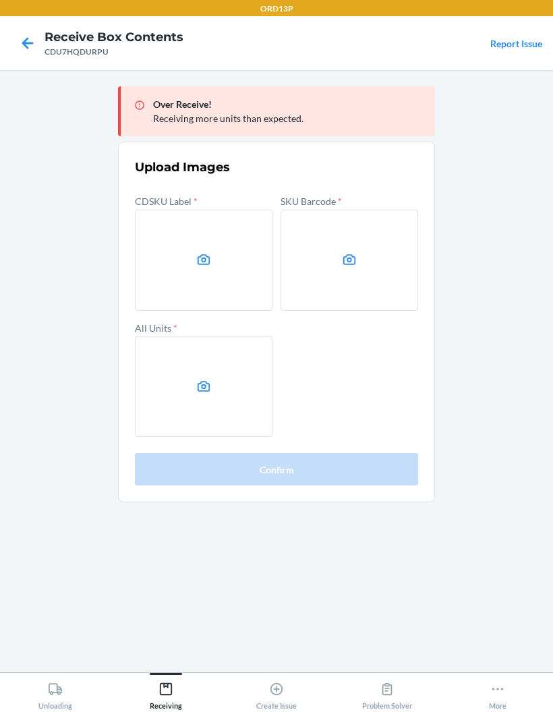
click at [160, 210] on label at bounding box center [204, 260] width 138 height 101
click at [0, 0] on input "file" at bounding box center [0, 0] width 0 height 0
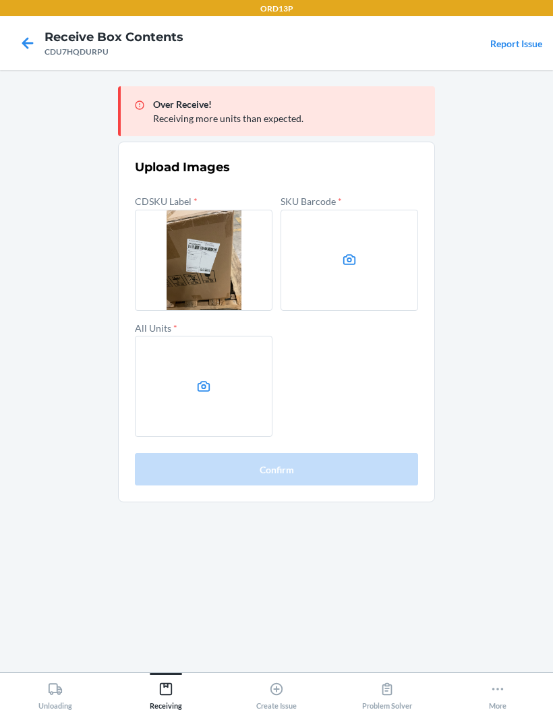
click at [390, 231] on label at bounding box center [349, 260] width 138 height 101
click at [0, 0] on input "file" at bounding box center [0, 0] width 0 height 0
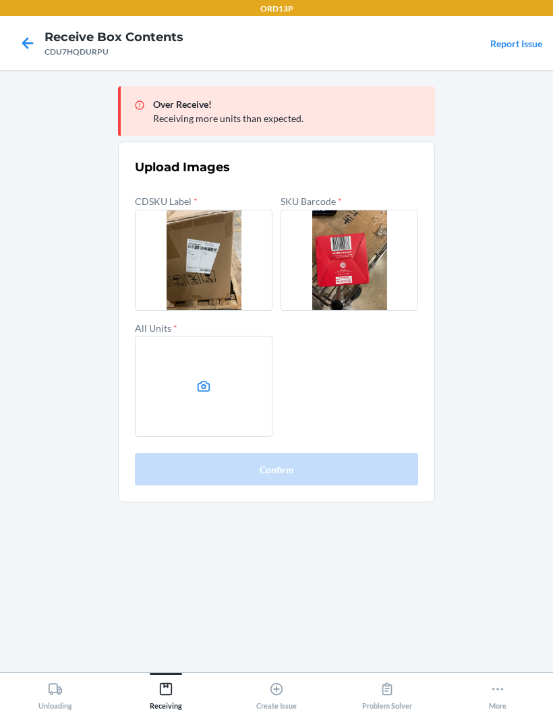
click at [154, 340] on label at bounding box center [204, 386] width 138 height 101
click at [0, 0] on input "file" at bounding box center [0, 0] width 0 height 0
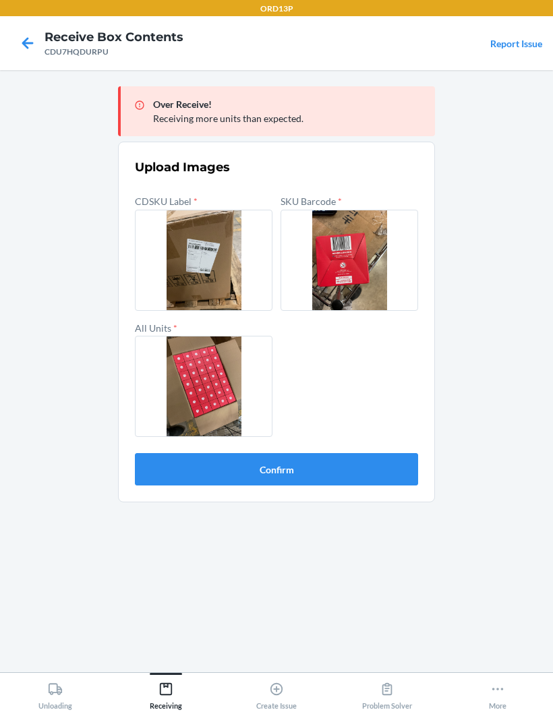
click at [392, 453] on button "Confirm" at bounding box center [276, 469] width 283 height 32
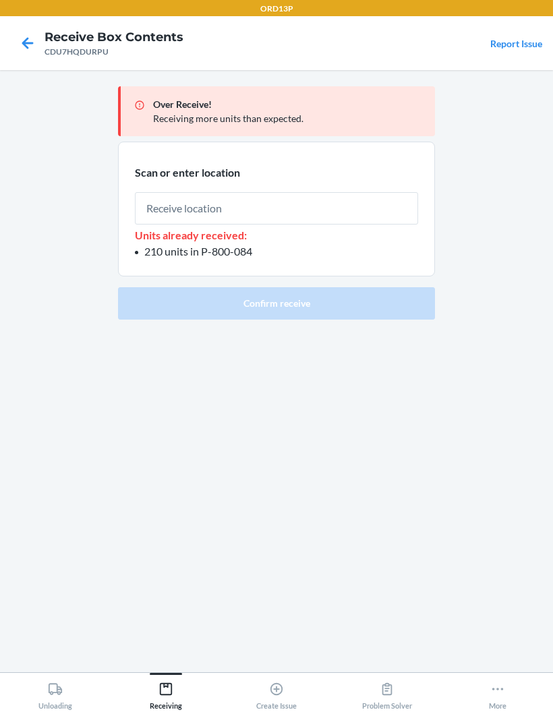
type input "P-800-084"
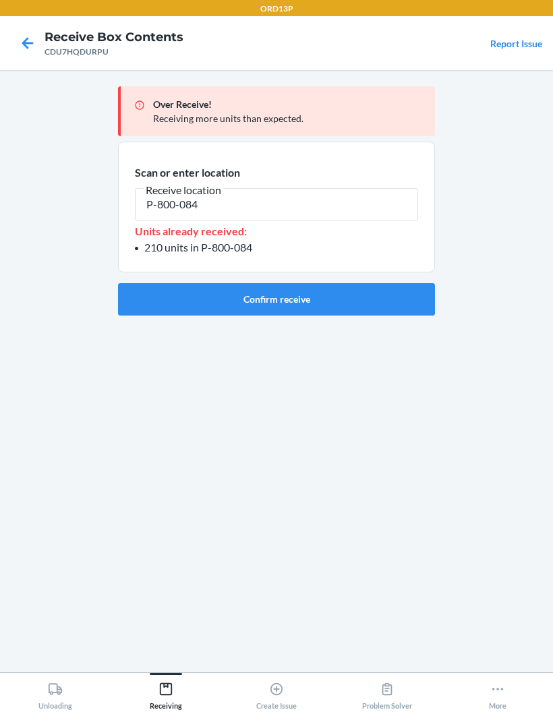
click at [367, 283] on button "Confirm receive" at bounding box center [276, 299] width 317 height 32
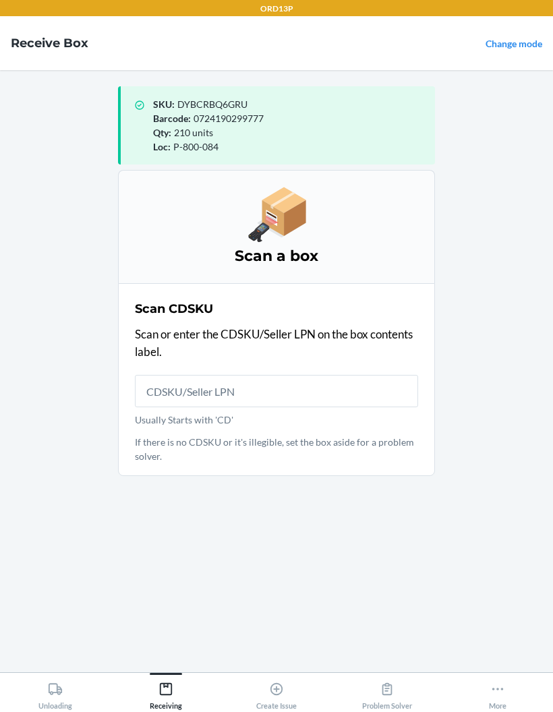
click at [332, 375] on input "Usually Starts with 'CD'" at bounding box center [276, 391] width 283 height 32
type input "CD7XC8ENTY"
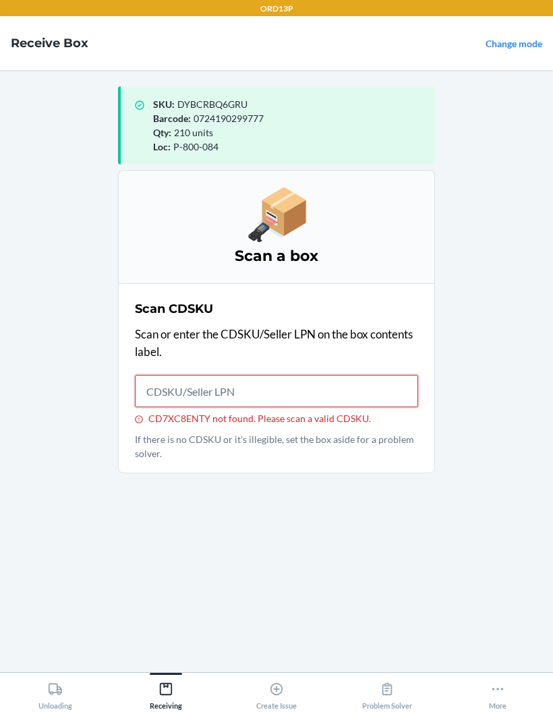
click at [349, 375] on input "CD7XC8ENTY not found. Please scan a valid CDSKU." at bounding box center [276, 391] width 283 height 32
type input "CD7XC8ENZTY"
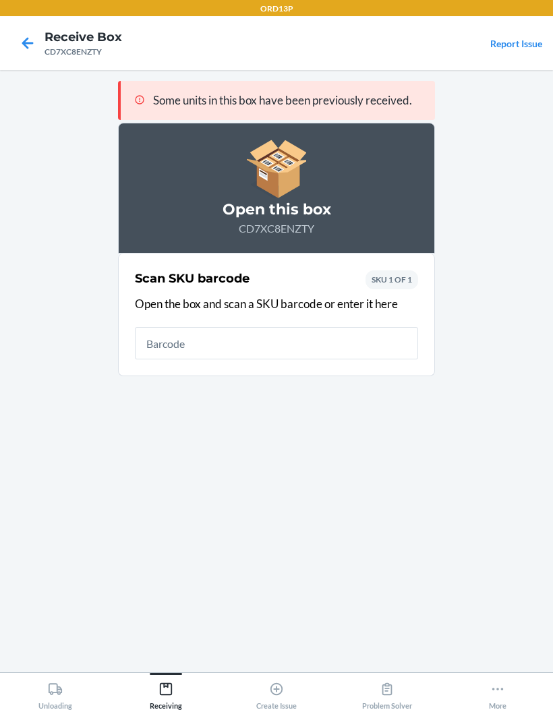
click at [364, 327] on input "text" at bounding box center [276, 343] width 283 height 32
type input "0724190299777"
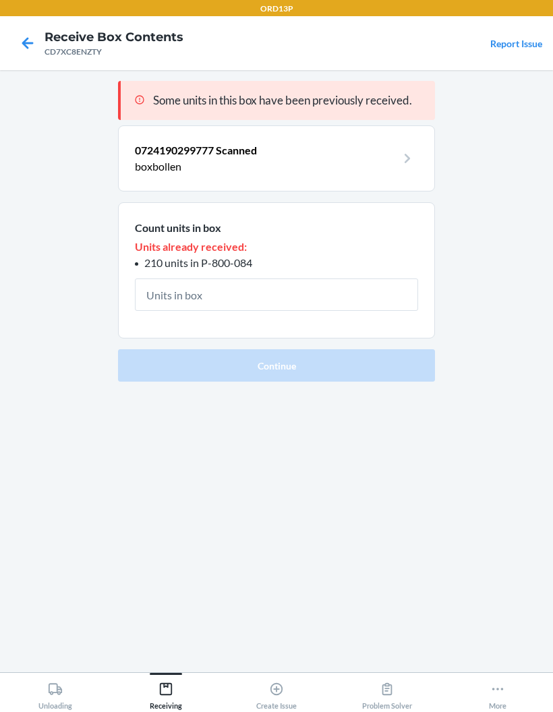
click at [328, 278] on input "text" at bounding box center [276, 294] width 283 height 32
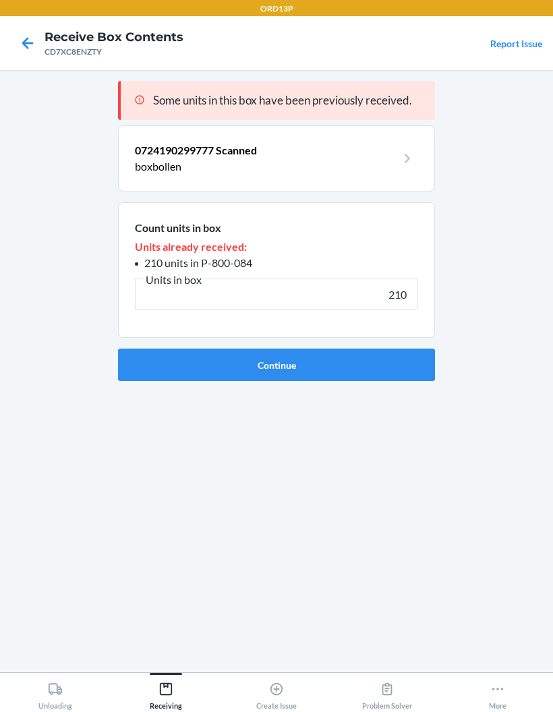
type input "210"
click at [364, 349] on button "Continue" at bounding box center [276, 365] width 317 height 32
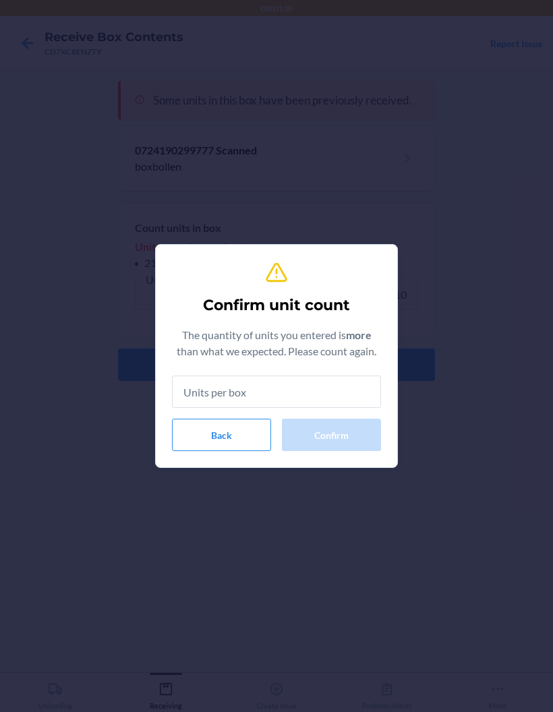
click at [332, 380] on input "text" at bounding box center [276, 391] width 209 height 32
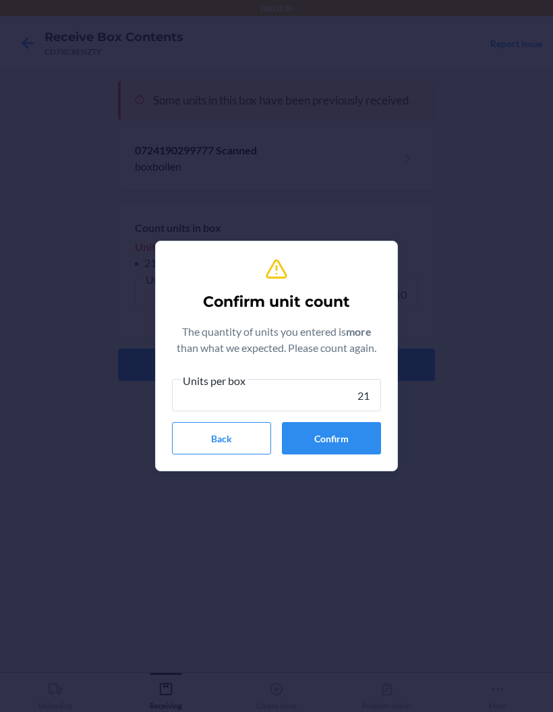
type input "210"
click at [345, 427] on button "Confirm" at bounding box center [331, 438] width 99 height 32
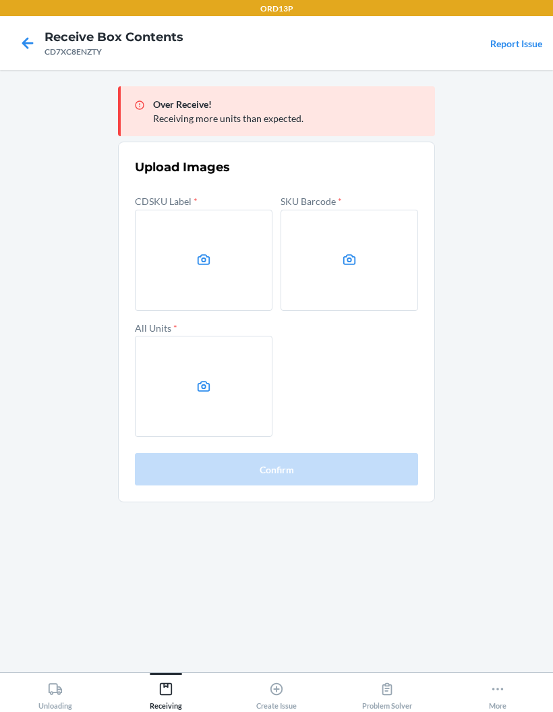
click at [246, 212] on label at bounding box center [204, 260] width 138 height 101
click at [0, 0] on input "file" at bounding box center [0, 0] width 0 height 0
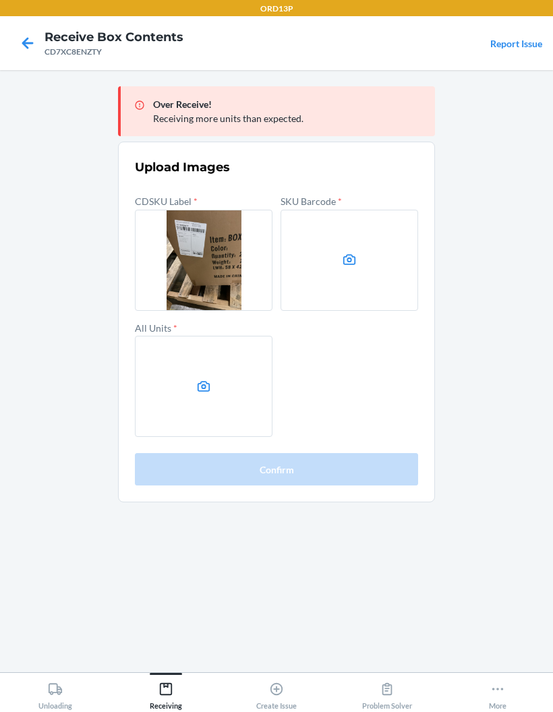
click at [388, 224] on label at bounding box center [349, 260] width 138 height 101
click at [0, 0] on input "file" at bounding box center [0, 0] width 0 height 0
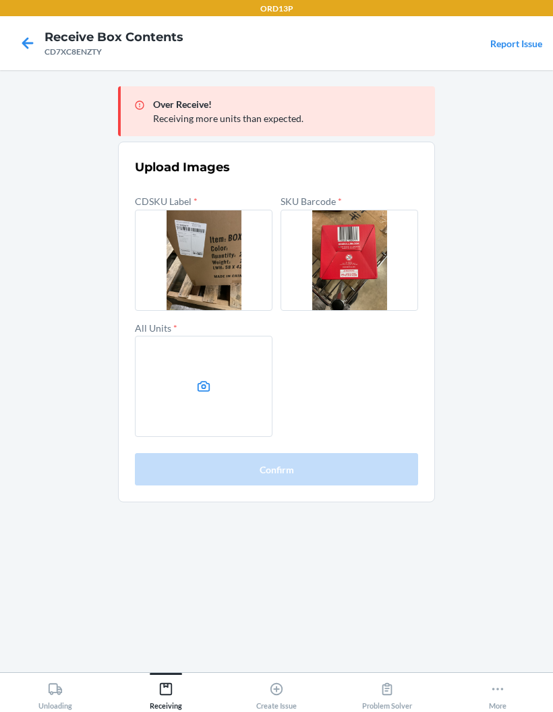
click at [231, 357] on label at bounding box center [204, 386] width 138 height 101
click at [0, 0] on input "file" at bounding box center [0, 0] width 0 height 0
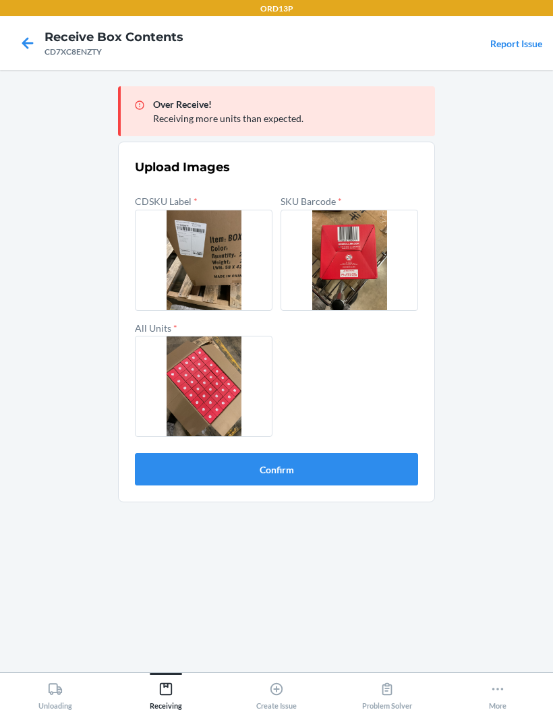
click at [361, 453] on button "Confirm" at bounding box center [276, 469] width 283 height 32
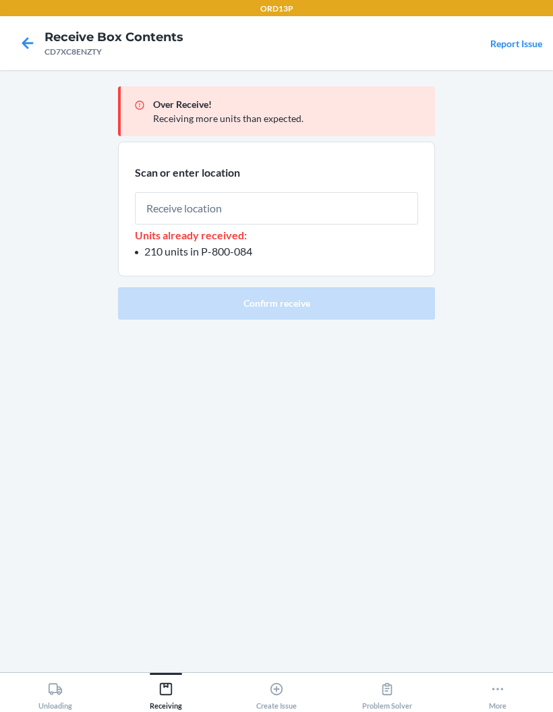
type input "P-800-084"
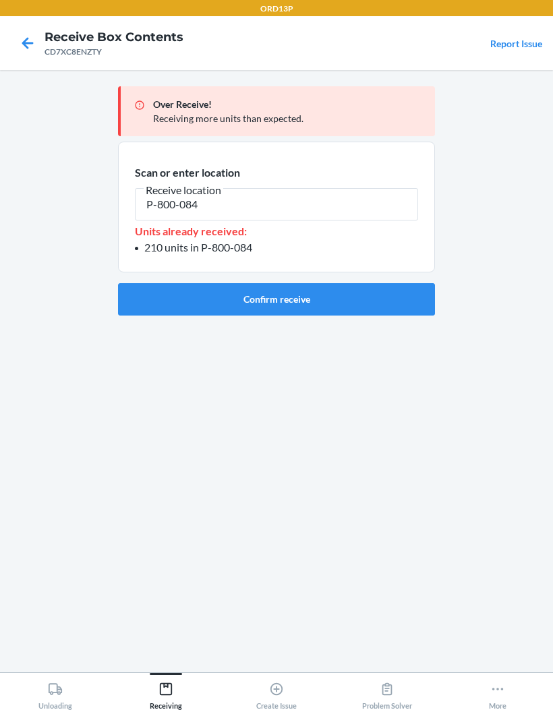
click at [357, 283] on button "Confirm receive" at bounding box center [276, 299] width 317 height 32
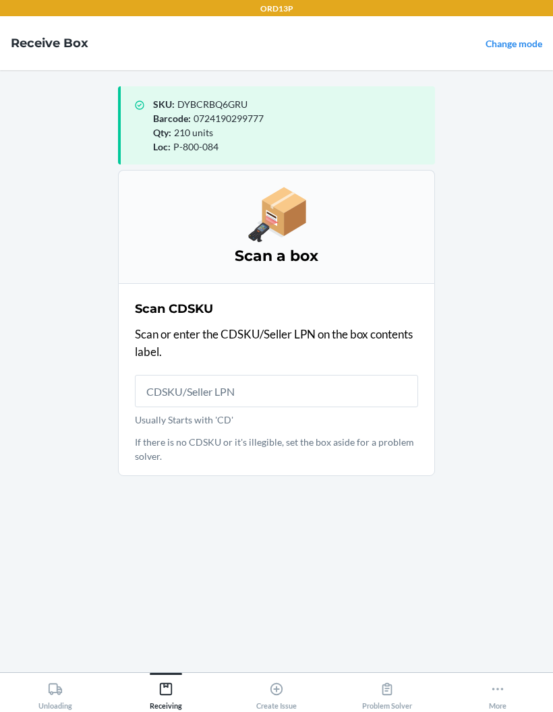
click at [340, 375] on input "Usually Starts with 'CD'" at bounding box center [276, 391] width 283 height 32
type input "CDAS6XQQGBP"
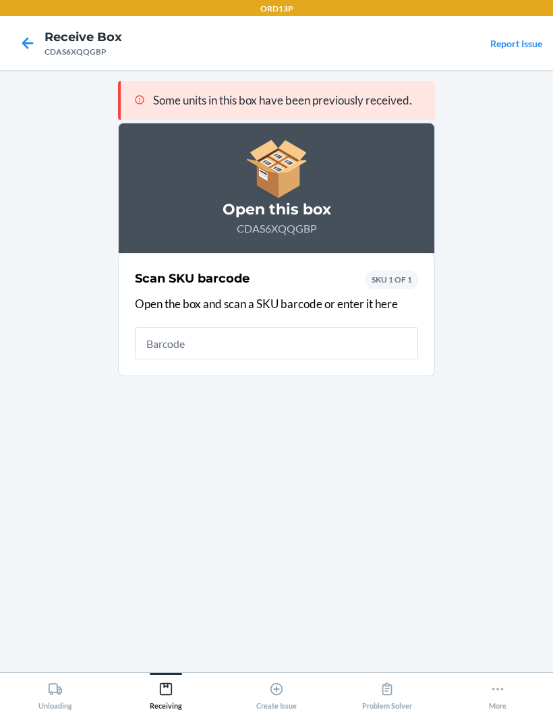
click at [335, 327] on input "text" at bounding box center [276, 343] width 283 height 32
type input "0724190299777"
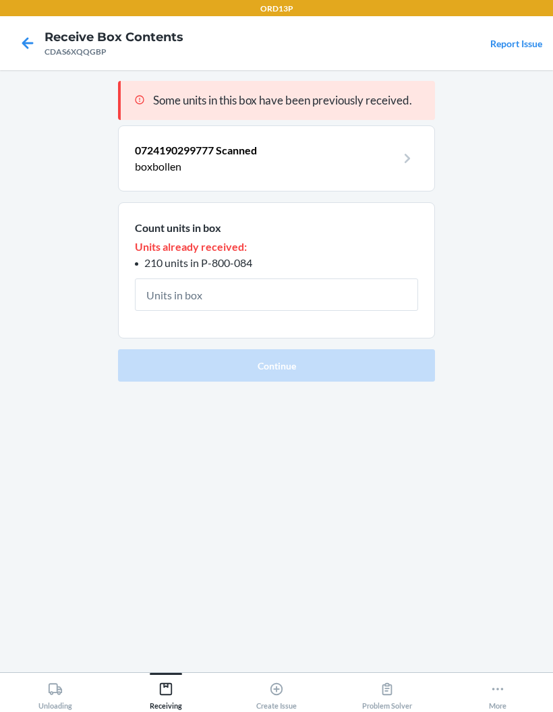
click at [336, 278] on input "text" at bounding box center [276, 294] width 283 height 32
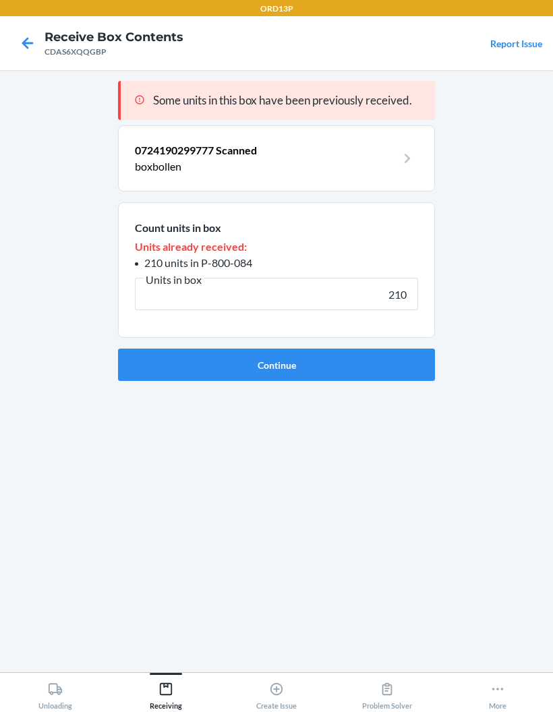
type input "210"
click at [367, 349] on button "Continue" at bounding box center [276, 365] width 317 height 32
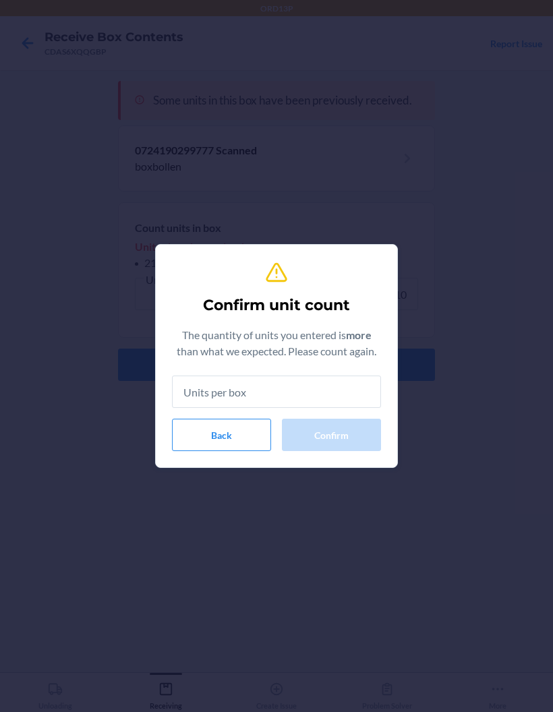
click at [333, 391] on input "text" at bounding box center [276, 391] width 209 height 32
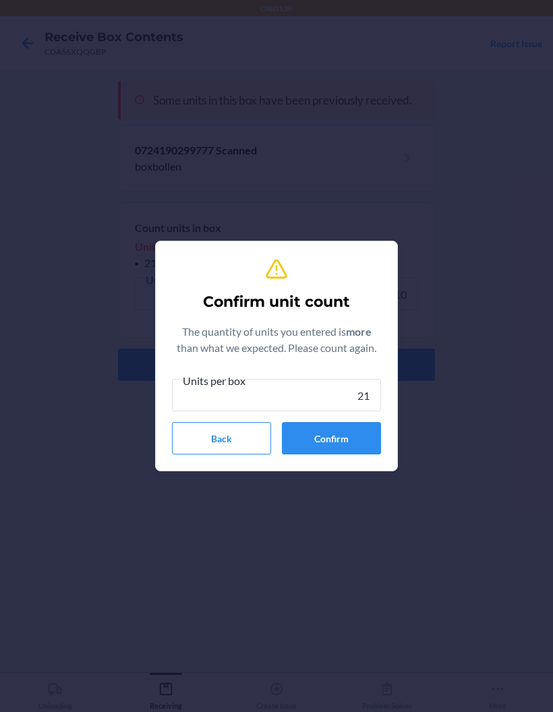
type input "210"
click at [349, 426] on button "Confirm" at bounding box center [331, 438] width 99 height 32
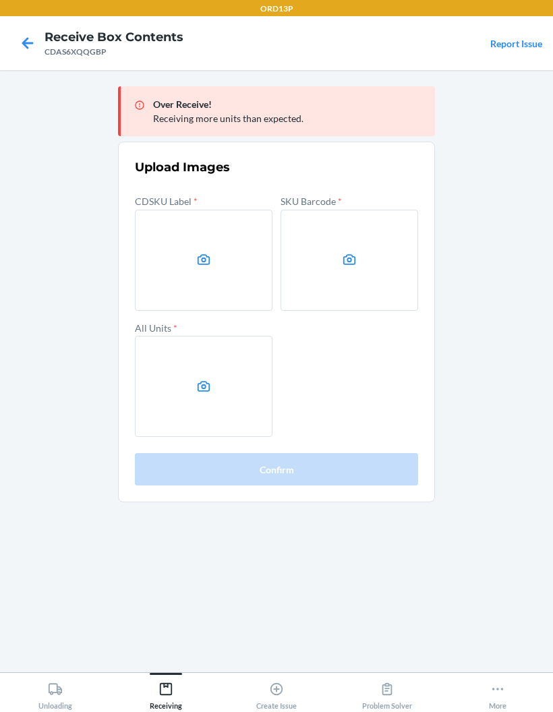
click at [159, 214] on label at bounding box center [204, 260] width 138 height 101
click at [0, 0] on input "file" at bounding box center [0, 0] width 0 height 0
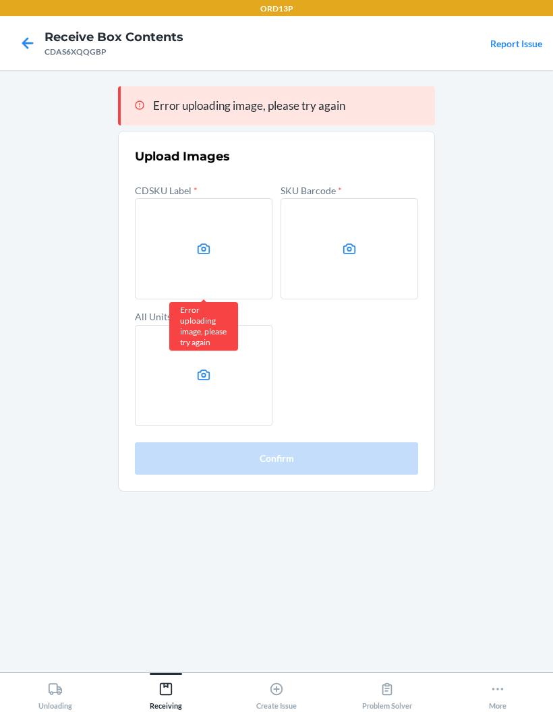
click at [185, 302] on div "Error uploading image, please try again" at bounding box center [203, 326] width 69 height 49
click at [173, 208] on label at bounding box center [204, 248] width 138 height 101
click at [0, 0] on input "file" at bounding box center [0, 0] width 0 height 0
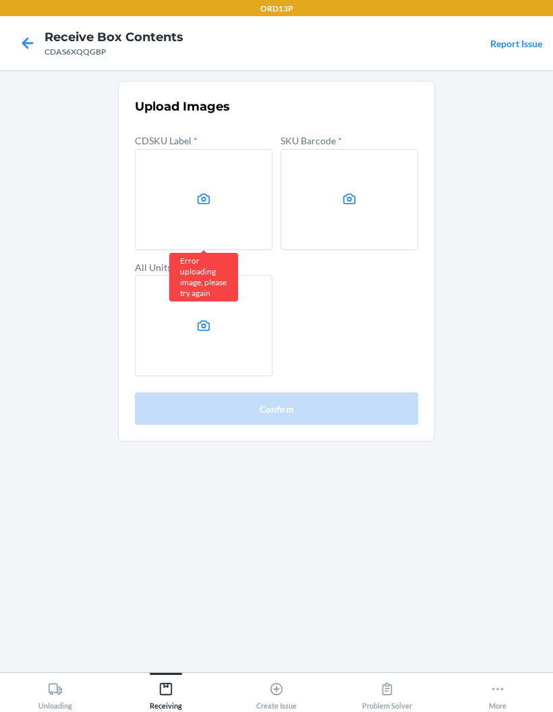
click at [160, 149] on label at bounding box center [204, 199] width 138 height 101
click at [0, 0] on input "file" at bounding box center [0, 0] width 0 height 0
click at [172, 149] on label at bounding box center [204, 199] width 138 height 101
click at [0, 0] on input "file" at bounding box center [0, 0] width 0 height 0
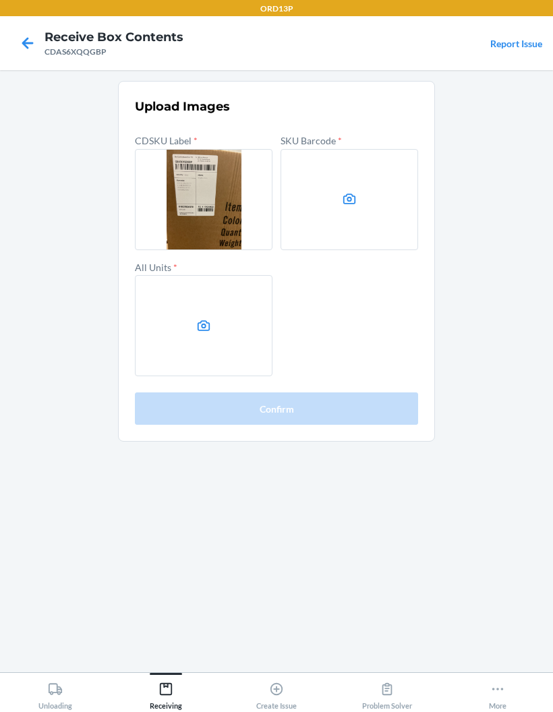
click at [395, 164] on label at bounding box center [349, 199] width 138 height 101
click at [0, 0] on input "file" at bounding box center [0, 0] width 0 height 0
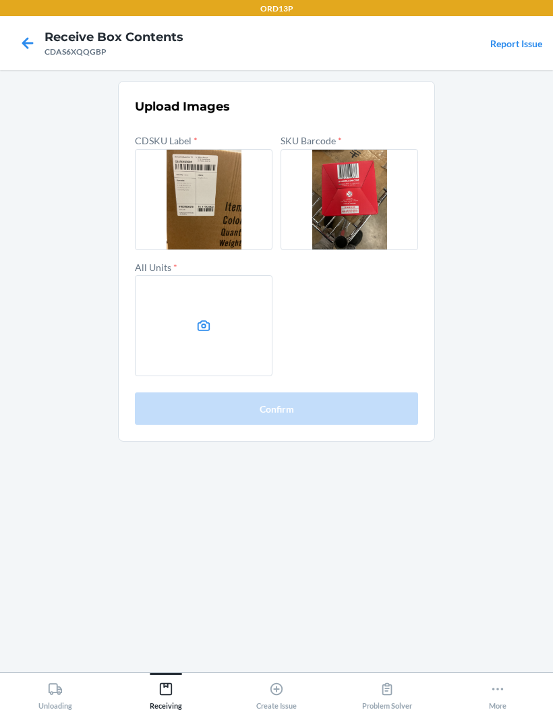
click at [131, 270] on section "Upload Images CDSKU Label * SKU Barcode * All Units * Confirm" at bounding box center [276, 261] width 317 height 361
click at [160, 279] on label at bounding box center [204, 325] width 138 height 101
click at [0, 0] on input "file" at bounding box center [0, 0] width 0 height 0
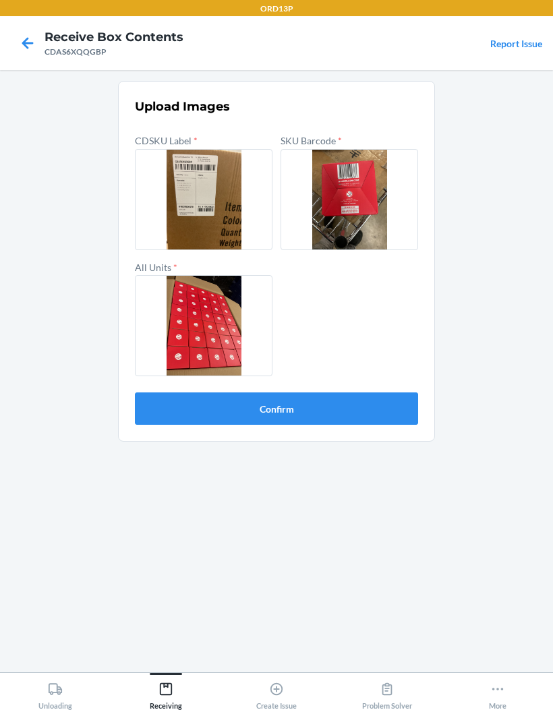
click at [173, 392] on button "Confirm" at bounding box center [276, 408] width 283 height 32
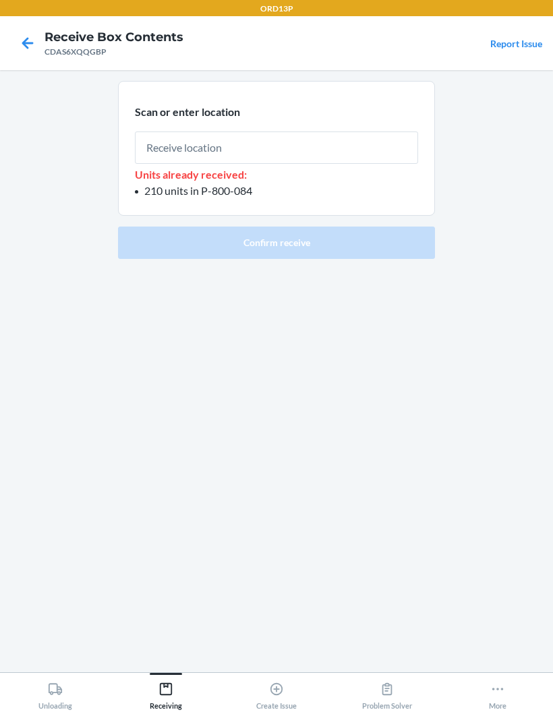
type input "P-800-084"
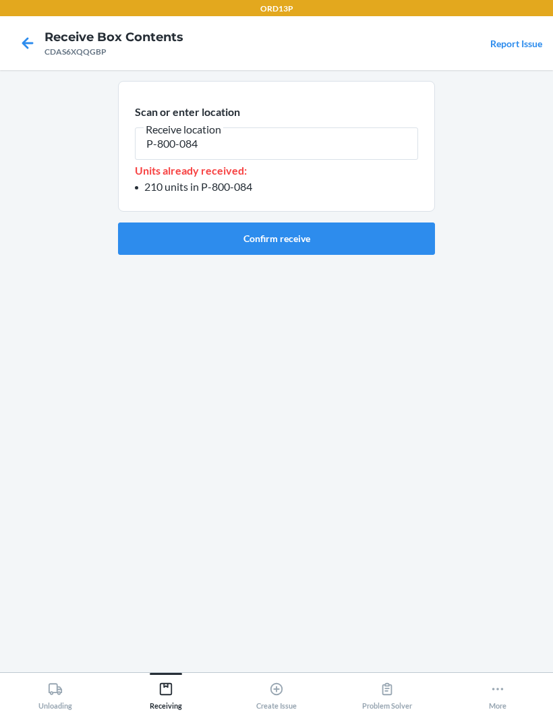
click at [305, 222] on button "Confirm receive" at bounding box center [276, 238] width 317 height 32
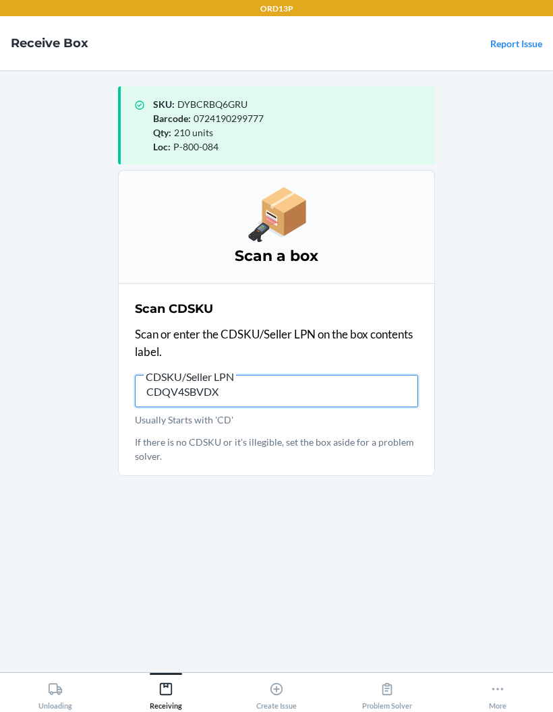
type input "CDQV4SBVDXJ"
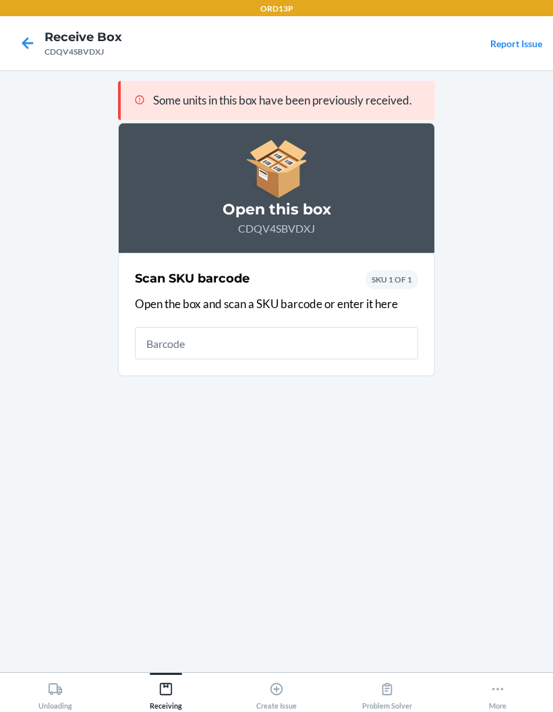
click at [295, 341] on input "text" at bounding box center [276, 343] width 283 height 32
type input "0724190299777"
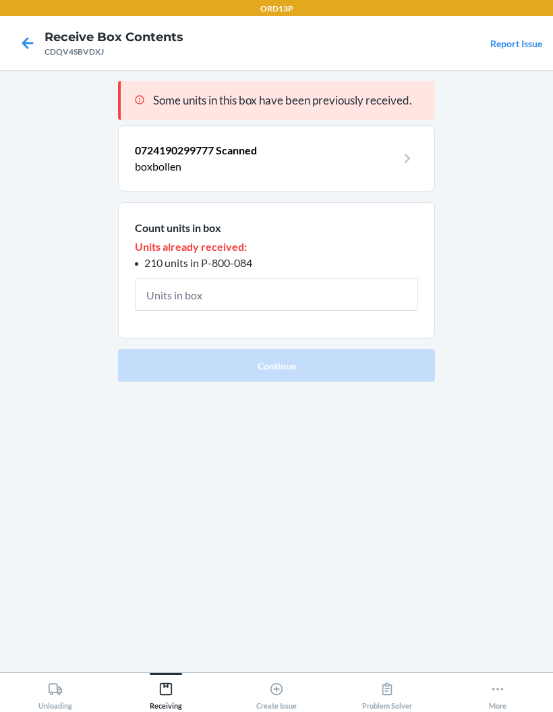
click at [330, 291] on input "text" at bounding box center [276, 294] width 283 height 32
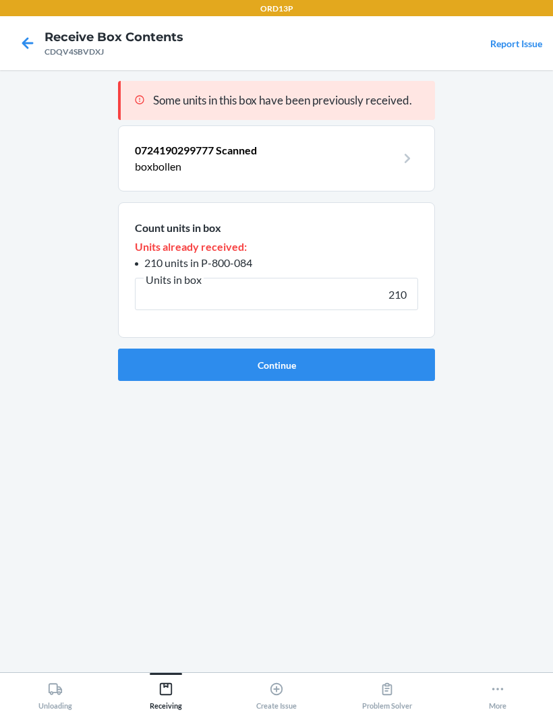
type input "210"
click at [361, 365] on button "Continue" at bounding box center [276, 365] width 317 height 32
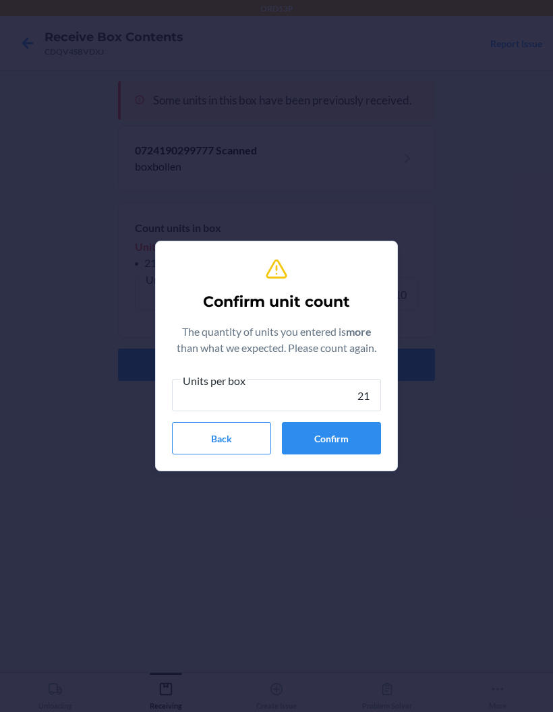
type input "210"
click at [357, 430] on button "Confirm" at bounding box center [331, 438] width 99 height 32
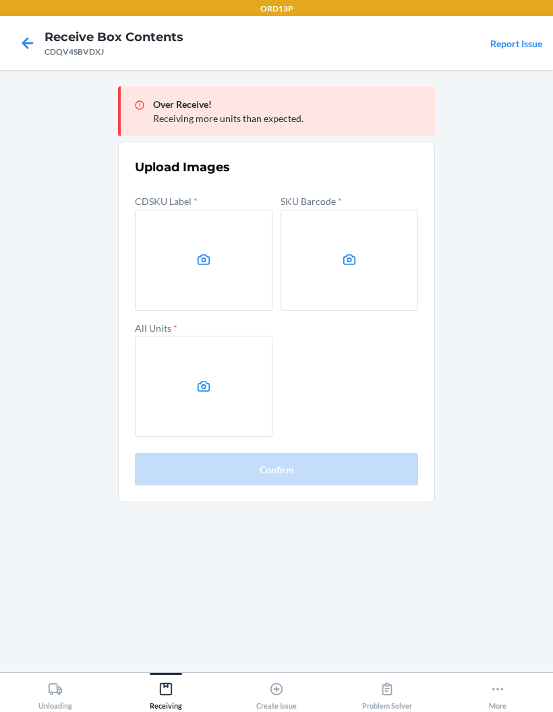
click at [241, 284] on label at bounding box center [204, 260] width 138 height 101
click at [0, 0] on input "file" at bounding box center [0, 0] width 0 height 0
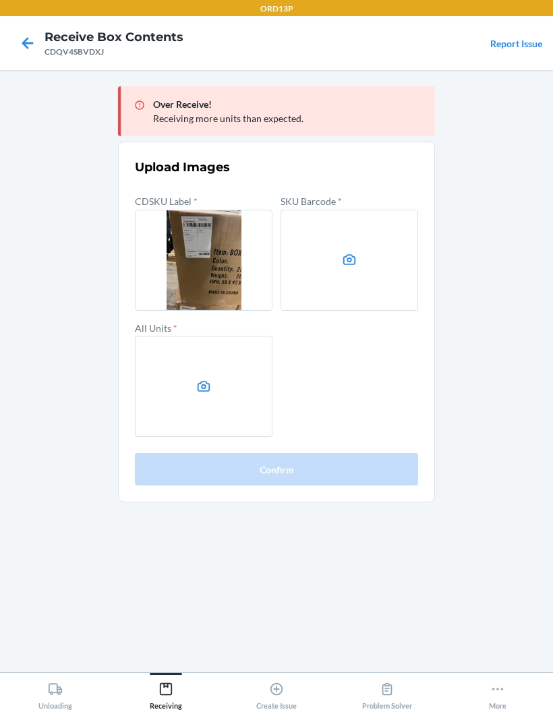
click at [387, 276] on label at bounding box center [349, 260] width 138 height 101
click at [0, 0] on input "file" at bounding box center [0, 0] width 0 height 0
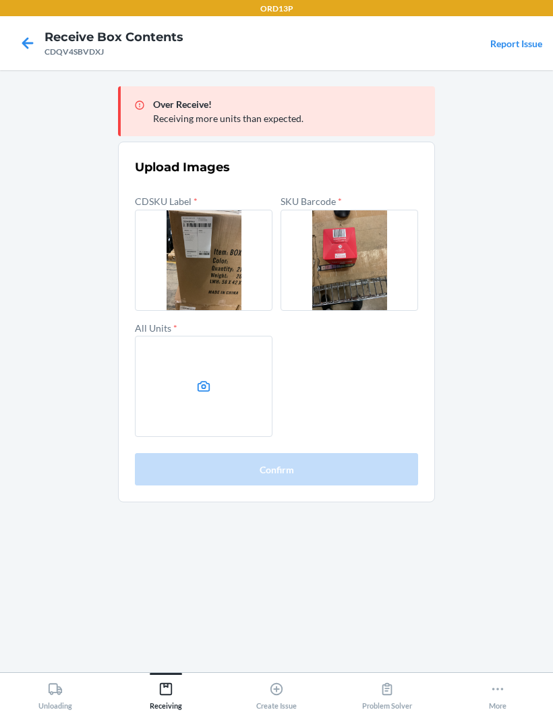
click at [183, 394] on label at bounding box center [204, 386] width 138 height 101
click at [0, 0] on input "file" at bounding box center [0, 0] width 0 height 0
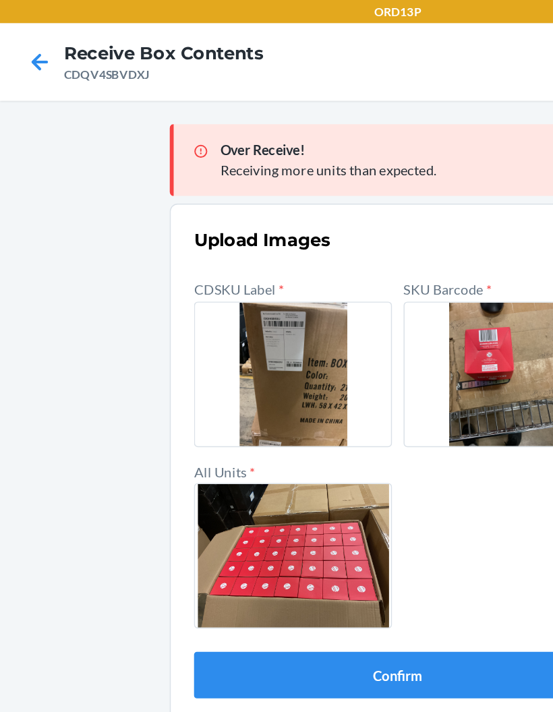
click at [307, 469] on button "Confirm" at bounding box center [276, 469] width 283 height 32
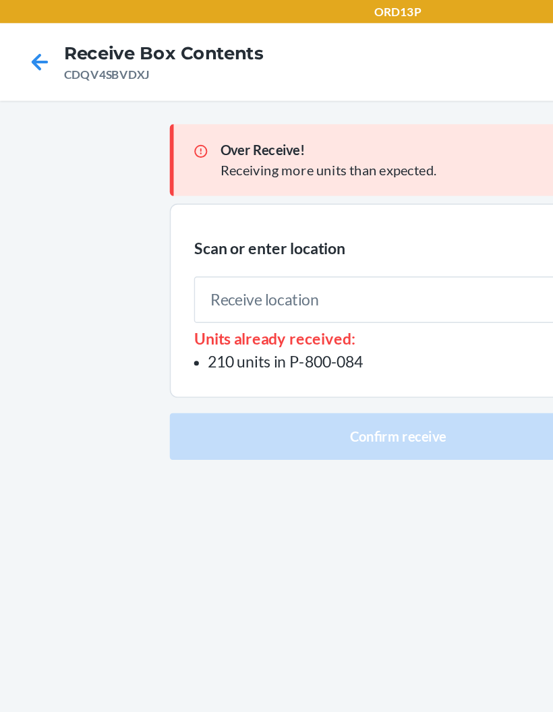
click at [211, 248] on span "210 units in P-800-084" at bounding box center [198, 251] width 108 height 13
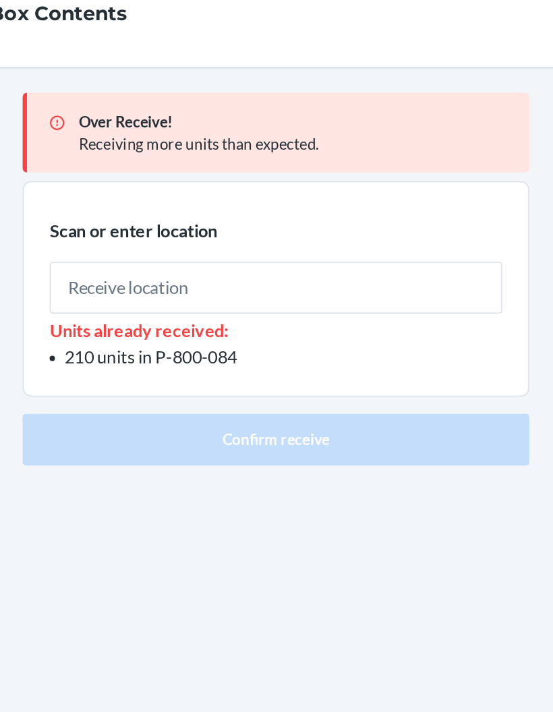
click at [144, 245] on span "210 units in P-800-084" at bounding box center [198, 251] width 108 height 13
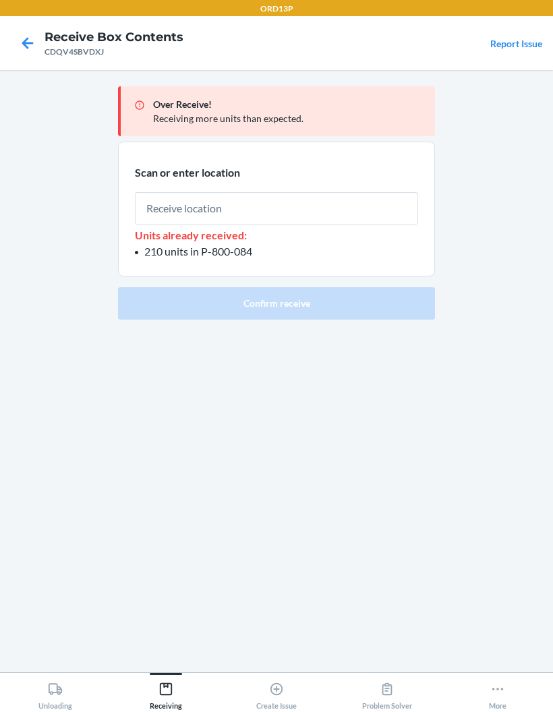
click at [217, 247] on span "210 units in P-800-084" at bounding box center [198, 251] width 108 height 13
click at [218, 249] on span "210 units in P-800-084" at bounding box center [198, 251] width 108 height 13
click at [208, 253] on span "210 units in P-800-084" at bounding box center [198, 251] width 108 height 13
click at [216, 251] on span "210 units in P-800-084" at bounding box center [198, 251] width 108 height 13
copy span "P-800-084"
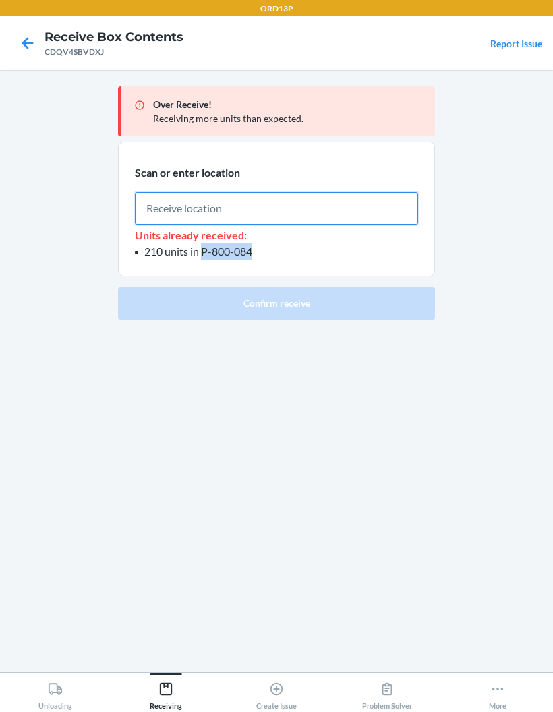
click at [292, 210] on input "text" at bounding box center [276, 208] width 283 height 32
paste input "P-800-084"
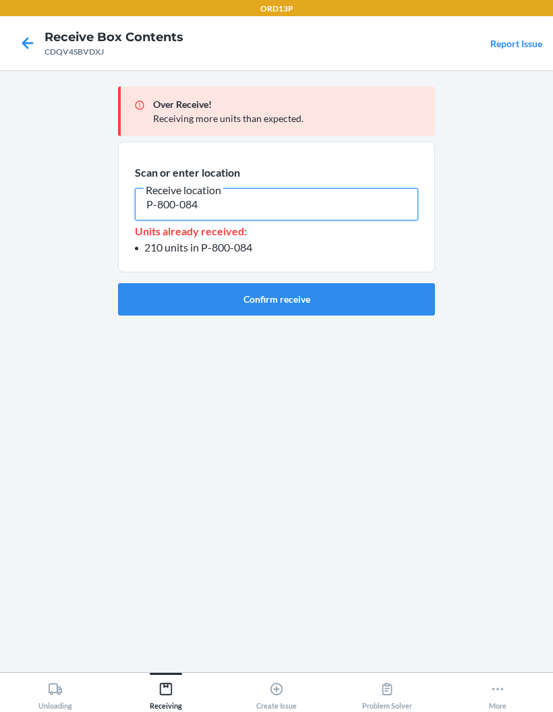
type input "P-800-084"
click at [372, 300] on button "Confirm receive" at bounding box center [276, 299] width 317 height 32
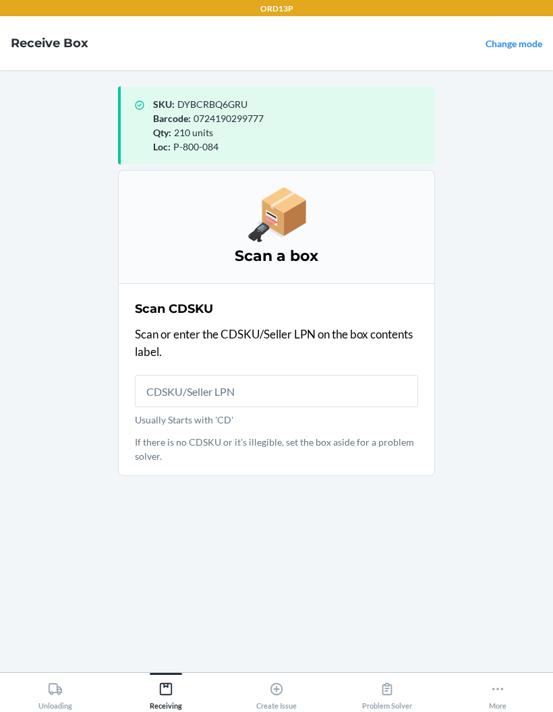
click at [332, 388] on input "Usually Starts with 'CD'" at bounding box center [276, 391] width 283 height 32
type input "CD3ZSR955Y9"
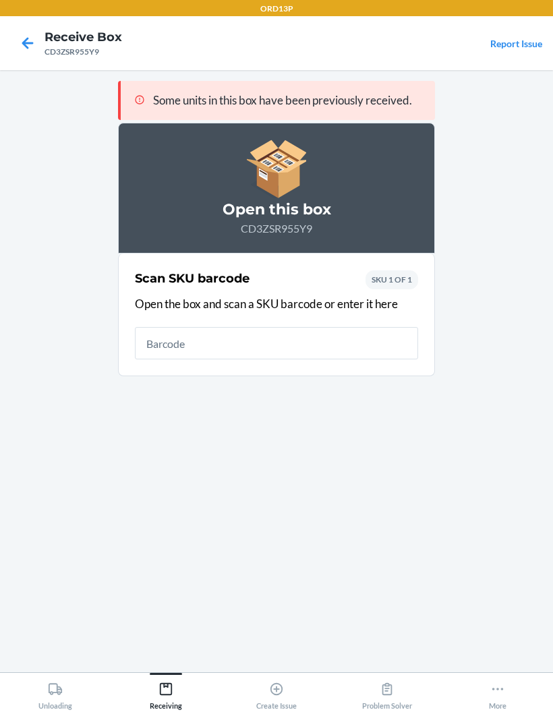
click at [366, 338] on input "text" at bounding box center [276, 343] width 283 height 32
type input "0724190299777"
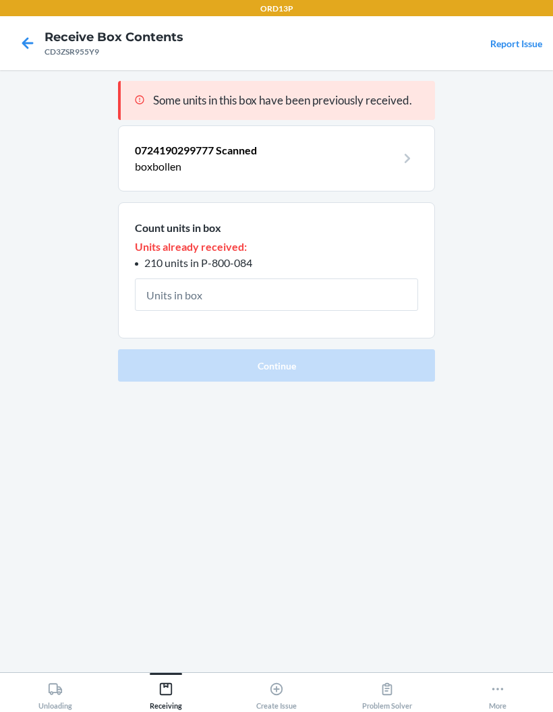
click at [347, 287] on input "text" at bounding box center [276, 294] width 283 height 32
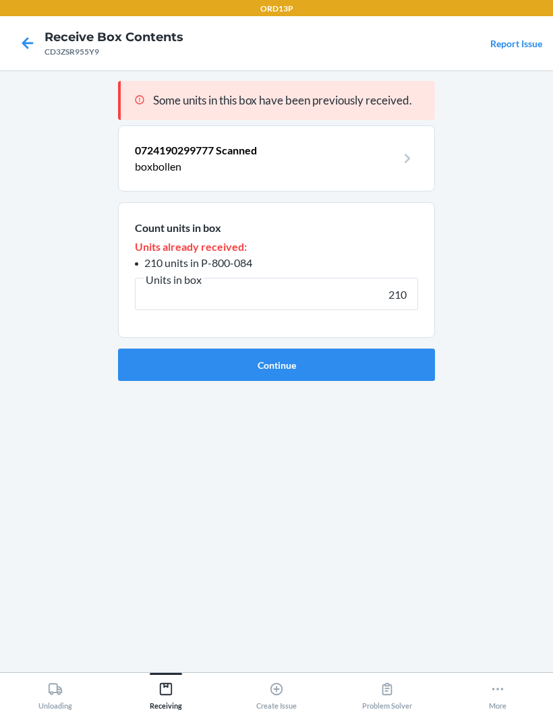
type input "210"
click at [367, 357] on button "Continue" at bounding box center [276, 365] width 317 height 32
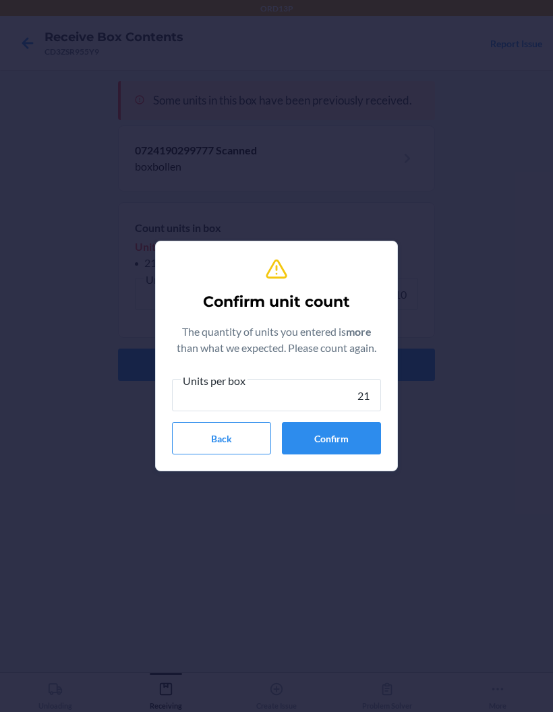
type input "210"
click at [357, 423] on button "Confirm" at bounding box center [331, 438] width 99 height 32
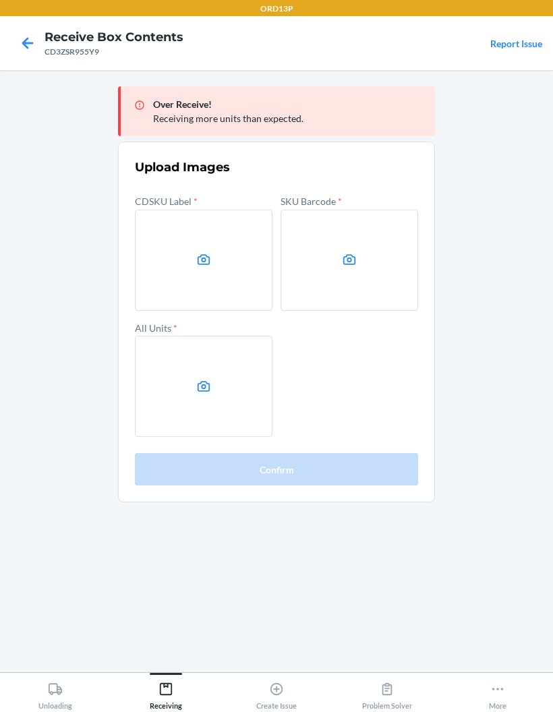
click at [167, 253] on label at bounding box center [204, 260] width 138 height 101
click at [0, 0] on input "file" at bounding box center [0, 0] width 0 height 0
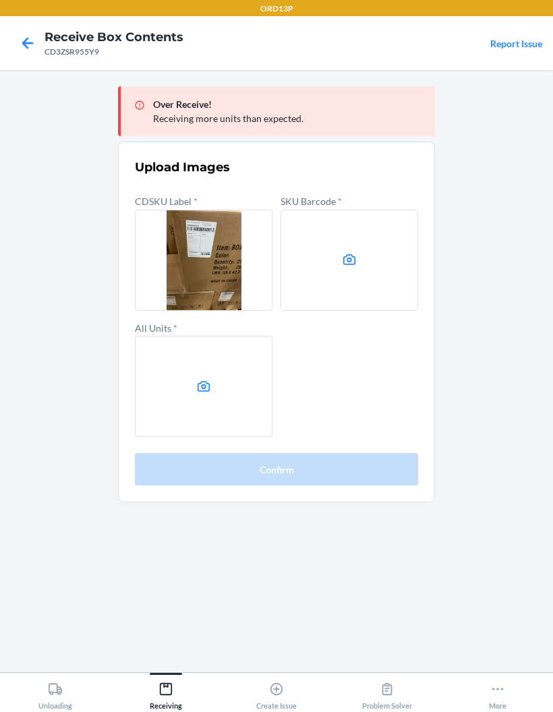
click at [398, 268] on label at bounding box center [349, 260] width 138 height 101
click at [0, 0] on input "file" at bounding box center [0, 0] width 0 height 0
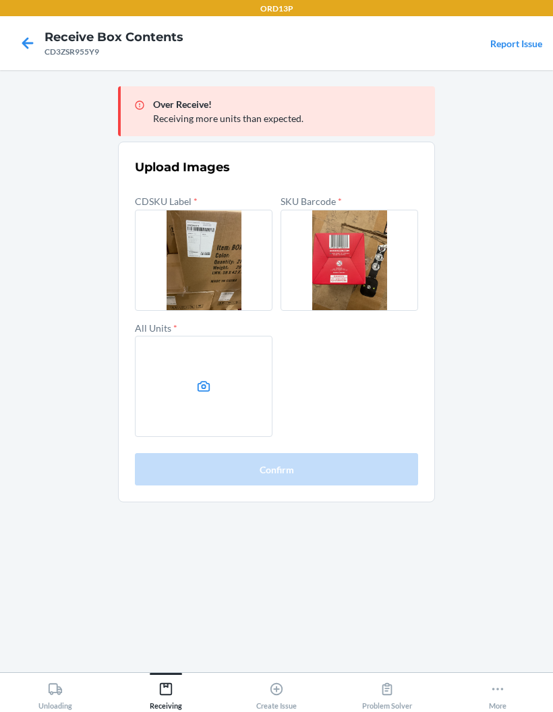
click at [154, 382] on label at bounding box center [204, 386] width 138 height 101
click at [0, 0] on input "file" at bounding box center [0, 0] width 0 height 0
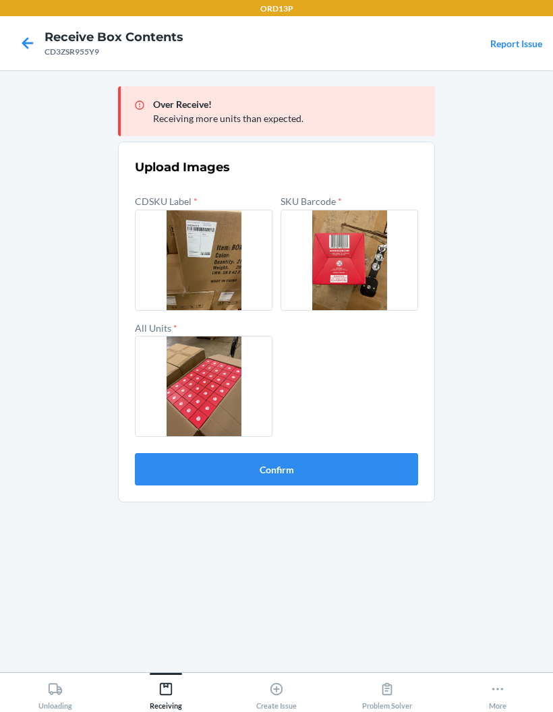
click at [379, 466] on button "Confirm" at bounding box center [276, 469] width 283 height 32
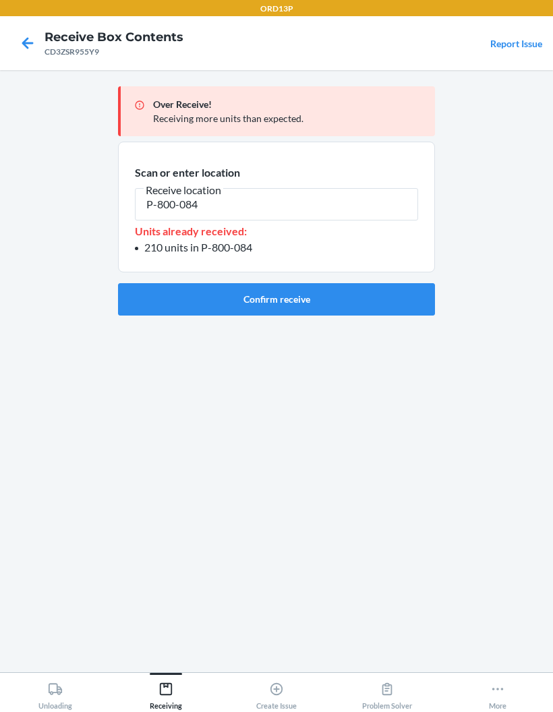
type input "P-800-084"
click at [331, 306] on button "Confirm receive" at bounding box center [276, 299] width 317 height 32
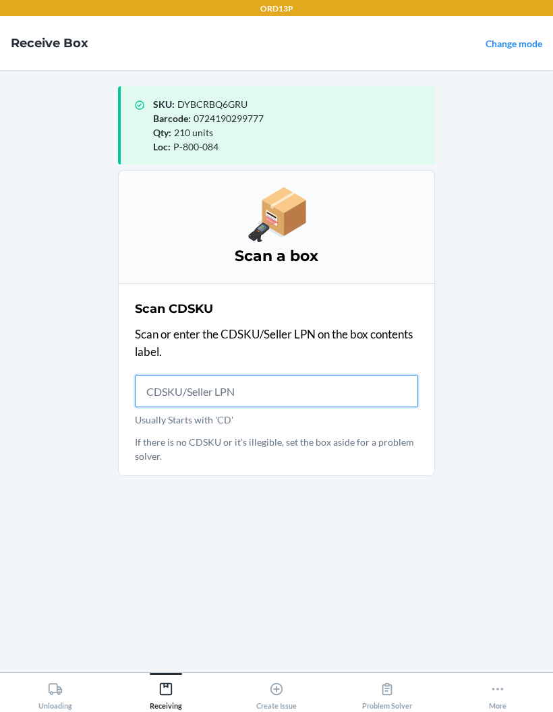
click at [171, 383] on input "Usually Starts with 'CD'" at bounding box center [276, 391] width 283 height 32
type input "CD2YEY5RD4E"
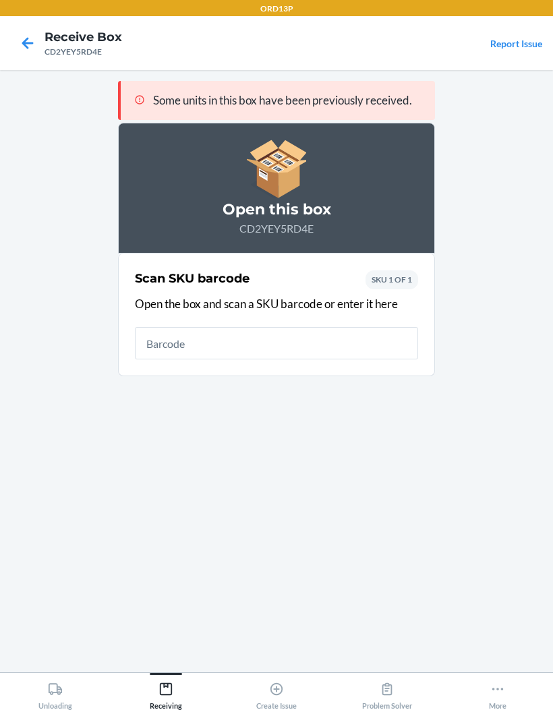
click at [355, 334] on input "text" at bounding box center [276, 343] width 283 height 32
type input "0724190299777"
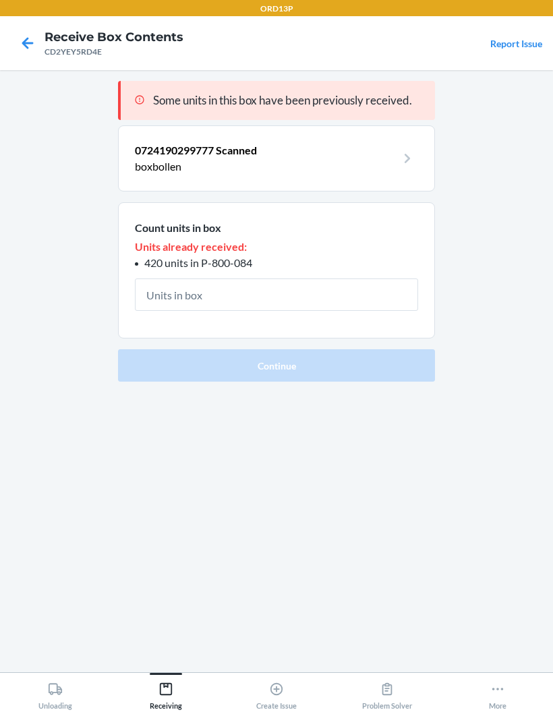
click at [170, 283] on input "text" at bounding box center [276, 294] width 283 height 32
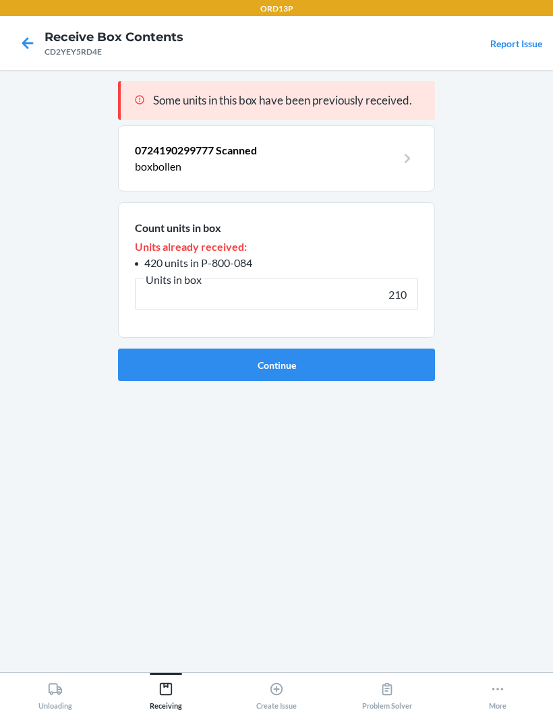
type input "210"
click at [376, 361] on button "Continue" at bounding box center [276, 365] width 317 height 32
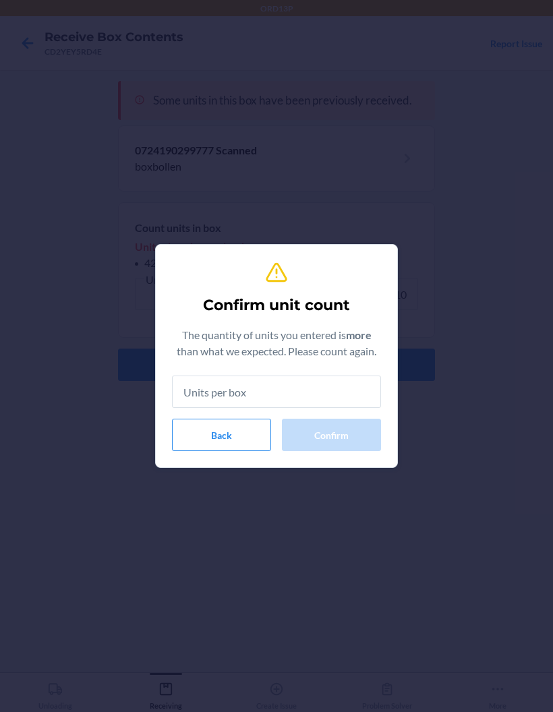
click at [330, 385] on input "text" at bounding box center [276, 391] width 209 height 32
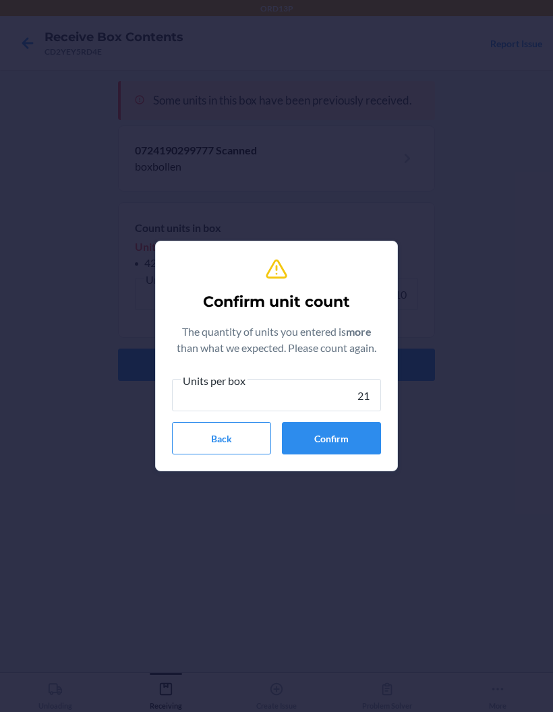
type input "210"
click at [353, 423] on button "Confirm" at bounding box center [331, 438] width 99 height 32
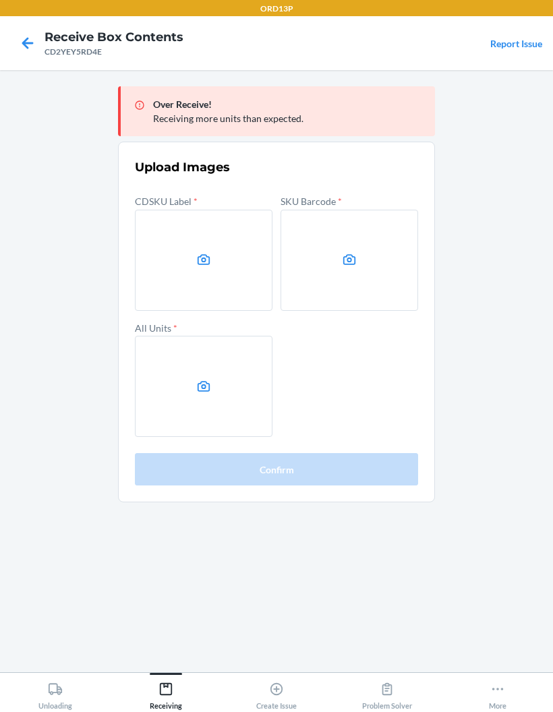
click at [164, 255] on label at bounding box center [204, 260] width 138 height 101
click at [0, 0] on input "file" at bounding box center [0, 0] width 0 height 0
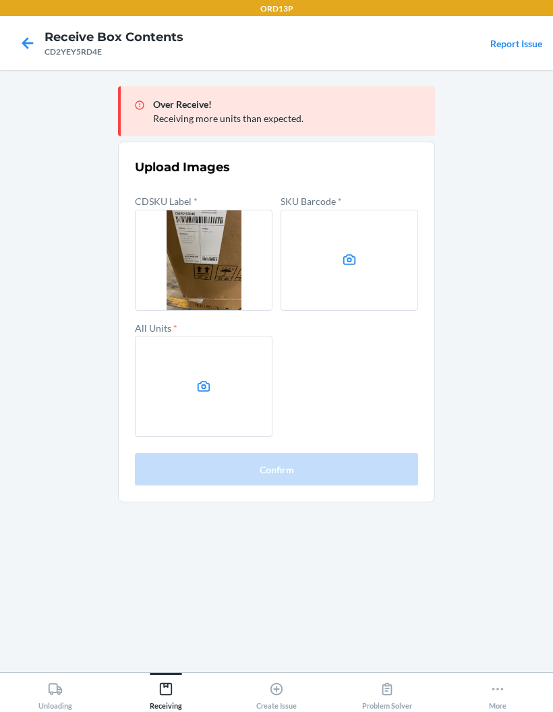
click at [392, 276] on label at bounding box center [349, 260] width 138 height 101
click at [0, 0] on input "file" at bounding box center [0, 0] width 0 height 0
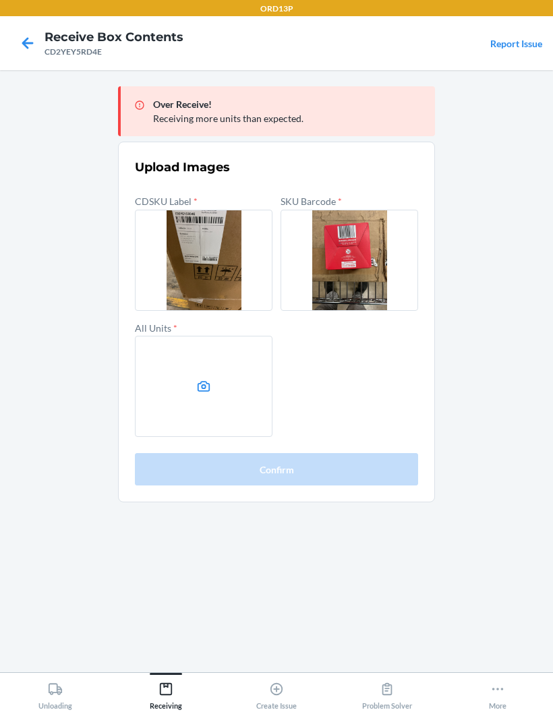
click at [140, 380] on label at bounding box center [204, 386] width 138 height 101
click at [0, 0] on input "file" at bounding box center [0, 0] width 0 height 0
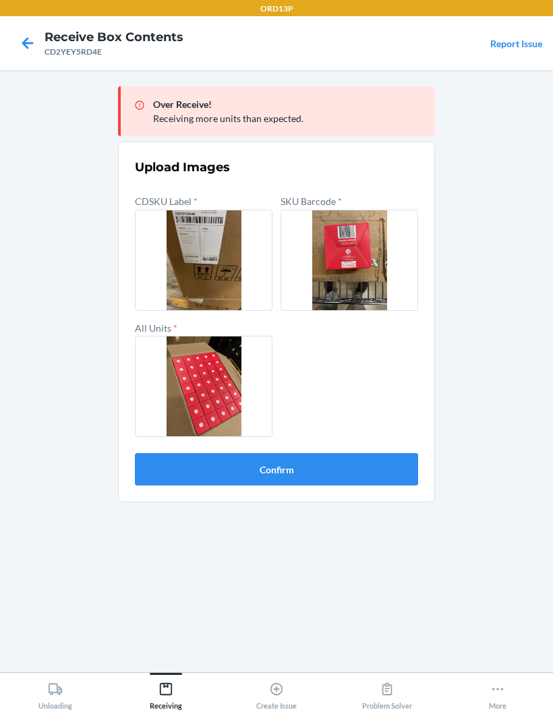
click at [360, 462] on button "Confirm" at bounding box center [276, 469] width 283 height 32
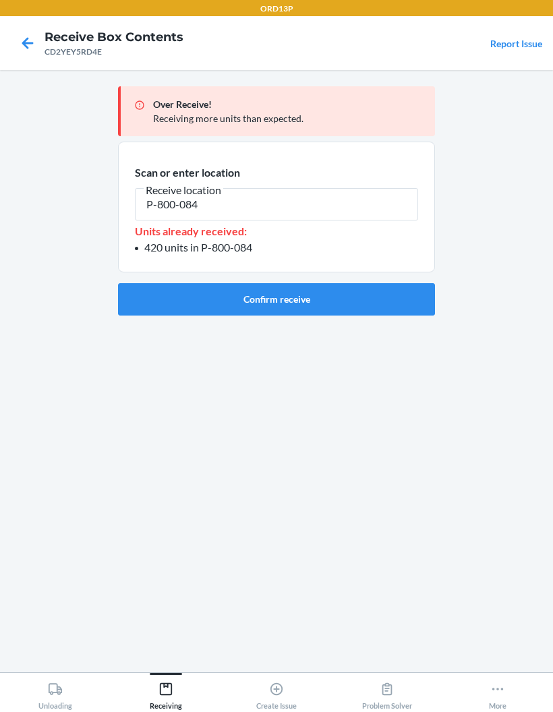
type input "P-800-084"
click at [351, 308] on button "Confirm receive" at bounding box center [276, 299] width 317 height 32
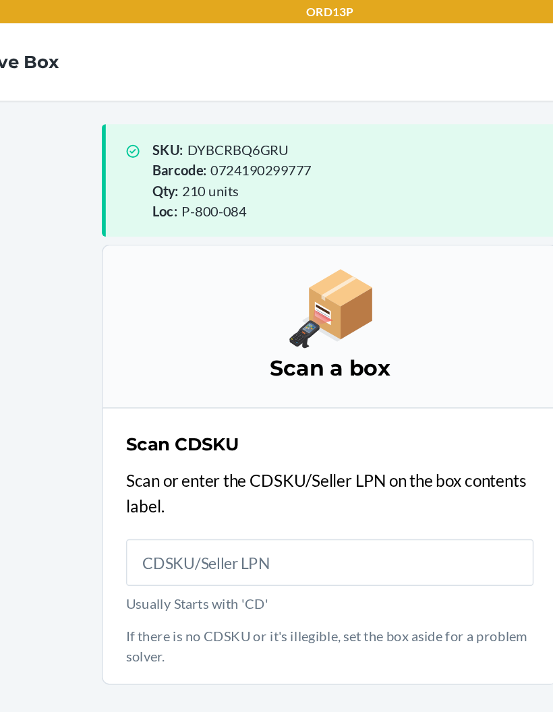
click at [252, 389] on input "Usually Starts with 'CD'" at bounding box center [276, 391] width 283 height 32
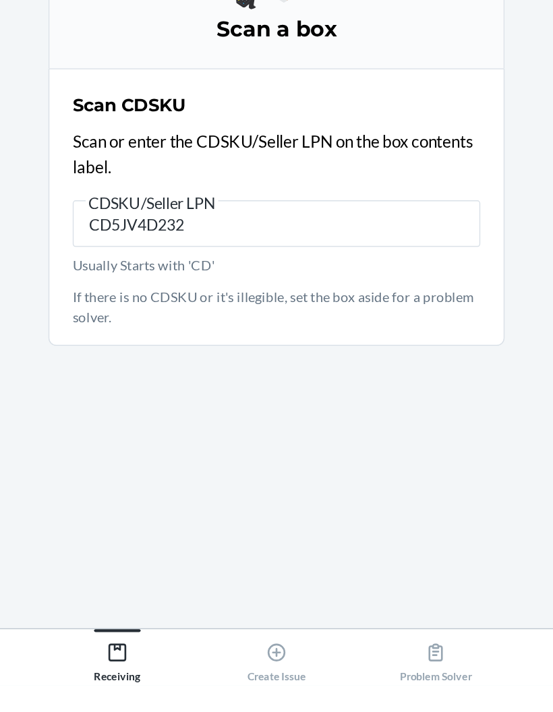
type input "CD5JV4D2327"
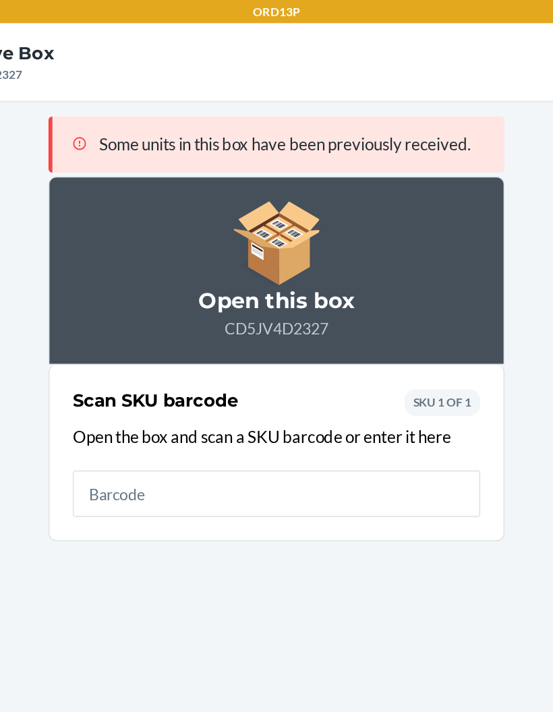
click at [294, 336] on input "text" at bounding box center [276, 343] width 283 height 32
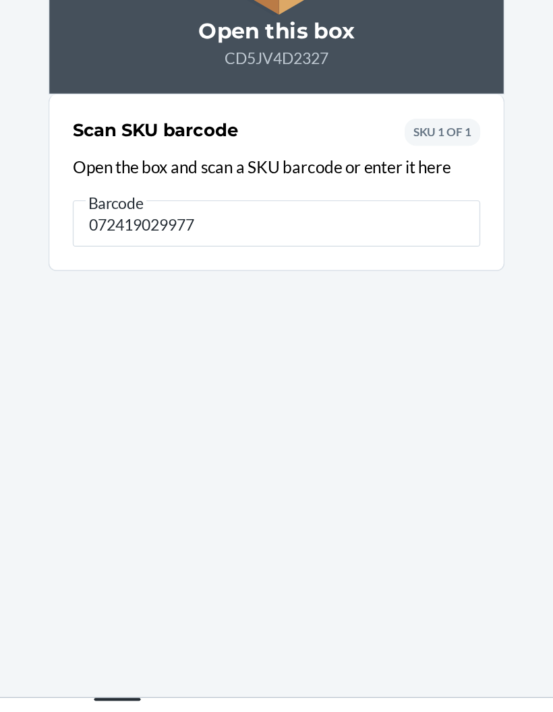
type input "0724190299777"
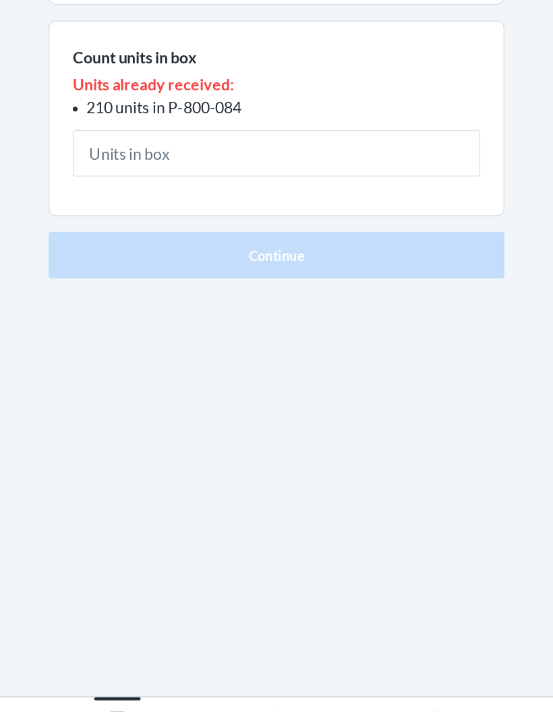
click at [236, 278] on input "text" at bounding box center [276, 294] width 283 height 32
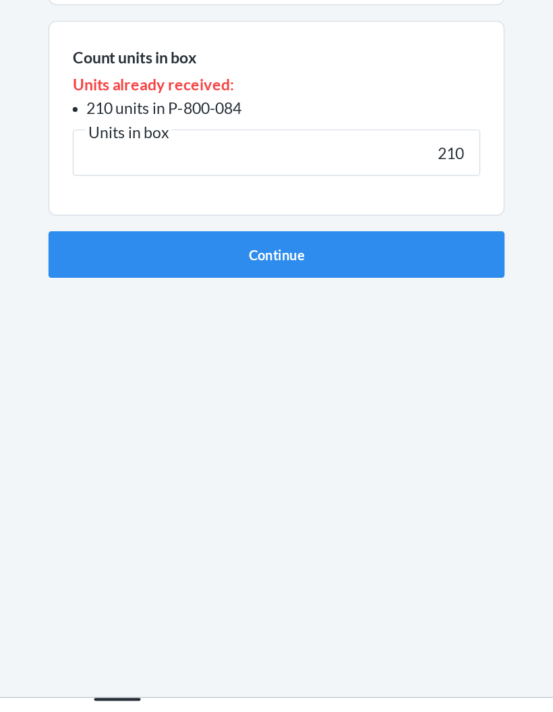
type input "210"
click at [267, 349] on button "Continue" at bounding box center [276, 365] width 317 height 32
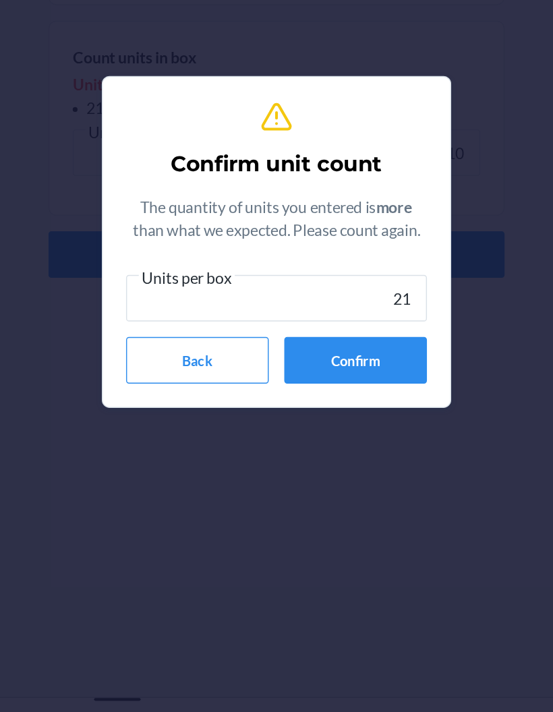
type input "210"
click at [282, 422] on button "Confirm" at bounding box center [331, 438] width 99 height 32
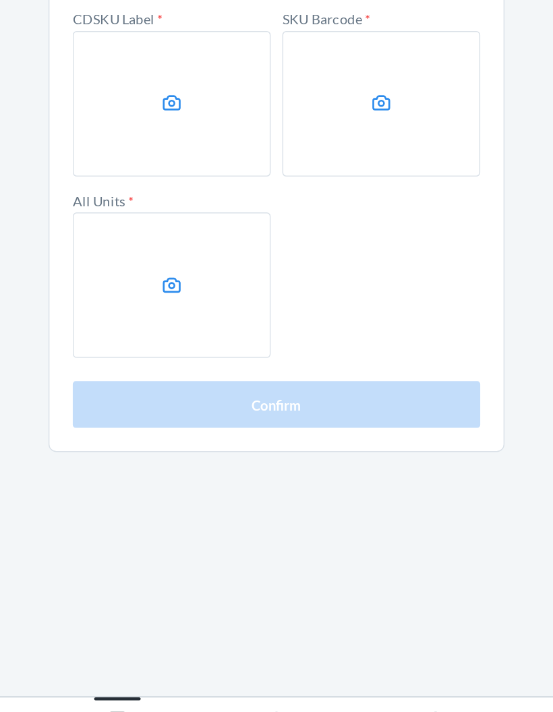
click at [135, 210] on label at bounding box center [204, 260] width 138 height 101
click at [0, 0] on input "file" at bounding box center [0, 0] width 0 height 0
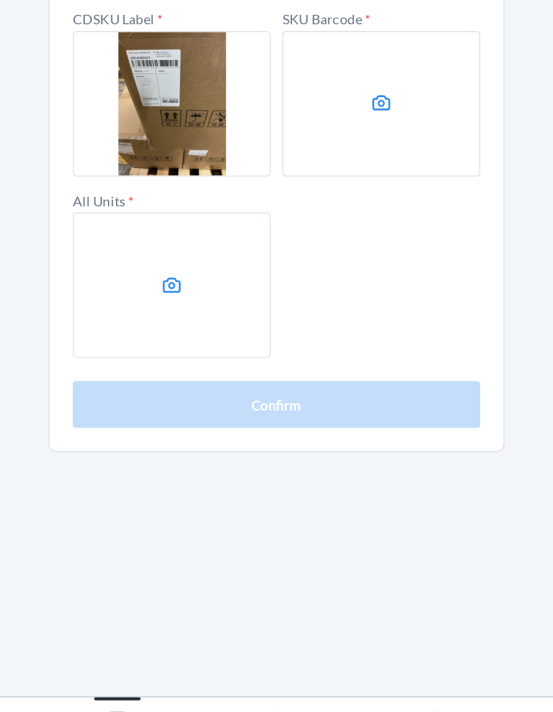
click at [296, 210] on label at bounding box center [349, 260] width 138 height 101
click at [0, 0] on input "file" at bounding box center [0, 0] width 0 height 0
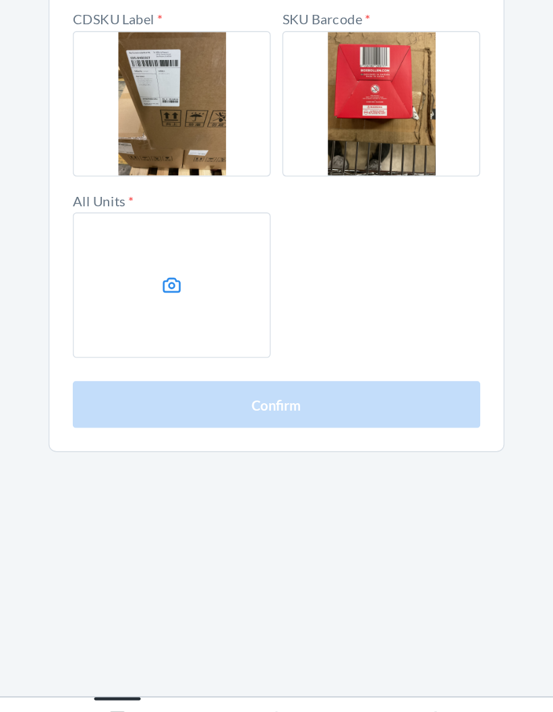
click at [135, 336] on label at bounding box center [204, 386] width 138 height 101
click at [0, 0] on input "file" at bounding box center [0, 0] width 0 height 0
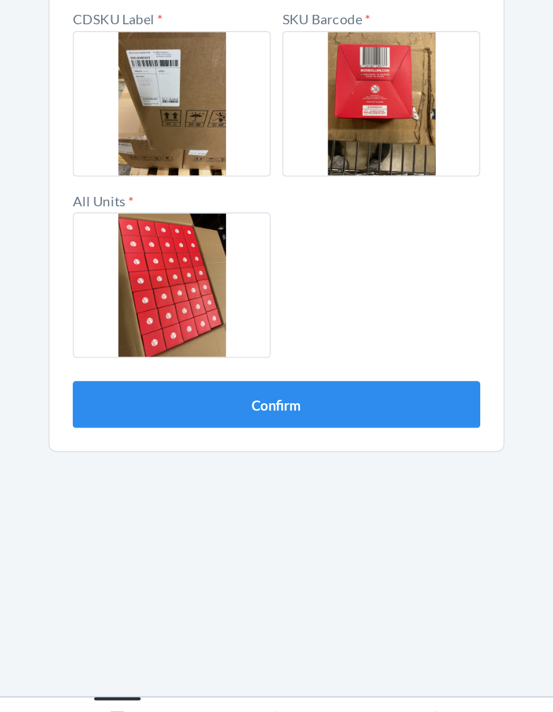
click at [266, 453] on button "Confirm" at bounding box center [276, 469] width 283 height 32
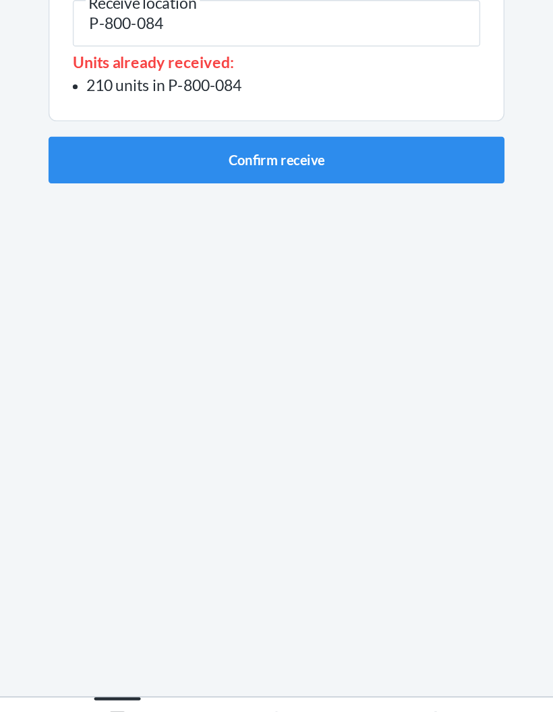
type input "P-800-084"
click at [227, 283] on button "Confirm receive" at bounding box center [276, 299] width 317 height 32
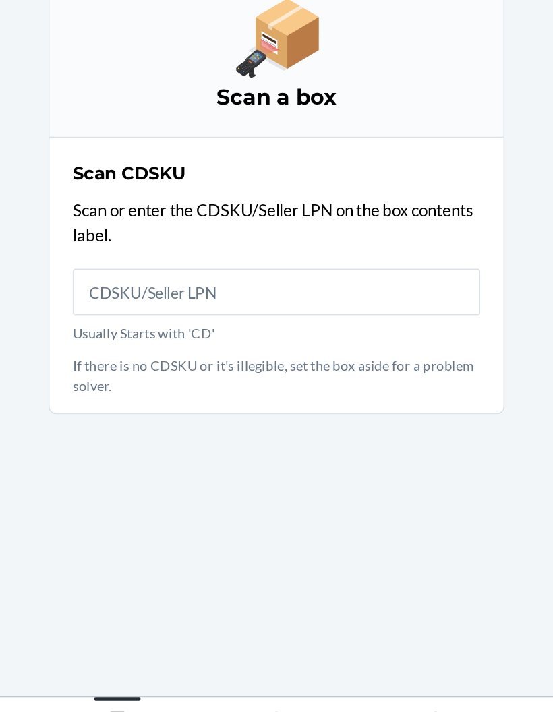
click at [216, 375] on input "Usually Starts with 'CD'" at bounding box center [276, 391] width 283 height 32
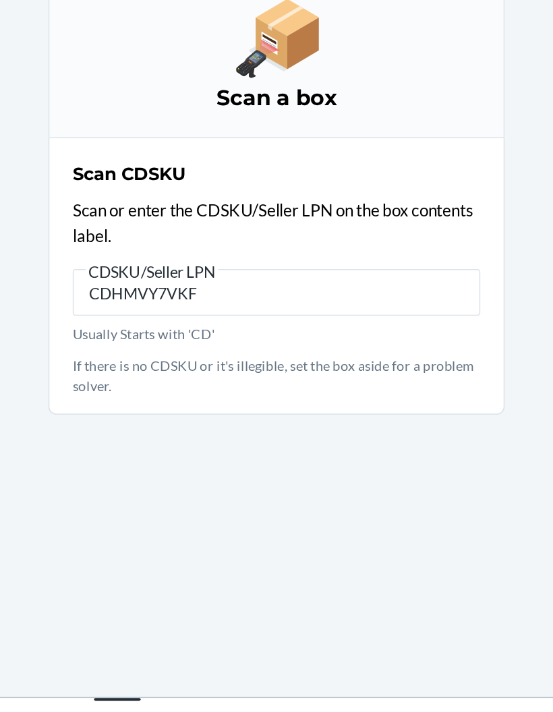
type input "CDHMVY7VKFV"
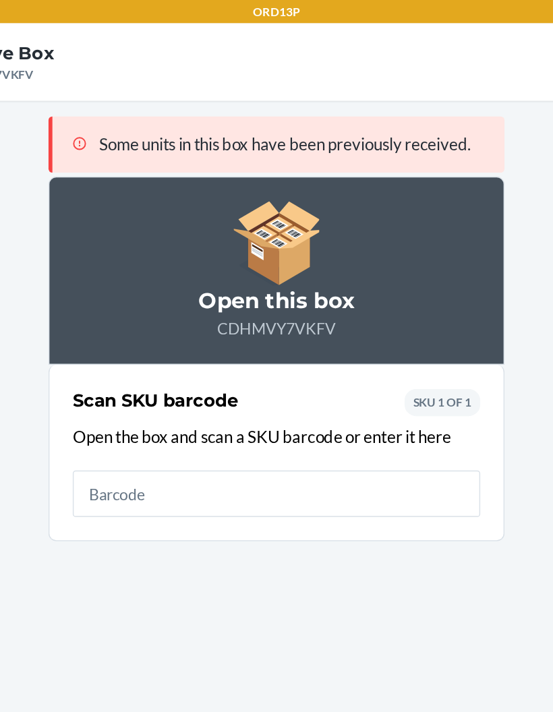
click at [261, 334] on input "text" at bounding box center [276, 343] width 283 height 32
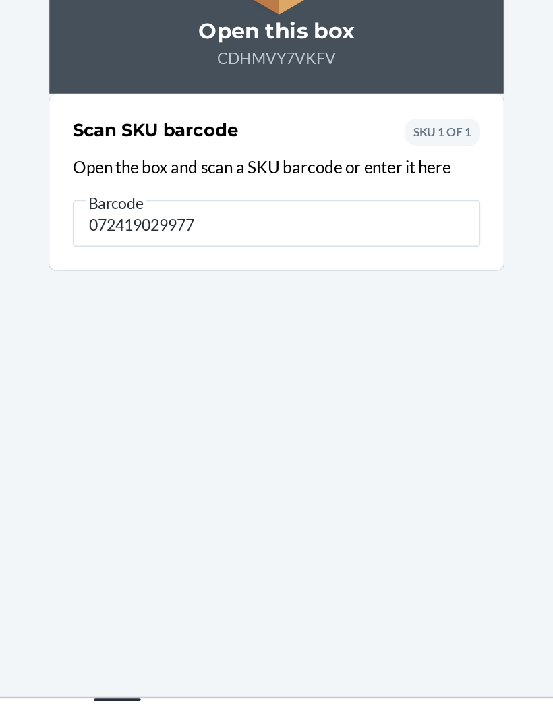
type input "0724190299777"
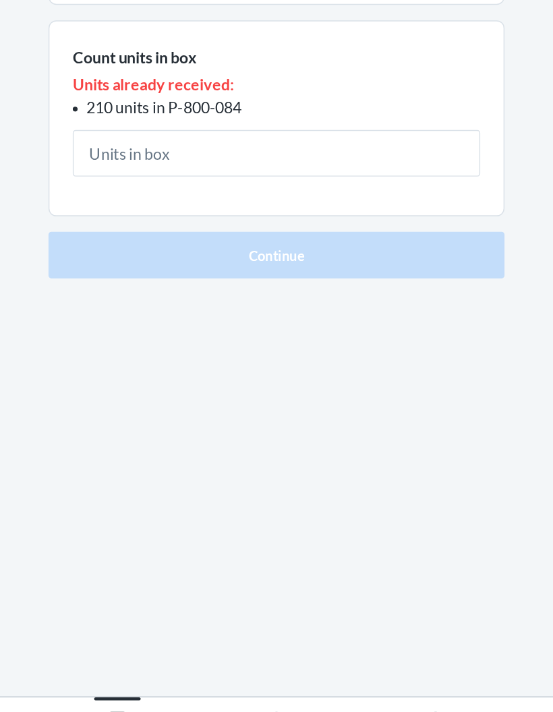
click at [204, 278] on input "text" at bounding box center [276, 294] width 283 height 32
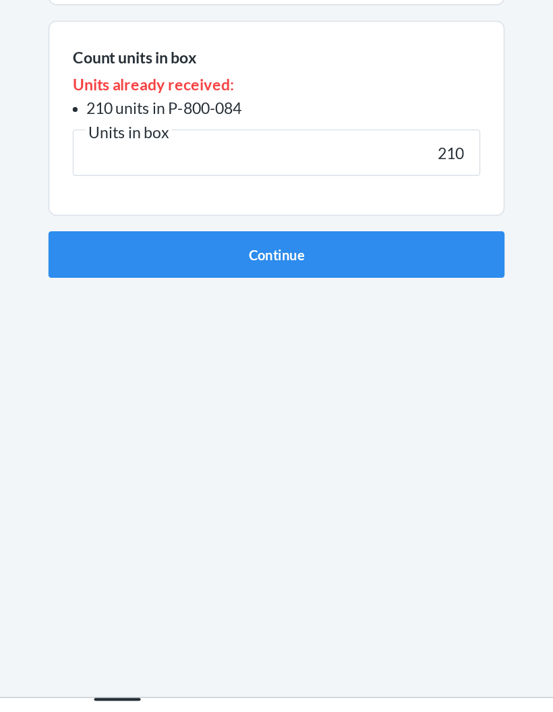
type input "210"
click at [280, 349] on button "Continue" at bounding box center [276, 365] width 317 height 32
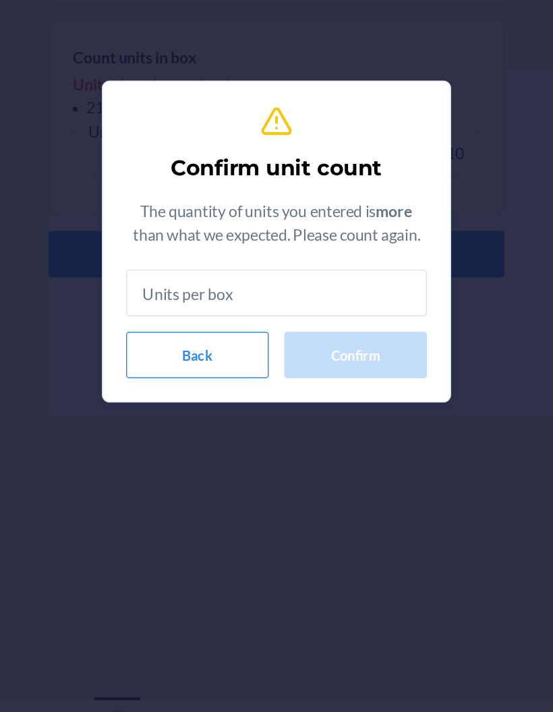
click at [251, 375] on input "text" at bounding box center [276, 391] width 209 height 32
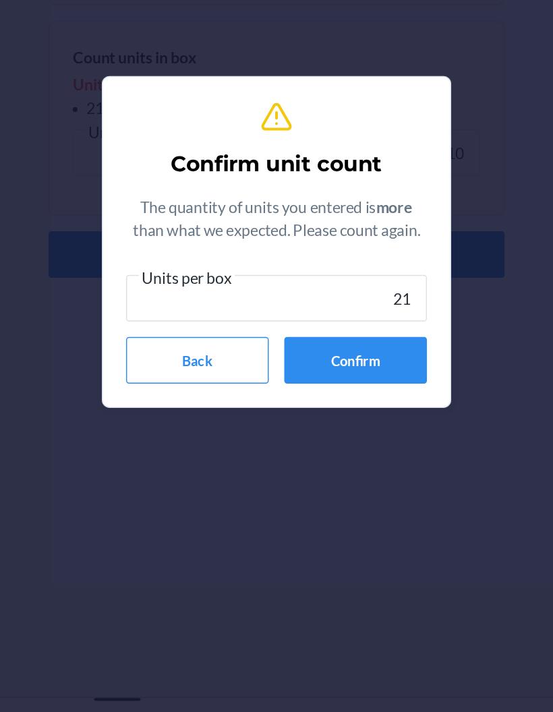
type input "210"
click at [282, 422] on button "Confirm" at bounding box center [331, 438] width 99 height 32
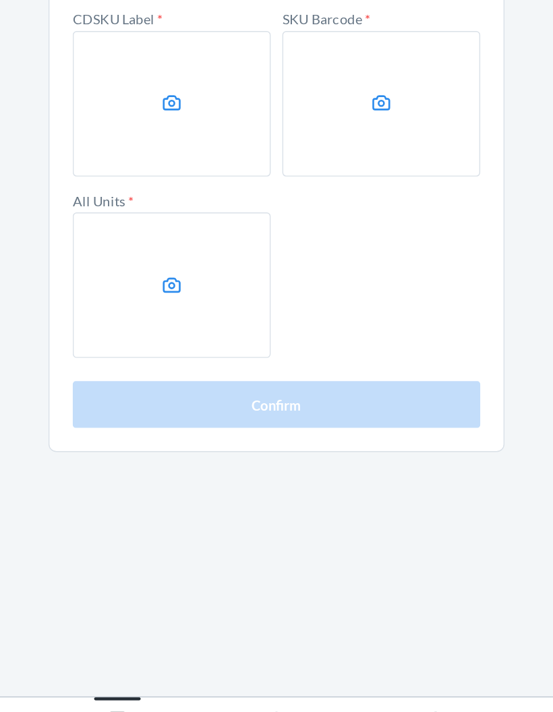
click at [135, 210] on label at bounding box center [204, 260] width 138 height 101
click at [0, 0] on input "file" at bounding box center [0, 0] width 0 height 0
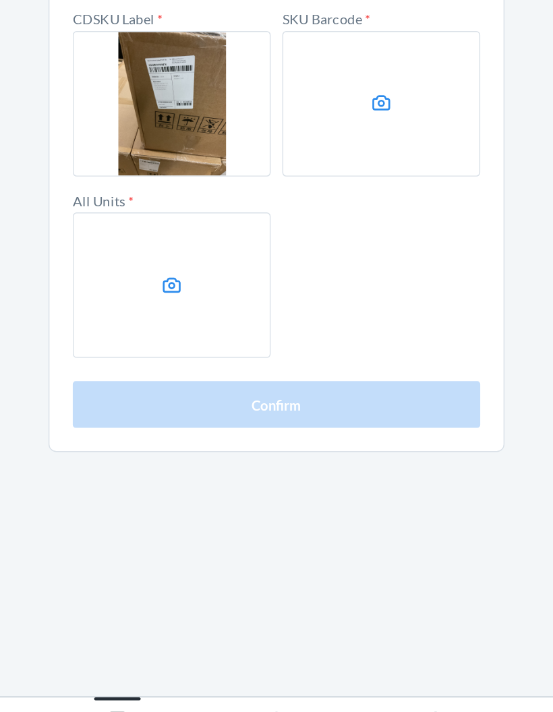
click at [295, 210] on label at bounding box center [349, 260] width 138 height 101
click at [0, 0] on input "file" at bounding box center [0, 0] width 0 height 0
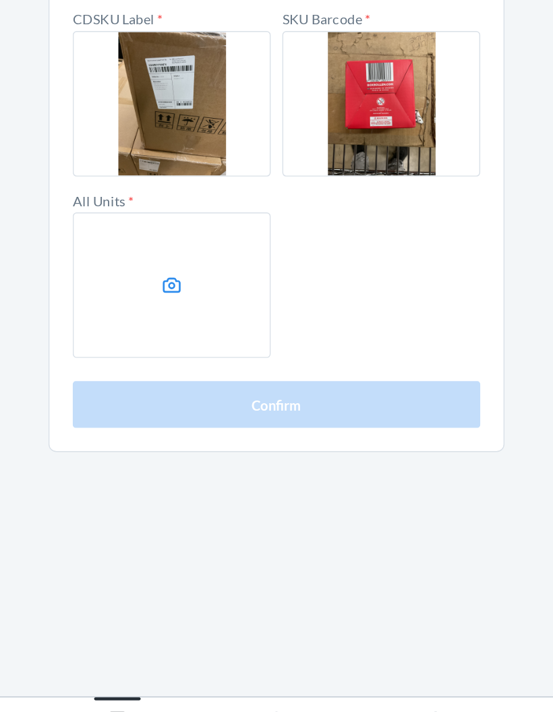
click at [135, 336] on label at bounding box center [204, 386] width 138 height 101
click at [0, 0] on input "file" at bounding box center [0, 0] width 0 height 0
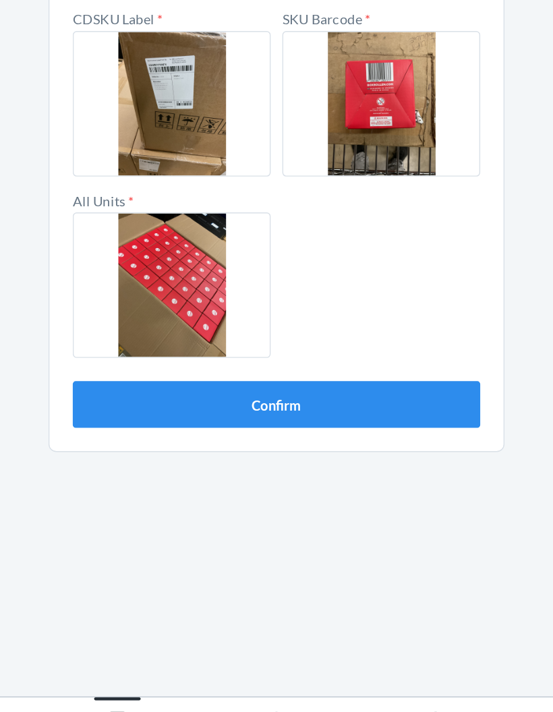
click at [135, 453] on button "Confirm" at bounding box center [276, 469] width 283 height 32
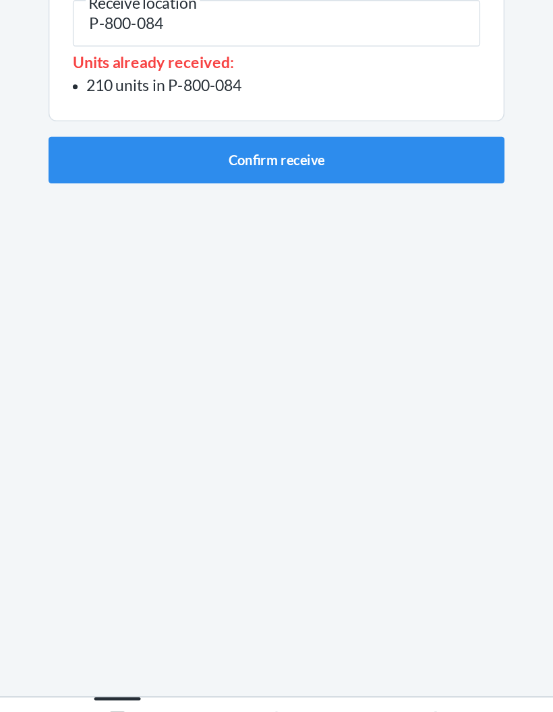
type input "P-800-084"
click at [269, 283] on button "Confirm receive" at bounding box center [276, 299] width 317 height 32
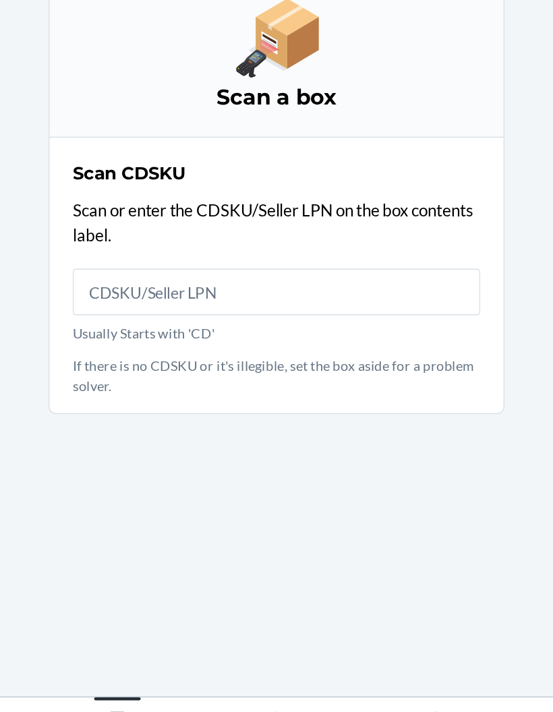
click at [248, 375] on input "Usually Starts with 'CD'" at bounding box center [276, 391] width 283 height 32
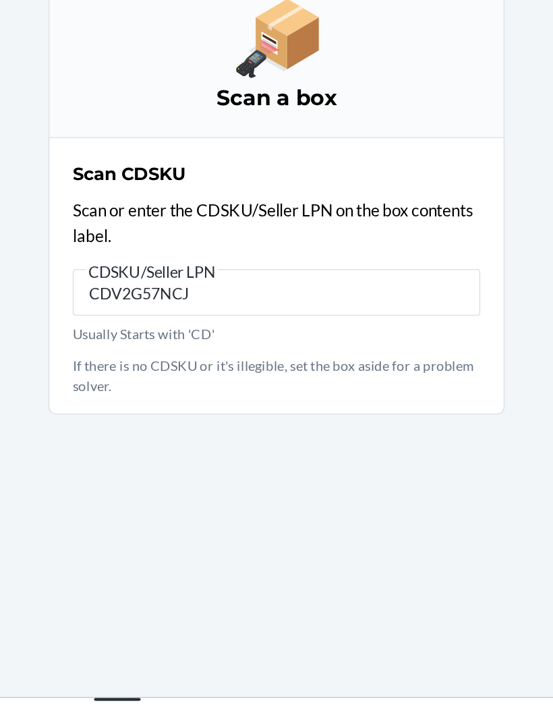
type input "CDV2G57NCJ2"
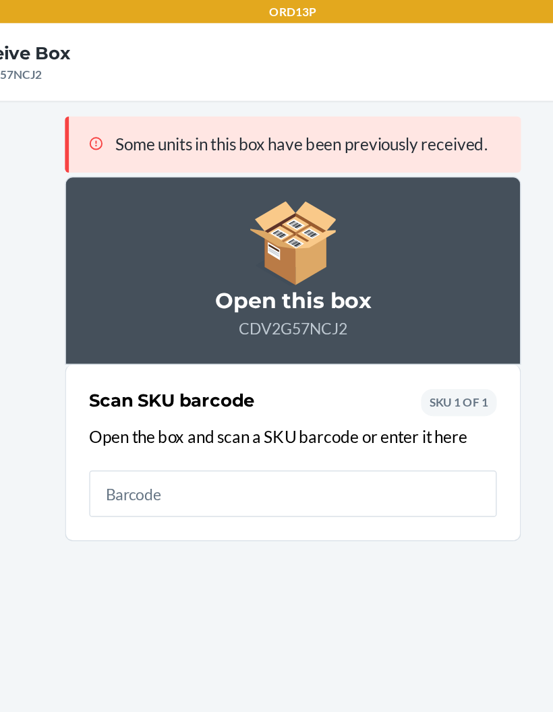
click at [284, 339] on input "text" at bounding box center [276, 343] width 283 height 32
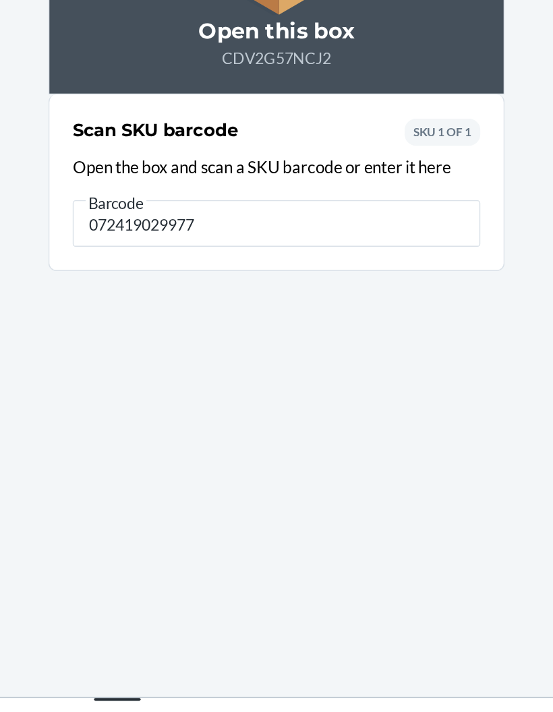
type input "0724190299777"
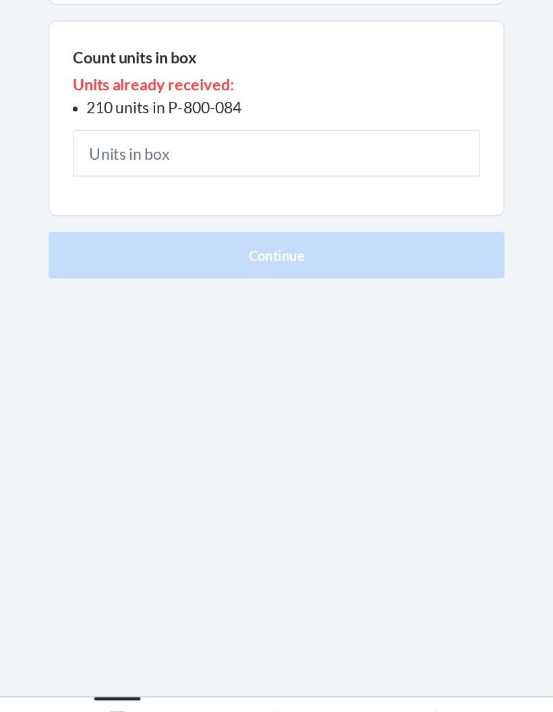
click at [182, 278] on input "text" at bounding box center [276, 294] width 283 height 32
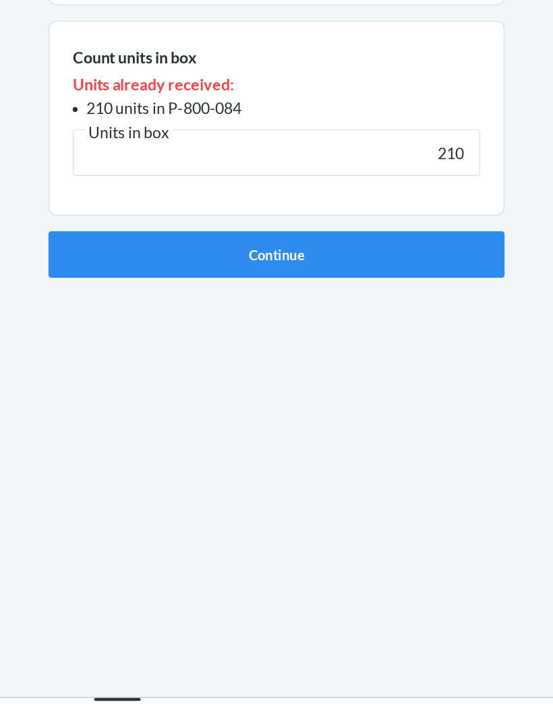
type input "210"
click at [268, 349] on button "Continue" at bounding box center [276, 365] width 317 height 32
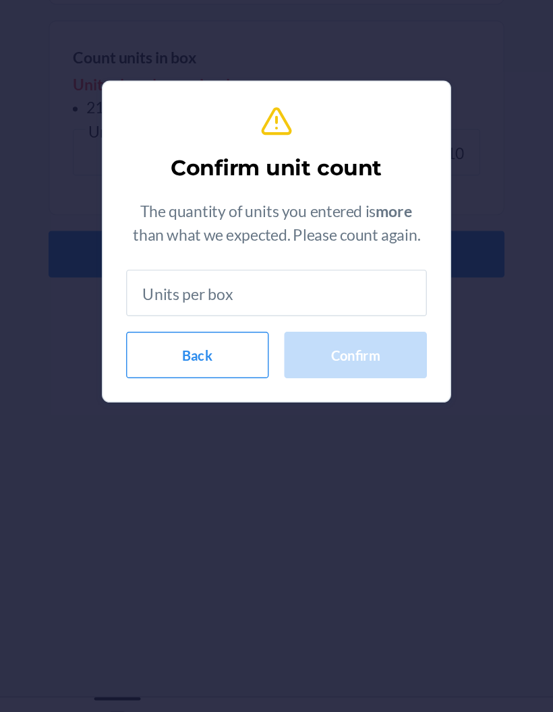
click at [235, 375] on input "text" at bounding box center [276, 391] width 209 height 32
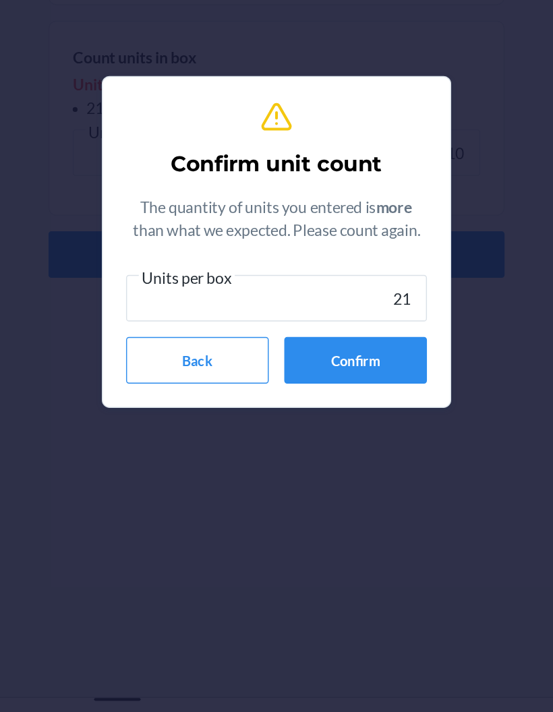
type input "210"
click at [282, 422] on button "Confirm" at bounding box center [331, 438] width 99 height 32
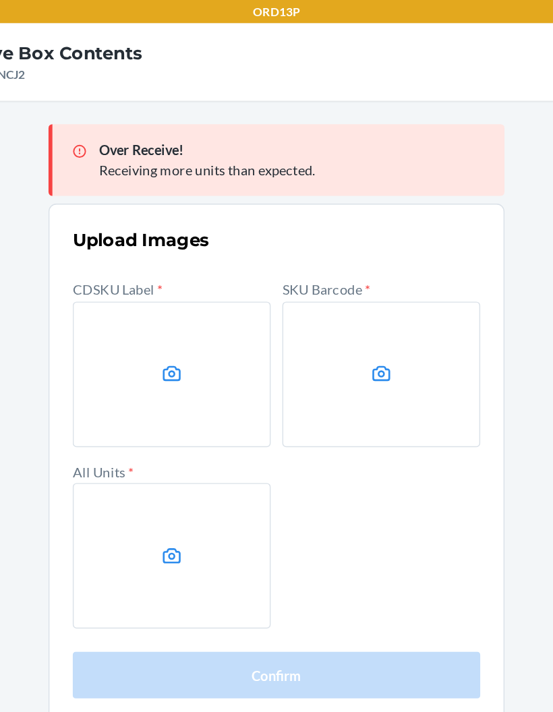
click at [135, 259] on label at bounding box center [204, 260] width 138 height 101
click at [0, 0] on input "file" at bounding box center [0, 0] width 0 height 0
click at [303, 284] on label at bounding box center [349, 260] width 138 height 101
click at [0, 0] on input "file" at bounding box center [0, 0] width 0 height 0
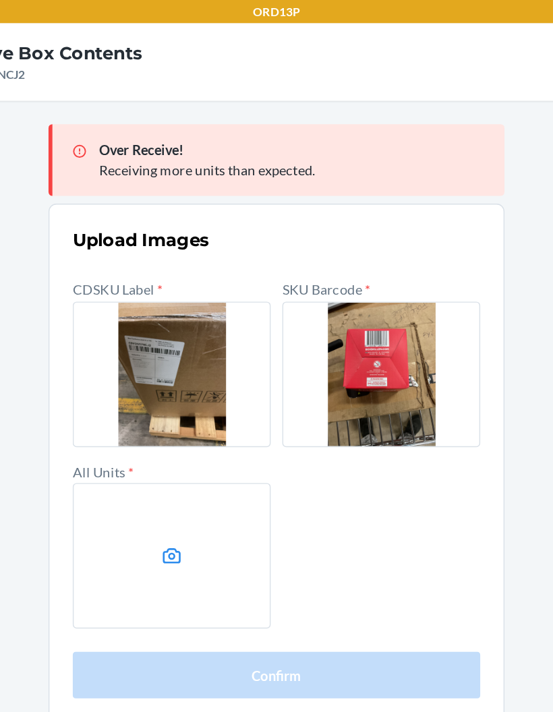
click at [135, 384] on label at bounding box center [204, 386] width 138 height 101
click at [0, 0] on input "file" at bounding box center [0, 0] width 0 height 0
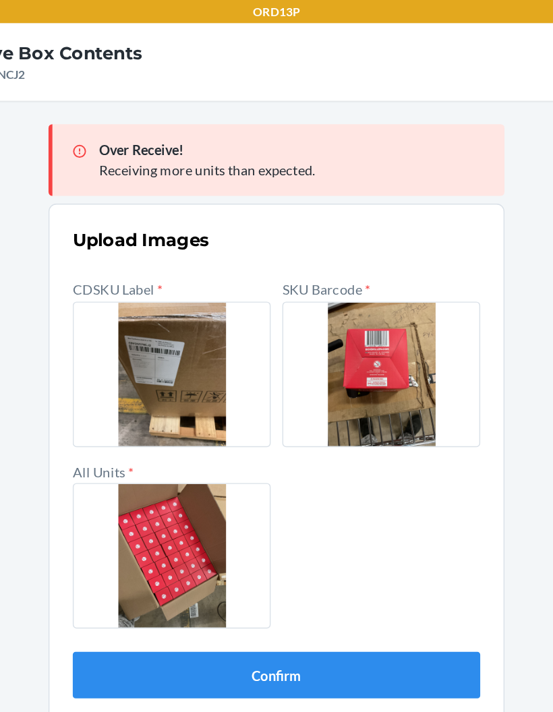
click at [288, 468] on button "Confirm" at bounding box center [276, 469] width 283 height 32
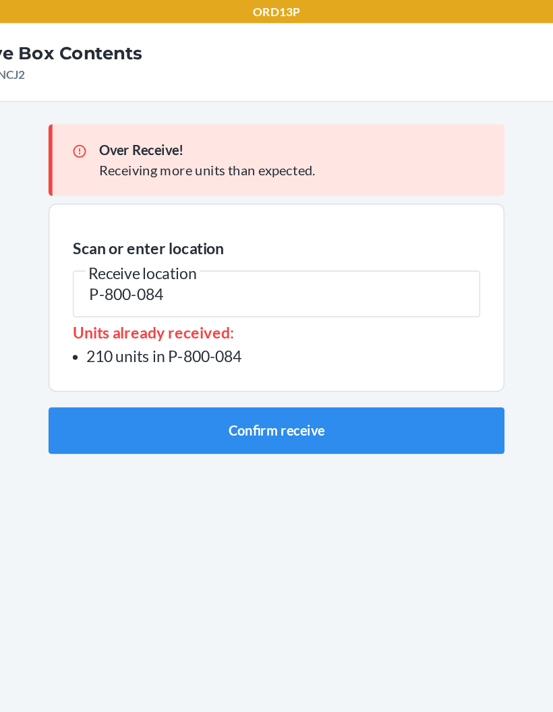
type input "P-800-084"
click at [271, 301] on button "Confirm receive" at bounding box center [276, 299] width 317 height 32
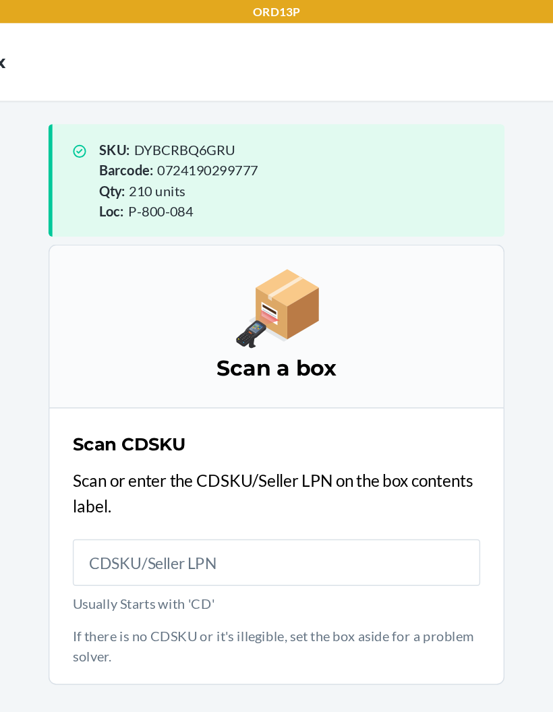
click at [274, 392] on input "Usually Starts with 'CD'" at bounding box center [276, 391] width 283 height 32
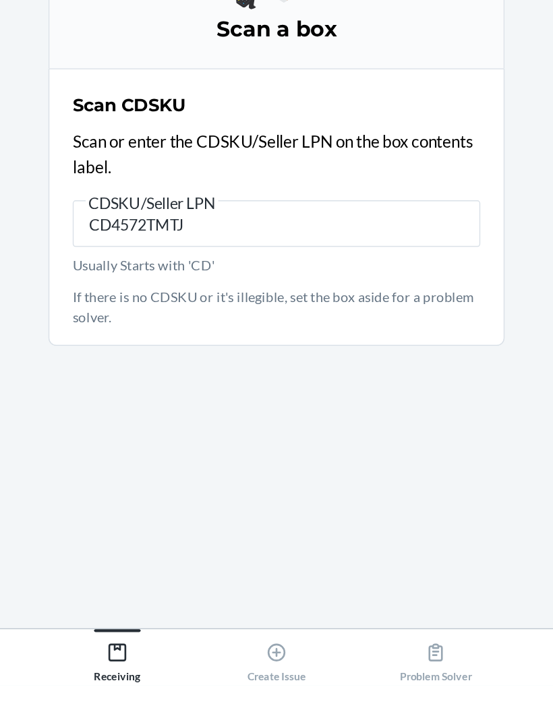
type input "CD4572TMTJC"
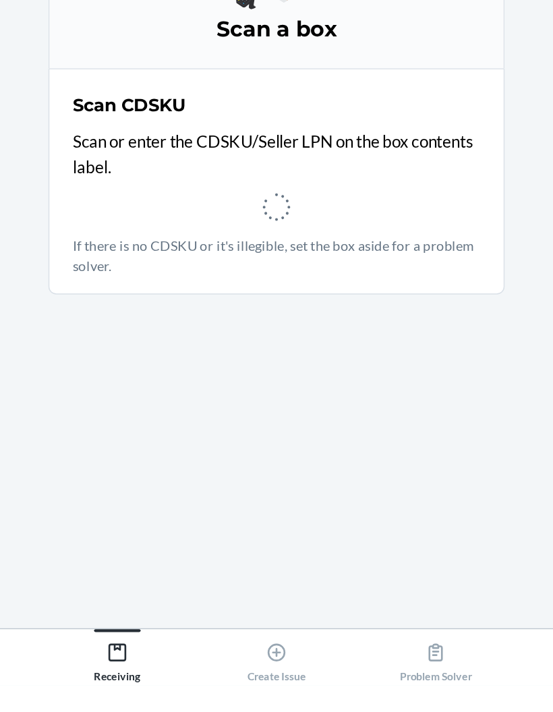
scroll to position [19, 0]
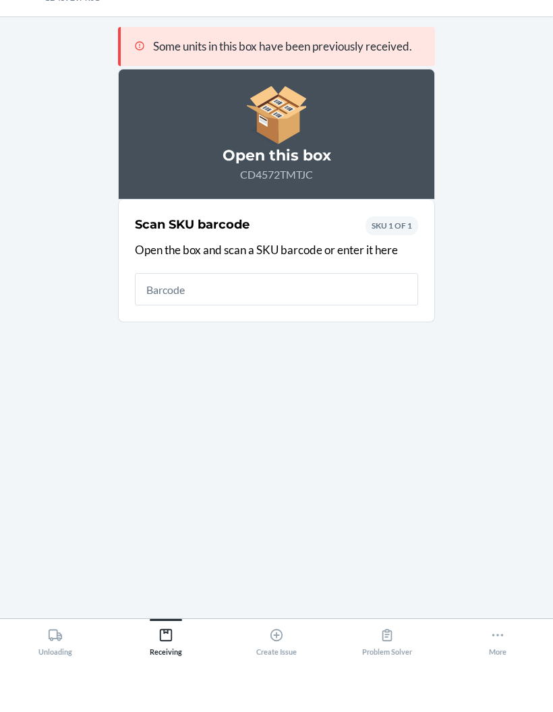
click at [336, 327] on input "text" at bounding box center [276, 343] width 283 height 32
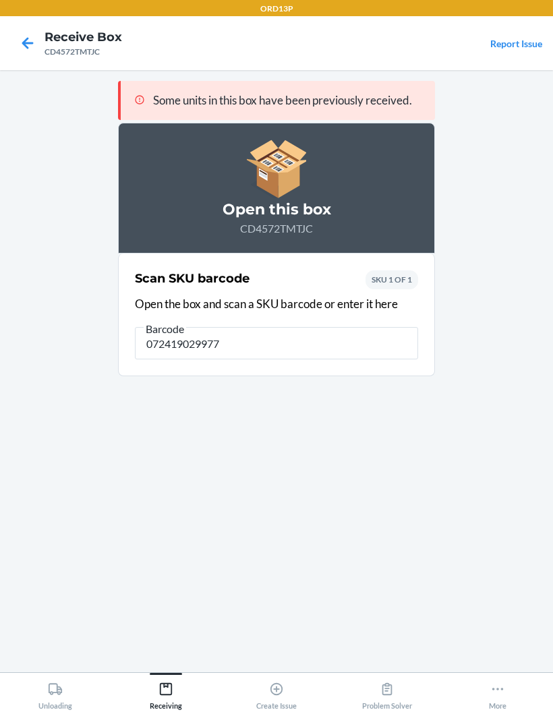
type input "0724190299777"
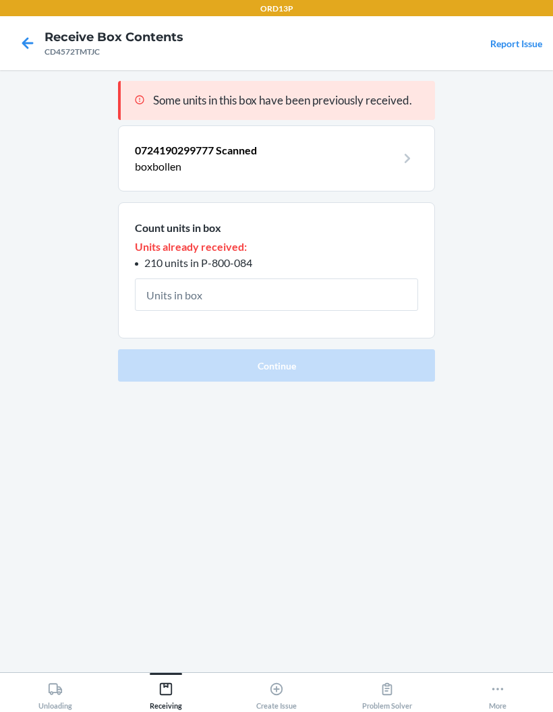
click at [158, 278] on input "text" at bounding box center [276, 294] width 283 height 32
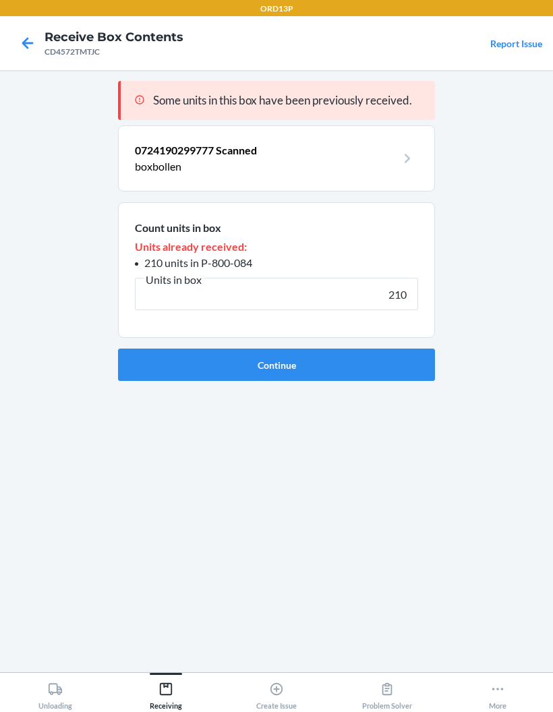
type input "210"
click at [369, 349] on button "Continue" at bounding box center [276, 365] width 317 height 32
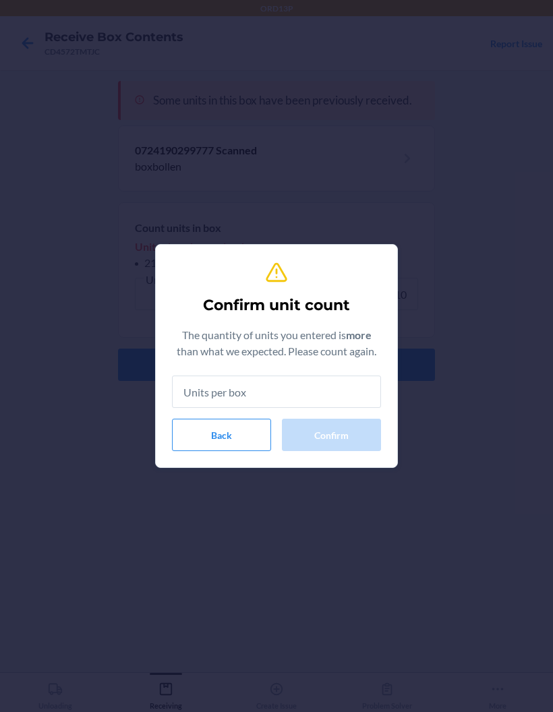
click at [336, 388] on input "text" at bounding box center [276, 391] width 209 height 32
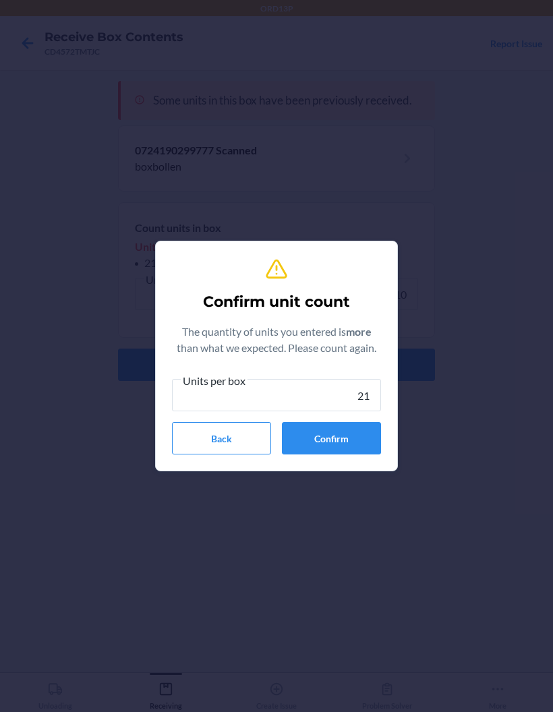
type input "210"
click at [351, 427] on button "Confirm" at bounding box center [331, 438] width 99 height 32
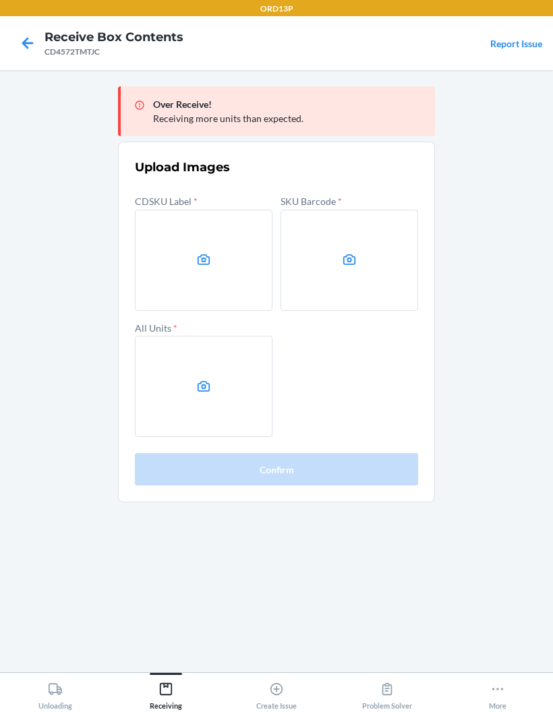
click at [158, 216] on label at bounding box center [204, 260] width 138 height 101
click at [0, 0] on input "file" at bounding box center [0, 0] width 0 height 0
click at [403, 224] on label at bounding box center [349, 260] width 138 height 101
click at [0, 0] on input "file" at bounding box center [0, 0] width 0 height 0
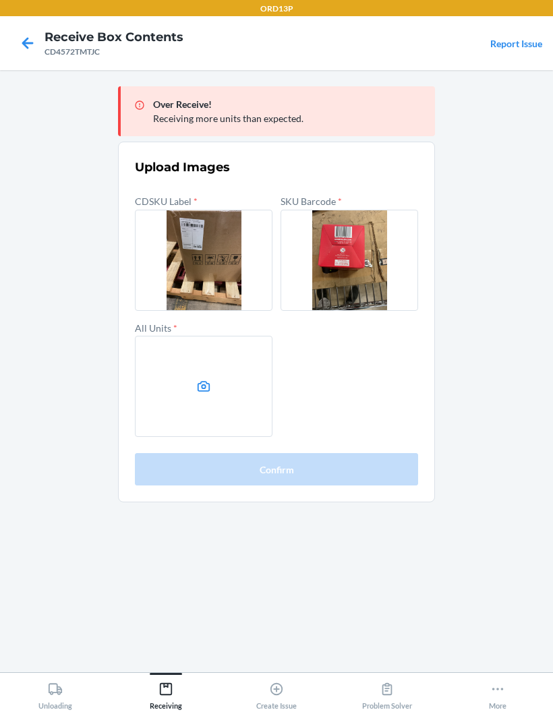
click at [165, 336] on label at bounding box center [204, 386] width 138 height 101
click at [0, 0] on input "file" at bounding box center [0, 0] width 0 height 0
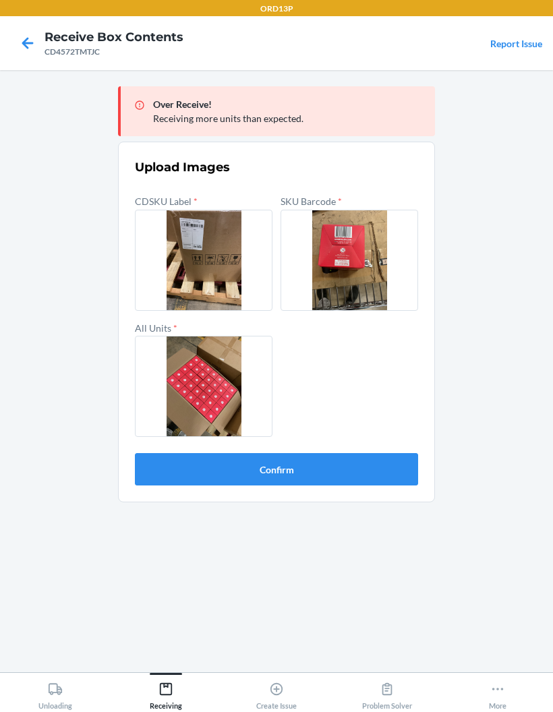
click at [360, 453] on button "Confirm" at bounding box center [276, 469] width 283 height 32
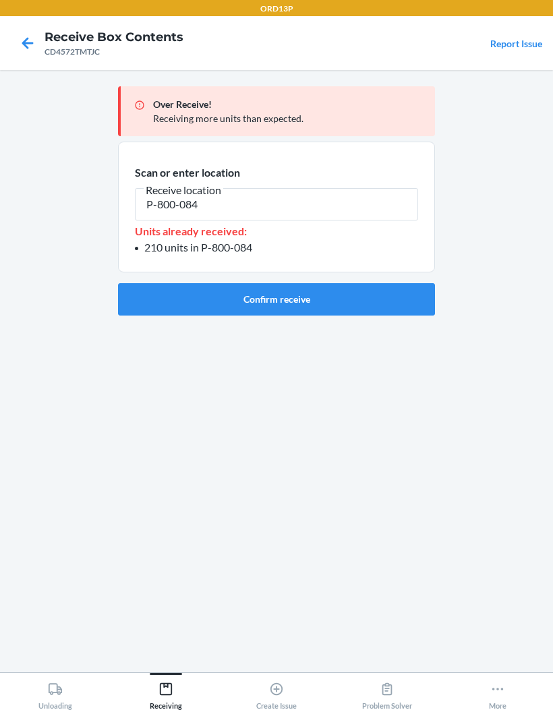
type input "P-800-084"
click at [317, 283] on button "Confirm receive" at bounding box center [276, 299] width 317 height 32
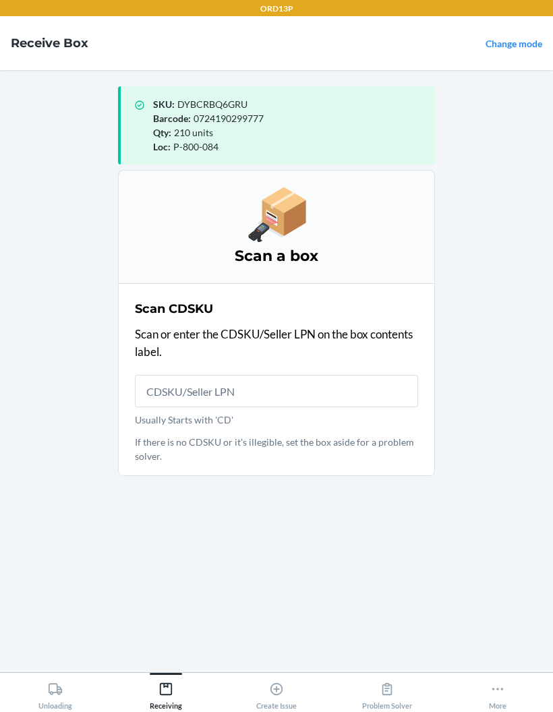
click at [184, 384] on input "Usually Starts with 'CD'" at bounding box center [276, 391] width 283 height 32
type input "CDR4PMHQ8R5"
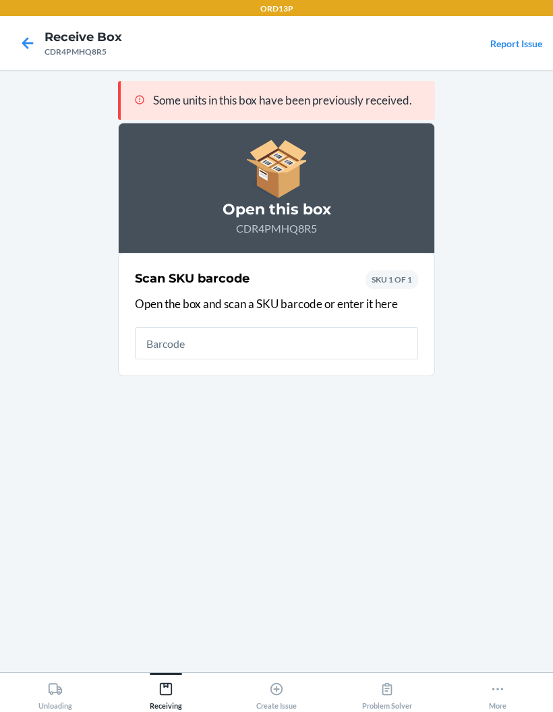
click at [346, 336] on input "text" at bounding box center [276, 343] width 283 height 32
type input "0724190299777"
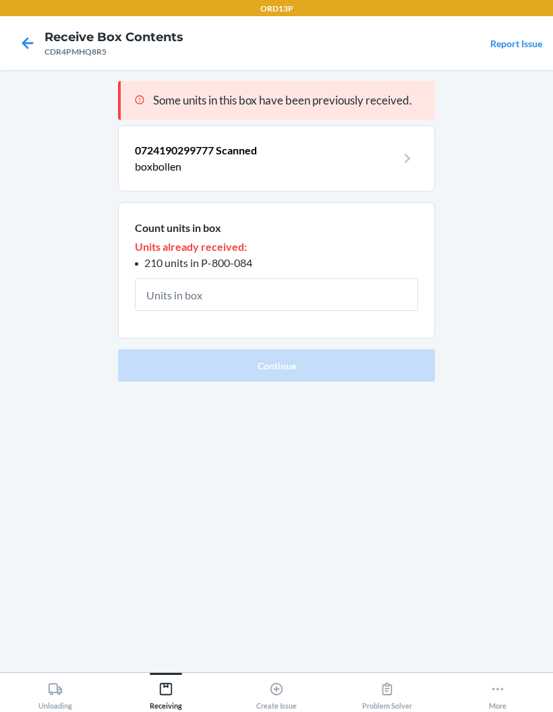
click at [358, 300] on input "text" at bounding box center [276, 294] width 283 height 32
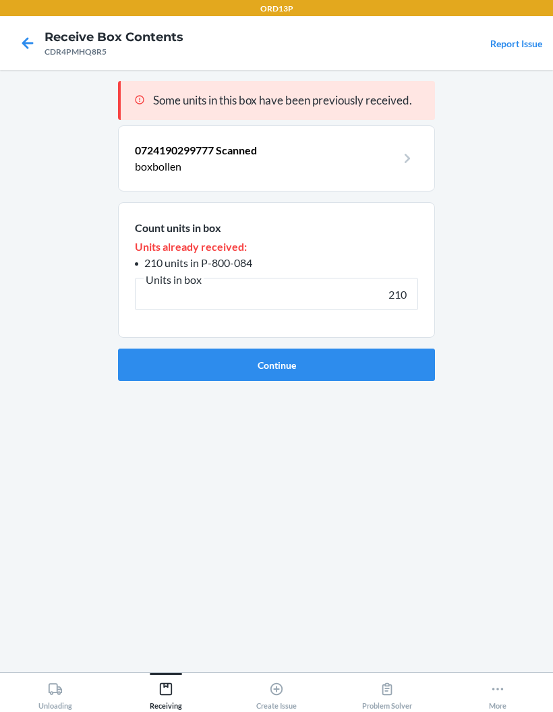
type input "210"
click at [382, 365] on button "Continue" at bounding box center [276, 365] width 317 height 32
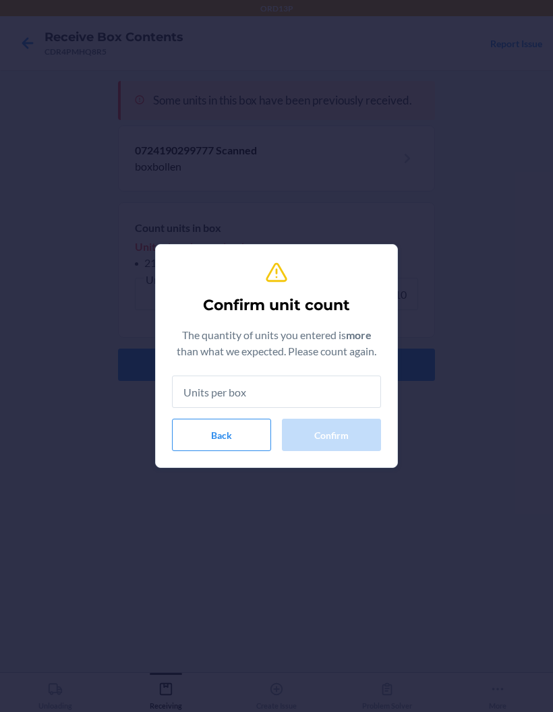
click at [334, 385] on input "text" at bounding box center [276, 391] width 209 height 32
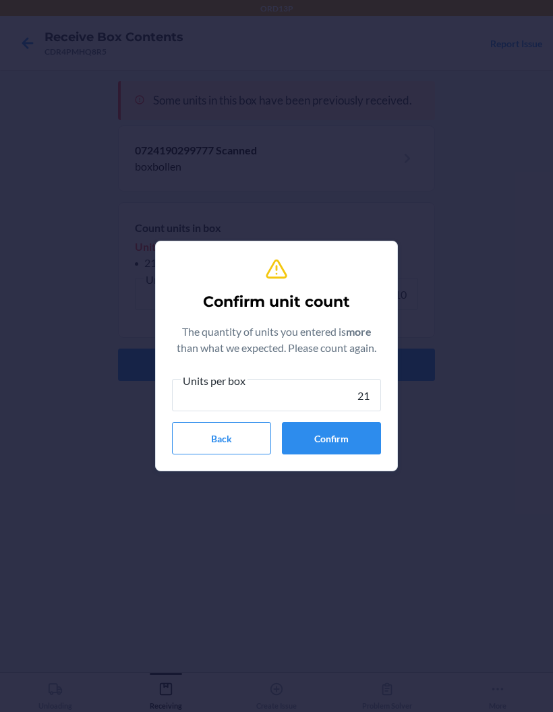
type input "210"
click at [358, 427] on button "Confirm" at bounding box center [331, 438] width 99 height 32
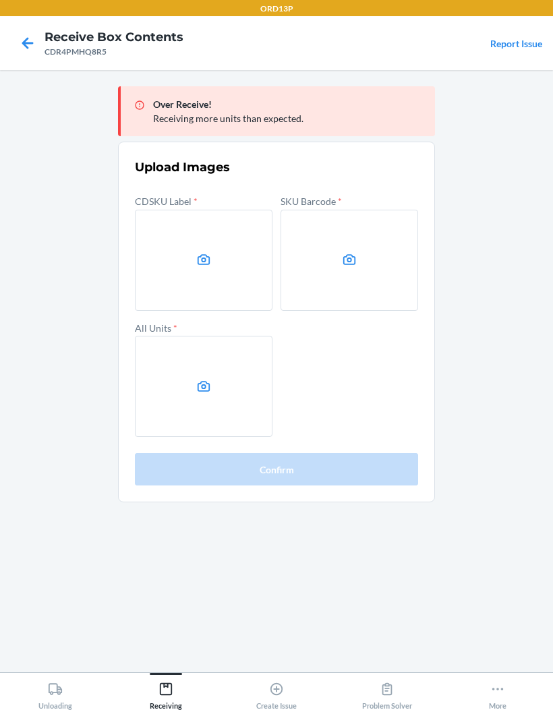
click at [165, 278] on label at bounding box center [204, 260] width 138 height 101
click at [0, 0] on input "file" at bounding box center [0, 0] width 0 height 0
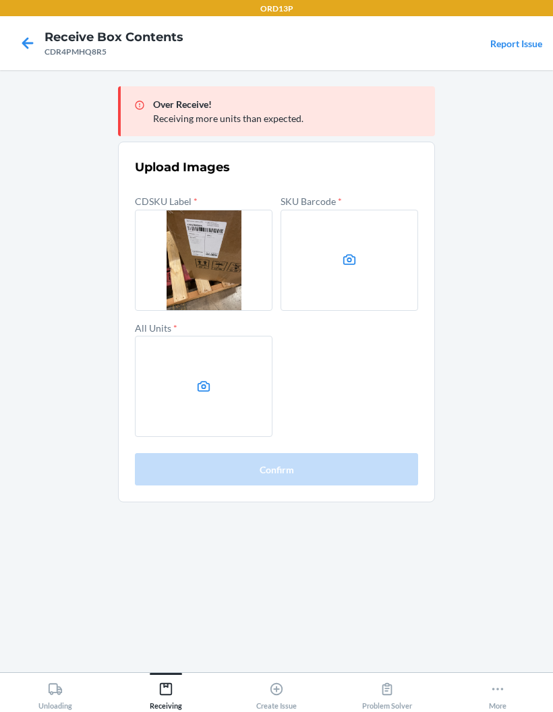
click at [394, 279] on label at bounding box center [349, 260] width 138 height 101
click at [0, 0] on input "file" at bounding box center [0, 0] width 0 height 0
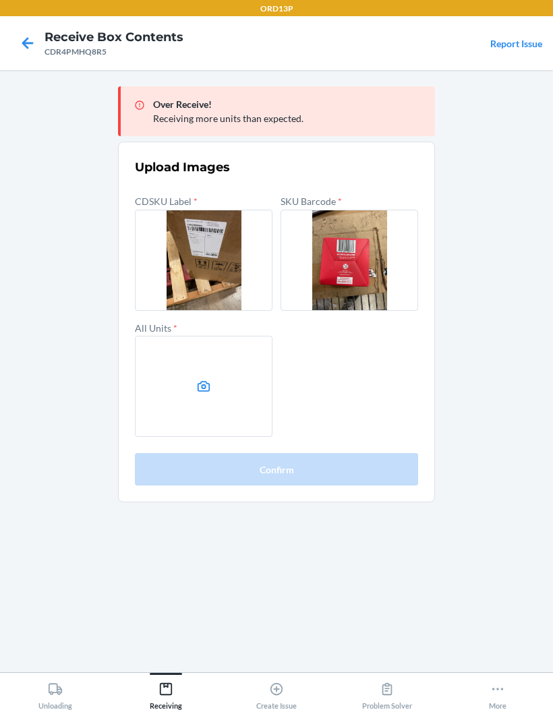
click at [151, 392] on label at bounding box center [204, 386] width 138 height 101
click at [0, 0] on input "file" at bounding box center [0, 0] width 0 height 0
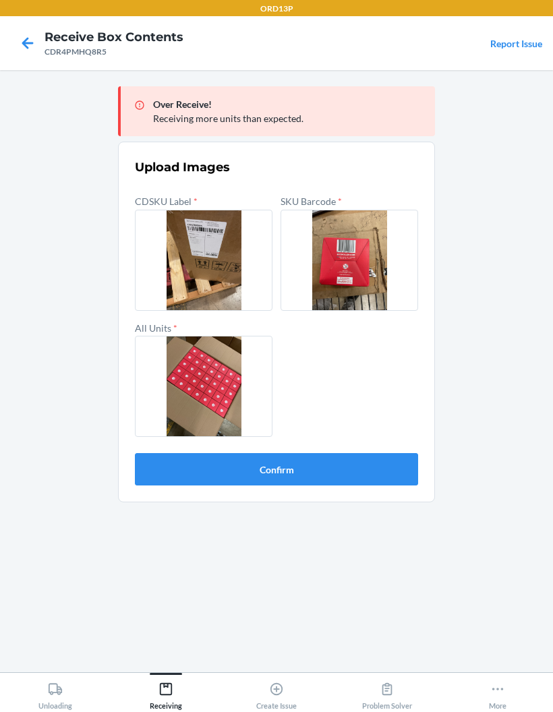
click at [372, 466] on button "Confirm" at bounding box center [276, 469] width 283 height 32
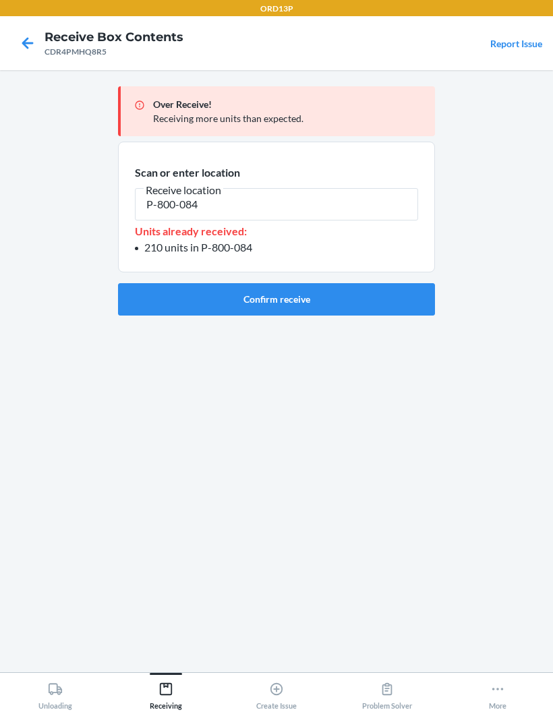
type input "P-800-084"
click at [332, 297] on button "Confirm receive" at bounding box center [276, 299] width 317 height 32
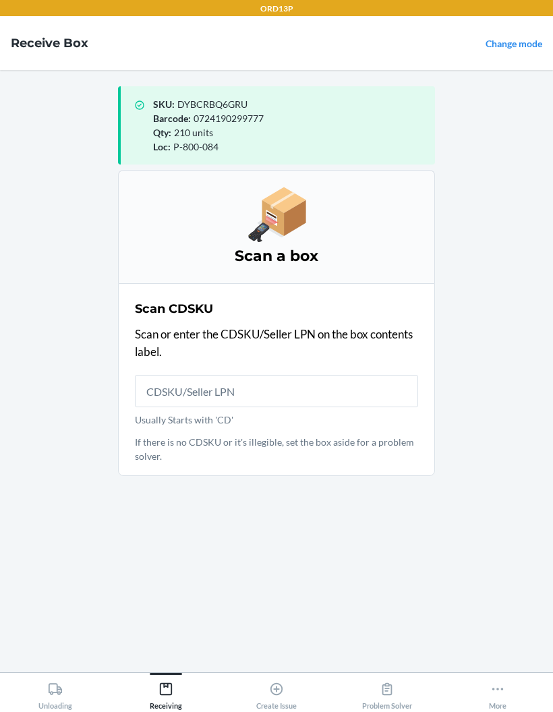
click at [323, 386] on input "Usually Starts with 'CD'" at bounding box center [276, 391] width 283 height 32
type input "CDGZ3NSW2R8"
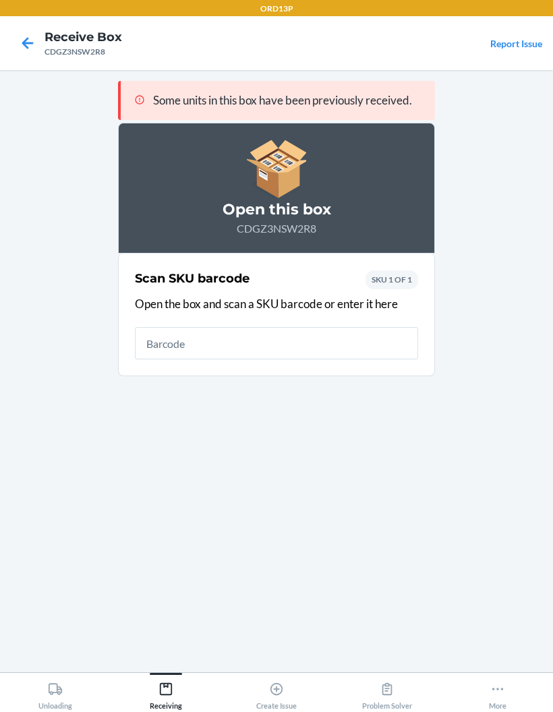
click at [343, 336] on input "text" at bounding box center [276, 343] width 283 height 32
type input "0724190299777"
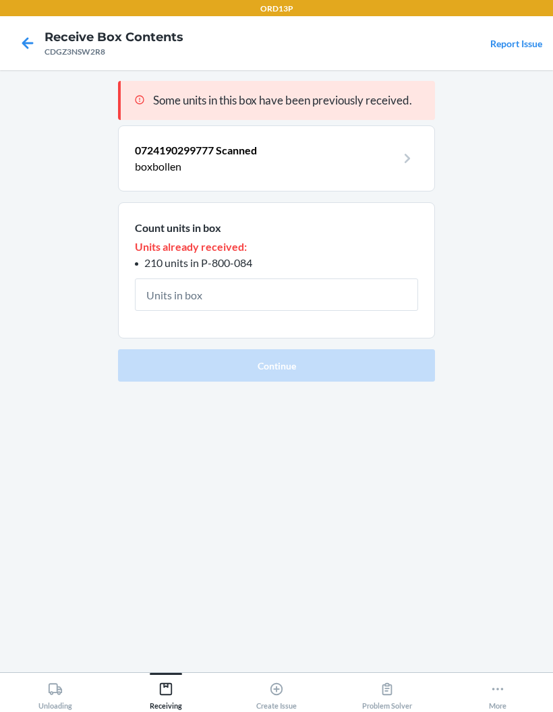
click at [159, 282] on input "text" at bounding box center [276, 294] width 283 height 32
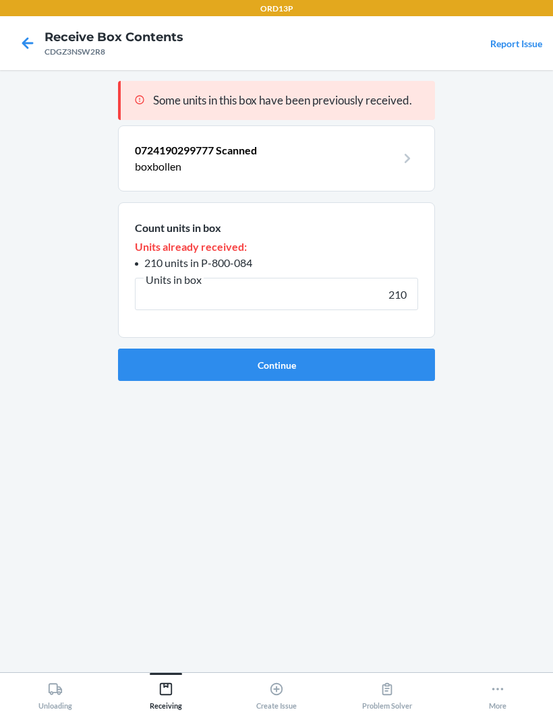
type input "210"
click at [369, 365] on button "Continue" at bounding box center [276, 365] width 317 height 32
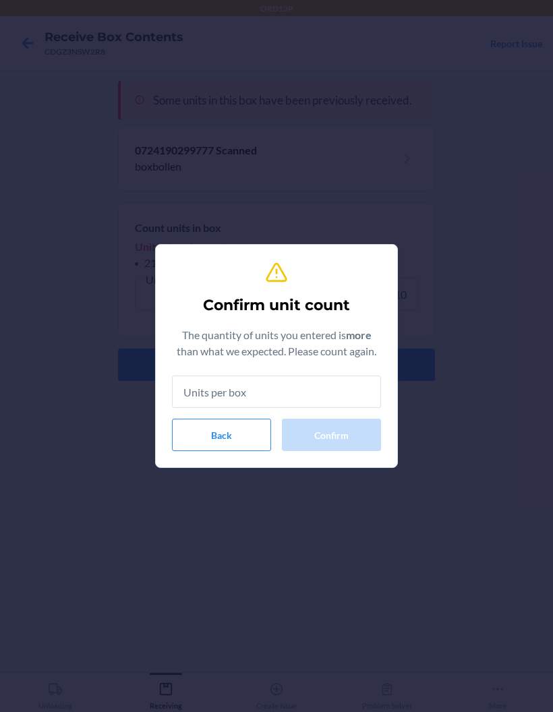
click at [204, 380] on input "text" at bounding box center [276, 391] width 209 height 32
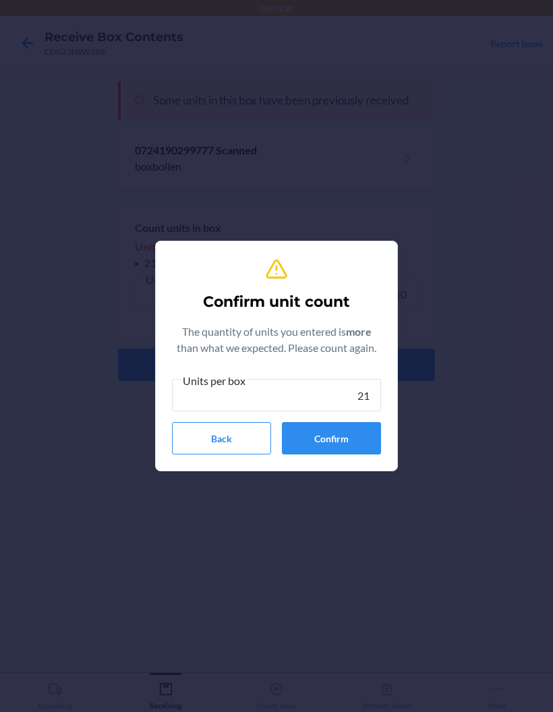
type input "210"
click at [358, 433] on button "Confirm" at bounding box center [331, 438] width 99 height 32
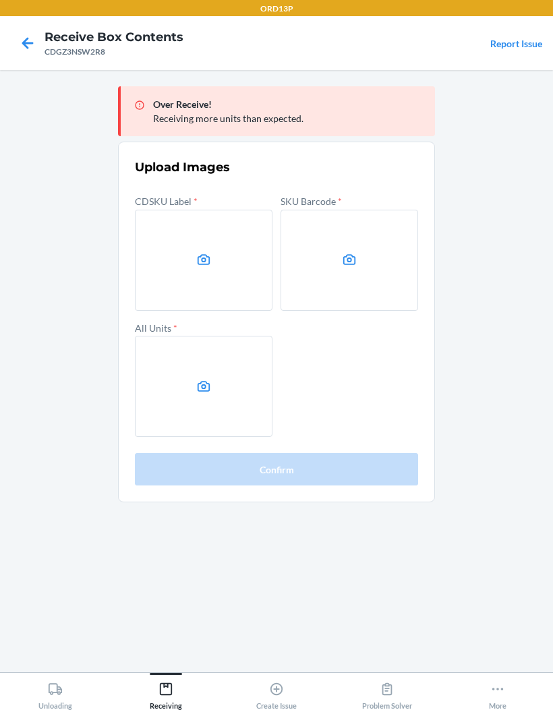
click at [155, 258] on label at bounding box center [204, 260] width 138 height 101
click at [0, 0] on input "file" at bounding box center [0, 0] width 0 height 0
click at [381, 290] on label at bounding box center [349, 260] width 138 height 101
click at [0, 0] on input "file" at bounding box center [0, 0] width 0 height 0
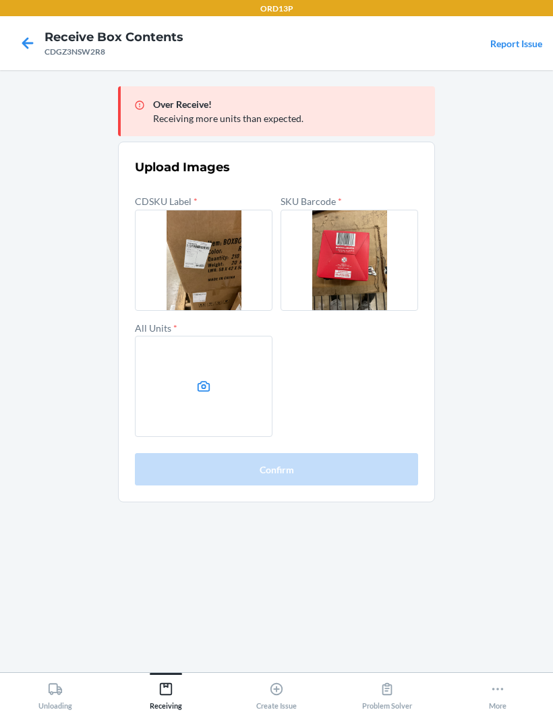
click at [161, 398] on label at bounding box center [204, 386] width 138 height 101
click at [0, 0] on input "file" at bounding box center [0, 0] width 0 height 0
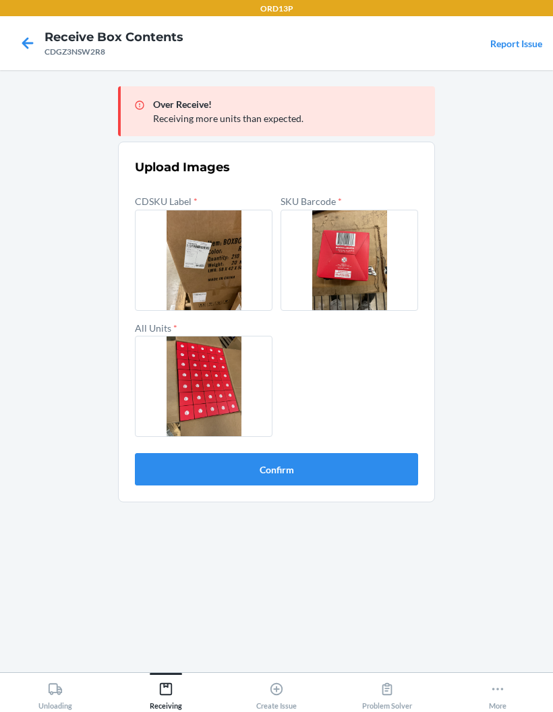
click at [371, 471] on button "Confirm" at bounding box center [276, 469] width 283 height 32
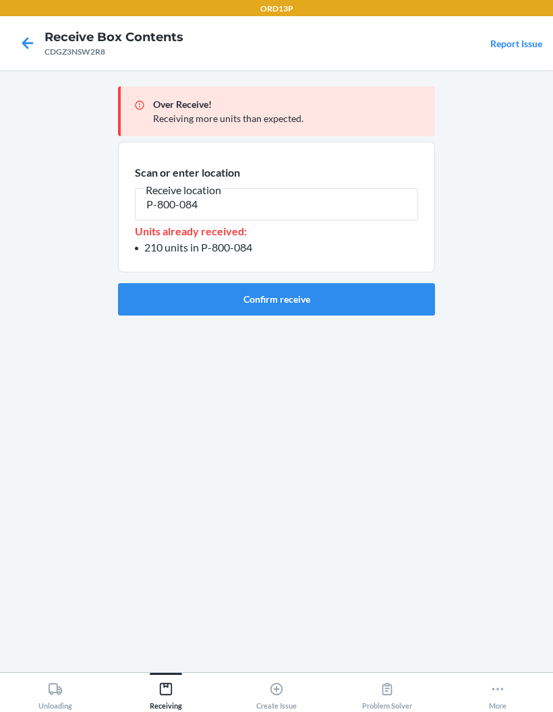
type input "P-800-084"
click at [357, 296] on button "Confirm receive" at bounding box center [276, 299] width 317 height 32
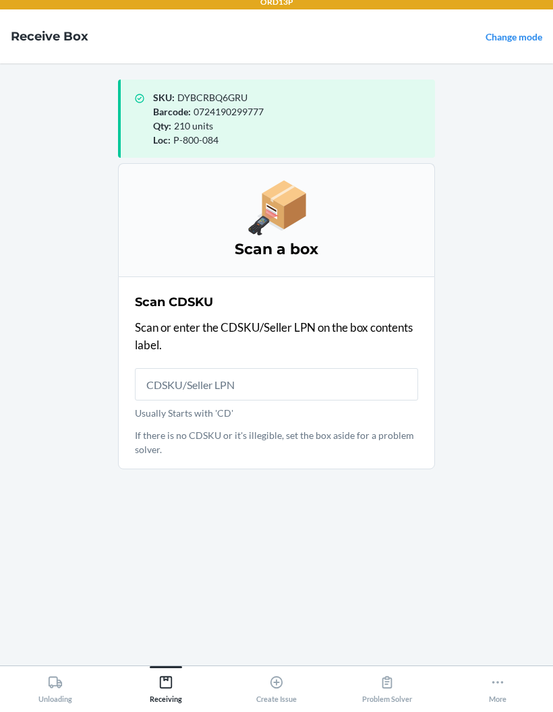
click at [336, 383] on input "Usually Starts with 'CD'" at bounding box center [276, 391] width 283 height 32
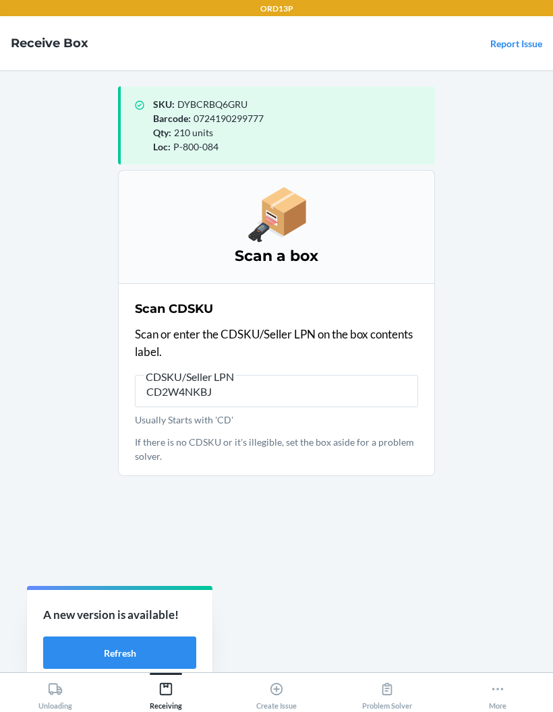
type input "CD2W4NKBJD"
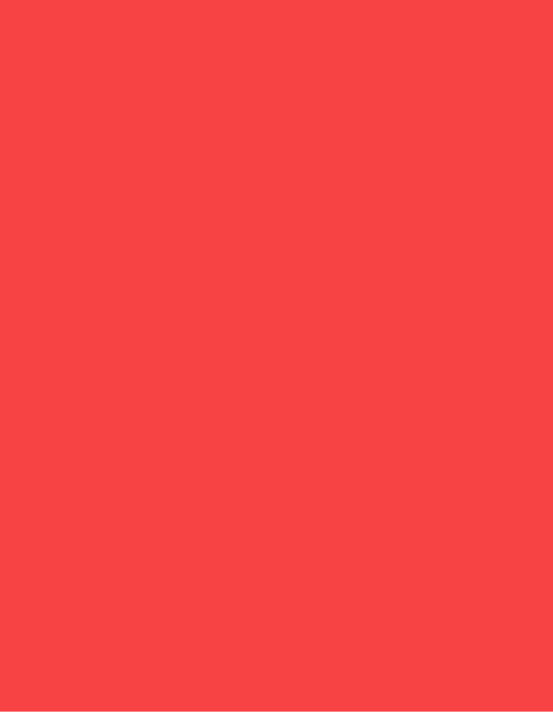
scroll to position [7, 0]
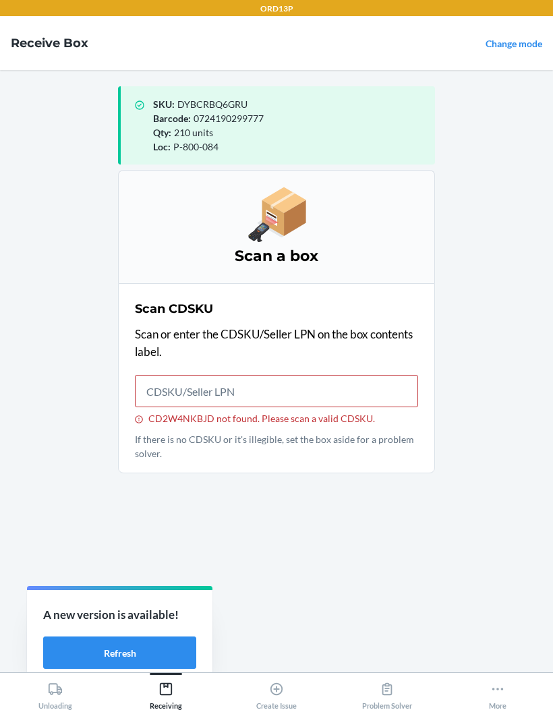
click at [82, 638] on button "Refresh" at bounding box center [119, 652] width 153 height 32
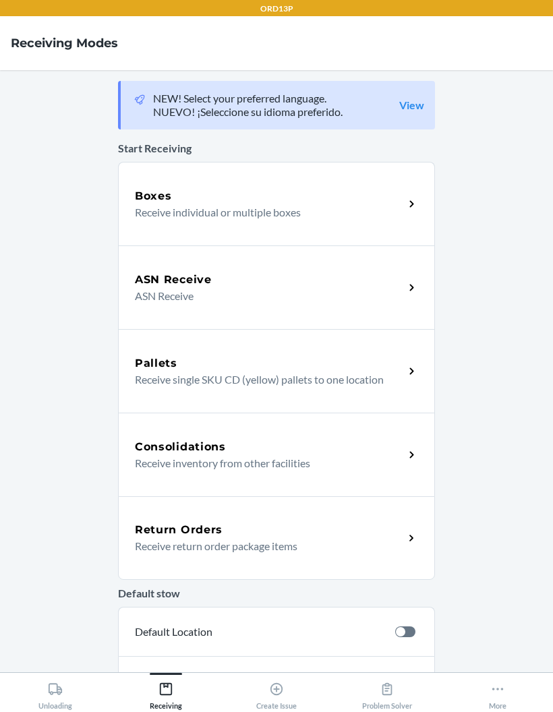
click at [154, 201] on h5 "Boxes" at bounding box center [153, 196] width 37 height 16
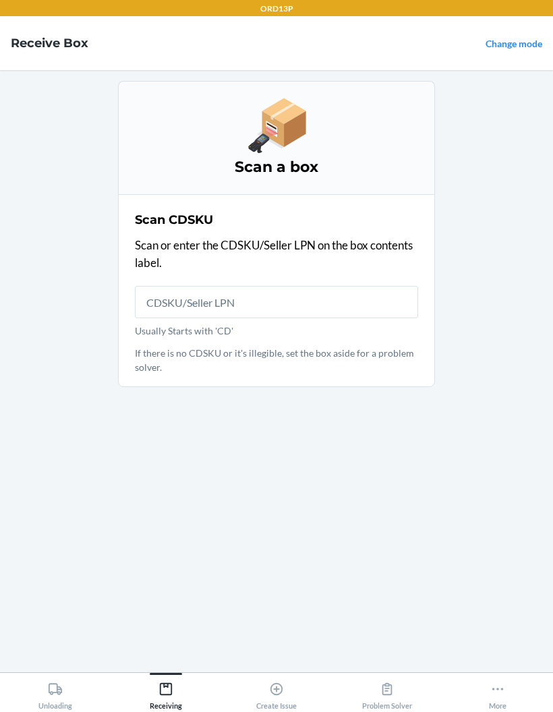
click at [164, 287] on input "Usually Starts with 'CD'" at bounding box center [276, 302] width 283 height 32
click at [185, 293] on input "Usually Starts with 'CD'" at bounding box center [276, 302] width 283 height 32
click at [164, 298] on input "Usually Starts with 'CD'" at bounding box center [276, 302] width 283 height 32
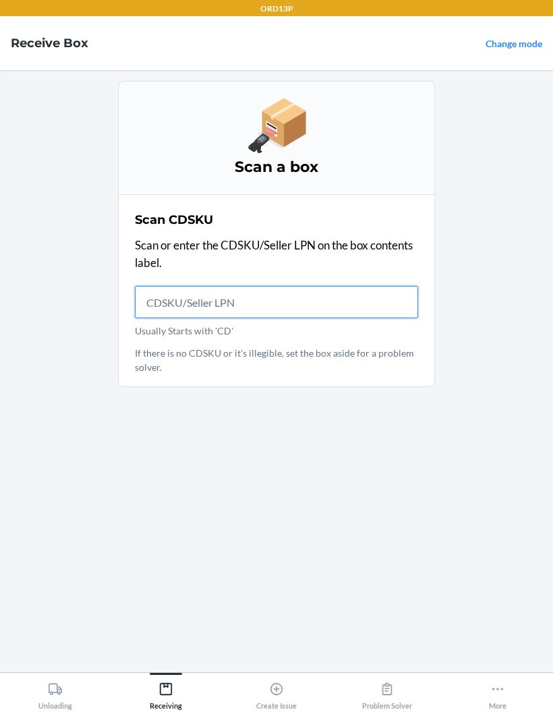
click at [239, 287] on input "Usually Starts with 'CD'" at bounding box center [276, 302] width 283 height 32
type input "CD2WK4NKBJD"
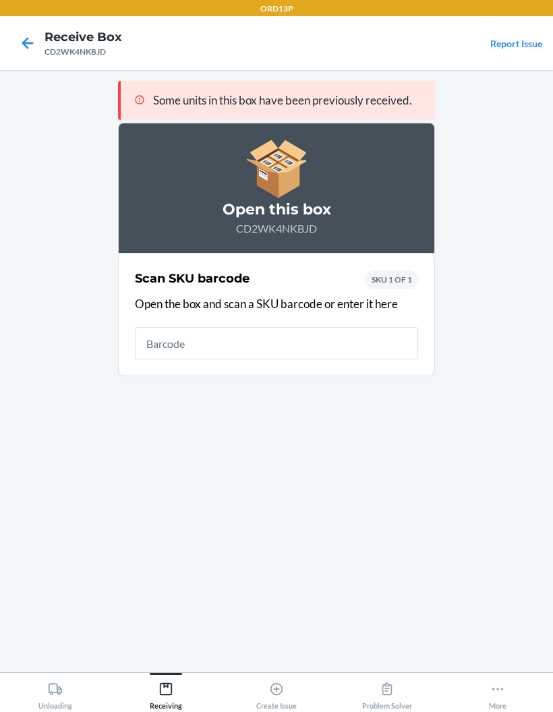
click at [352, 342] on input "text" at bounding box center [276, 343] width 283 height 32
type input "0724190299777"
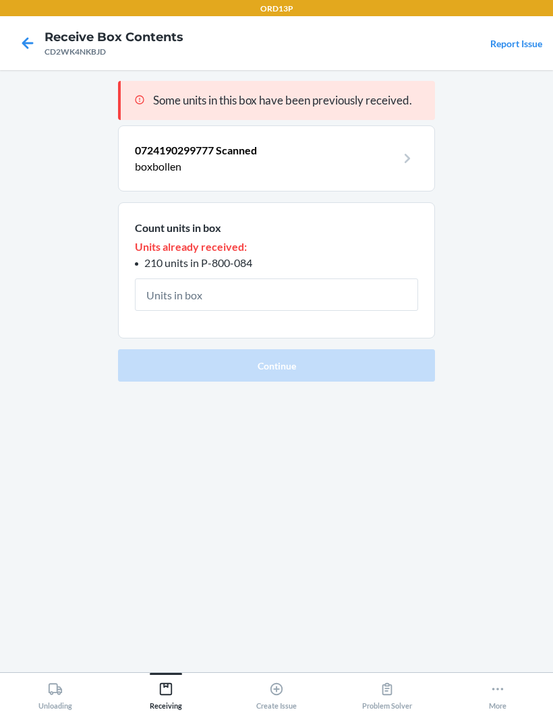
click at [342, 298] on input "text" at bounding box center [276, 294] width 283 height 32
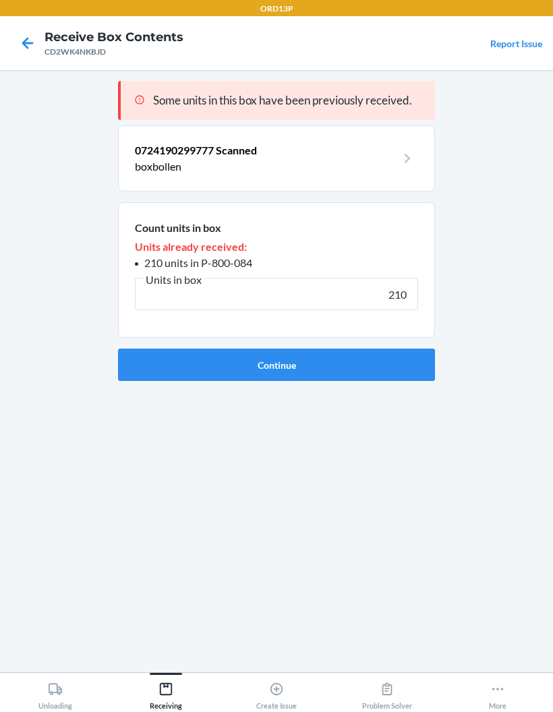
type input "210"
click at [360, 365] on button "Continue" at bounding box center [276, 365] width 317 height 32
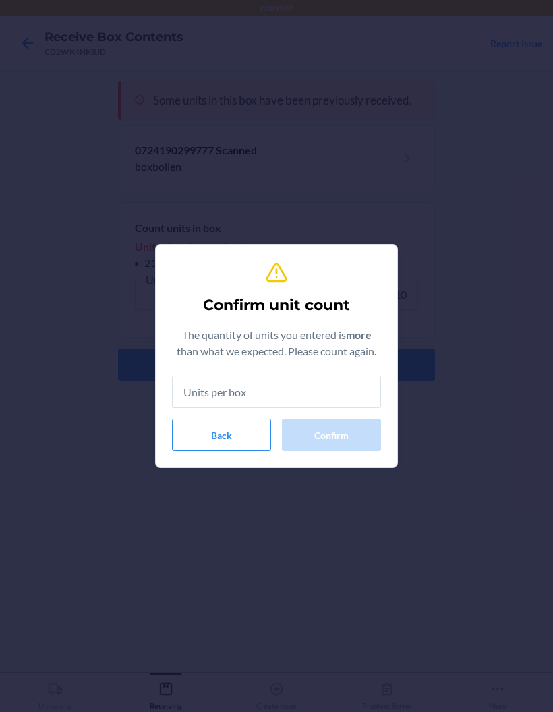
click at [344, 388] on input "text" at bounding box center [276, 391] width 209 height 32
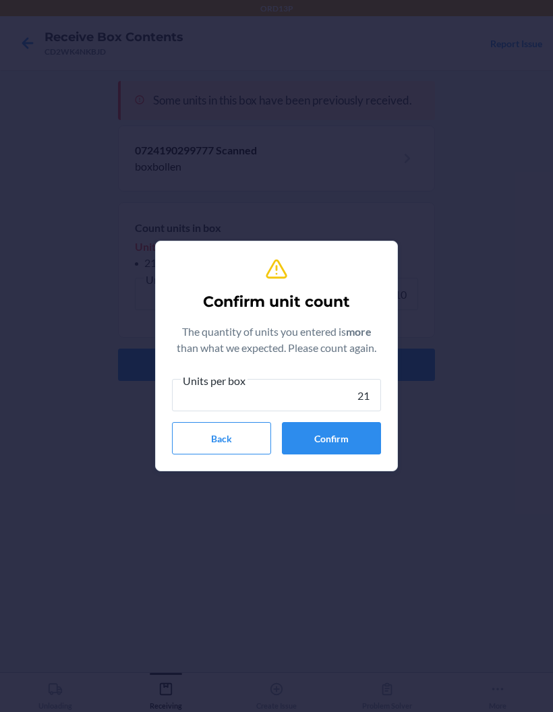
type input "210"
click at [361, 423] on button "Confirm" at bounding box center [331, 438] width 99 height 32
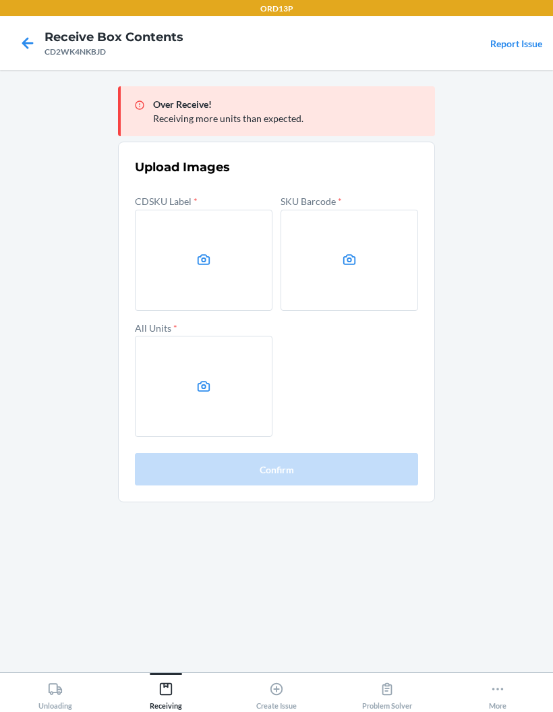
click at [154, 266] on label at bounding box center [204, 260] width 138 height 101
click at [0, 0] on input "file" at bounding box center [0, 0] width 0 height 0
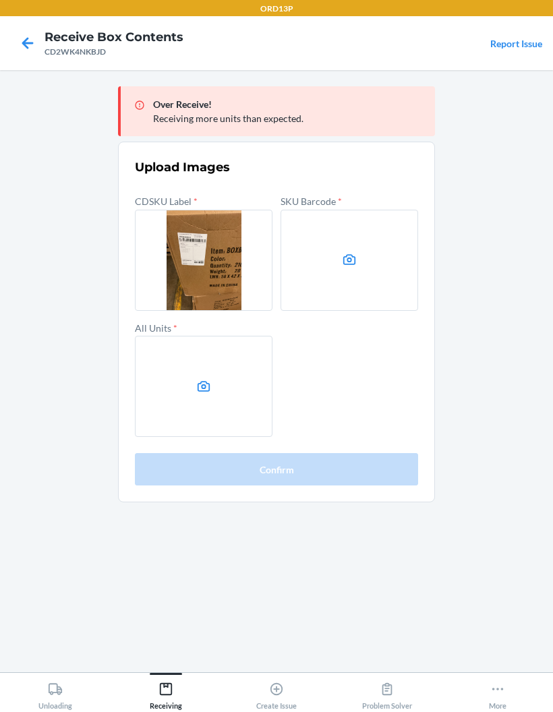
click at [378, 272] on label at bounding box center [349, 260] width 138 height 101
click at [0, 0] on input "file" at bounding box center [0, 0] width 0 height 0
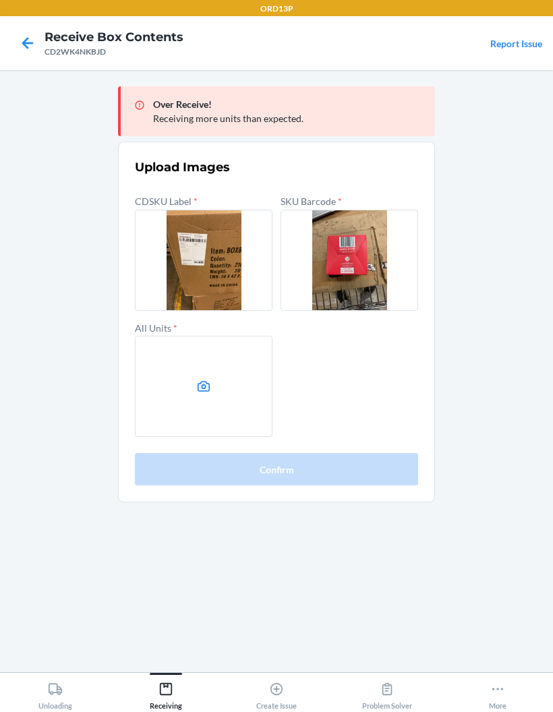
click at [135, 383] on label at bounding box center [204, 386] width 138 height 101
click at [0, 0] on input "file" at bounding box center [0, 0] width 0 height 0
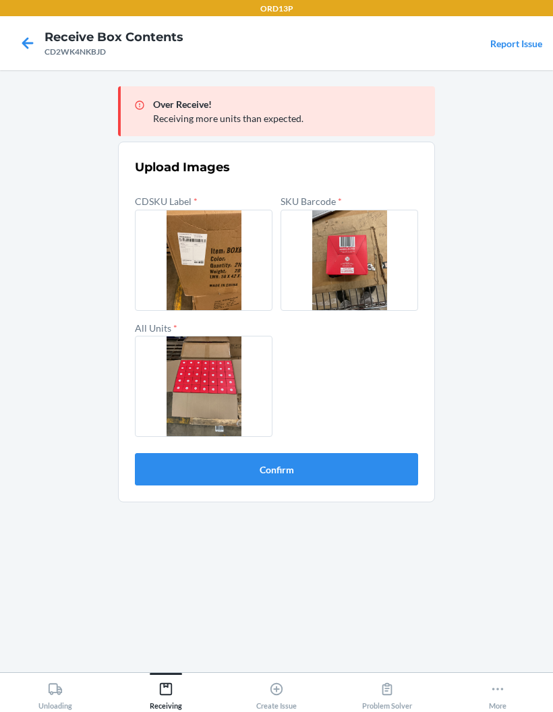
click at [302, 471] on button "Confirm" at bounding box center [276, 469] width 283 height 32
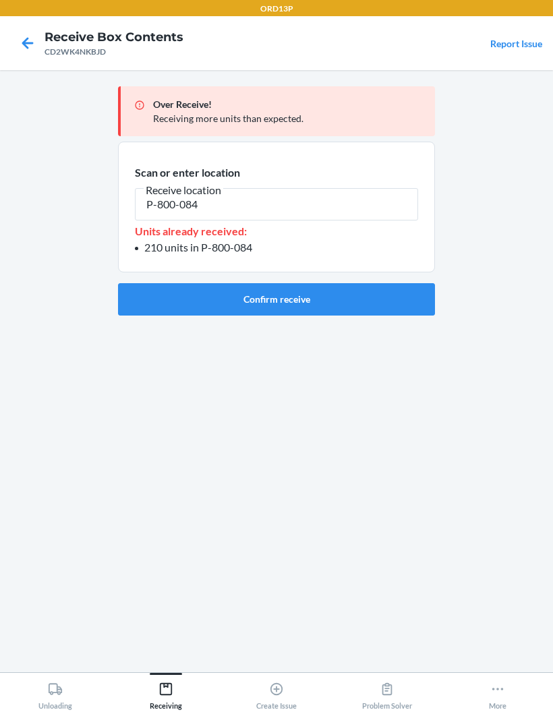
type input "P-800-084"
click at [351, 295] on button "Confirm receive" at bounding box center [276, 299] width 317 height 32
